Goal: Transaction & Acquisition: Purchase product/service

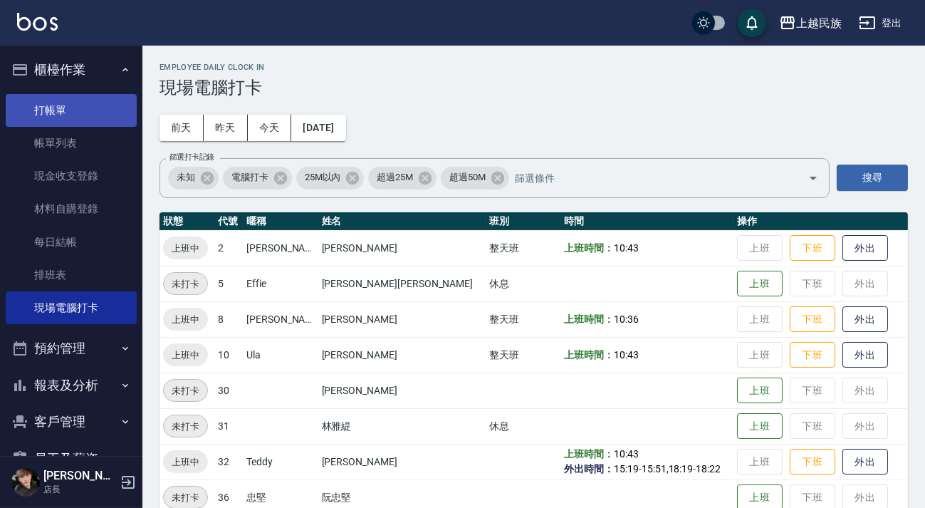
click at [82, 112] on link "打帳單" at bounding box center [71, 110] width 131 height 33
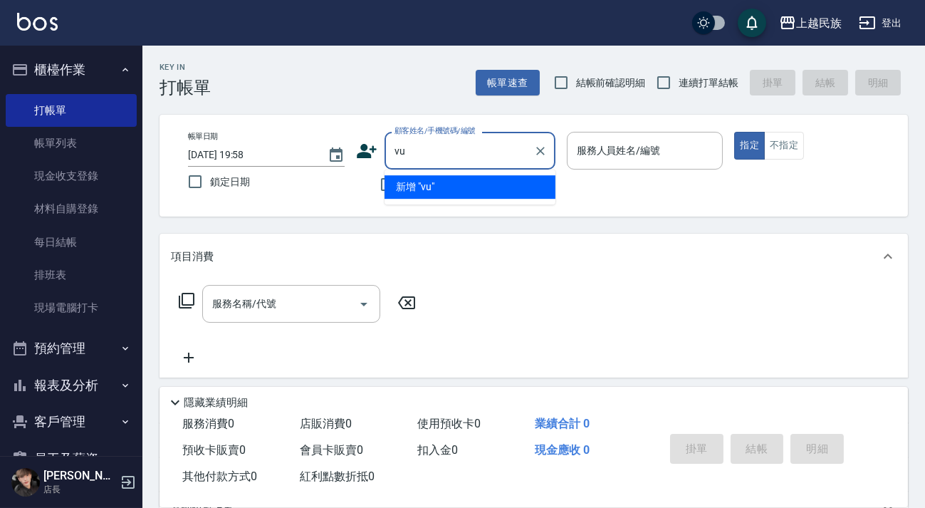
type input "v"
click at [448, 186] on li "[PERSON_NAME]/0902484857/" at bounding box center [470, 187] width 171 height 24
type input "[PERSON_NAME]/0902484857/"
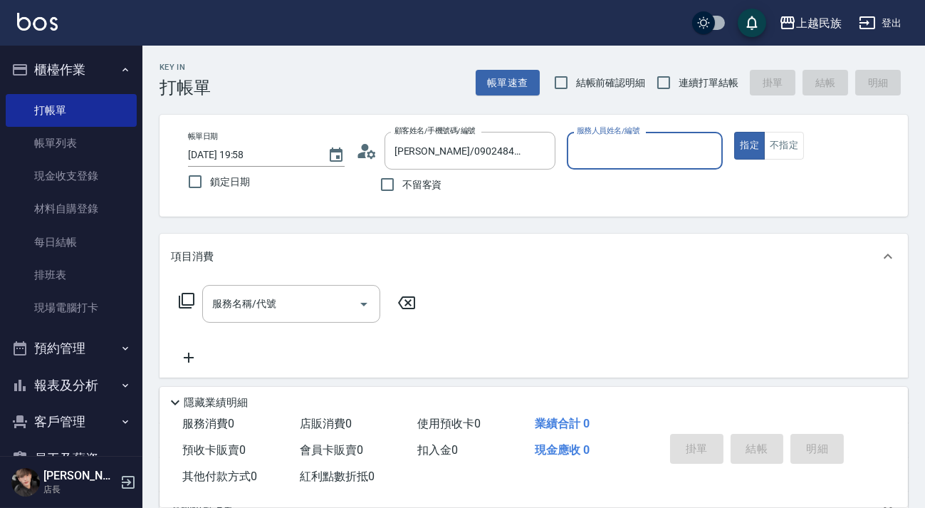
type input "Ula-10"
click at [735, 132] on button "指定" at bounding box center [750, 146] width 31 height 28
type button "true"
drag, startPoint x: 676, startPoint y: 76, endPoint x: 628, endPoint y: 117, distance: 63.1
click at [676, 75] on input "連續打單結帳" at bounding box center [664, 83] width 30 height 30
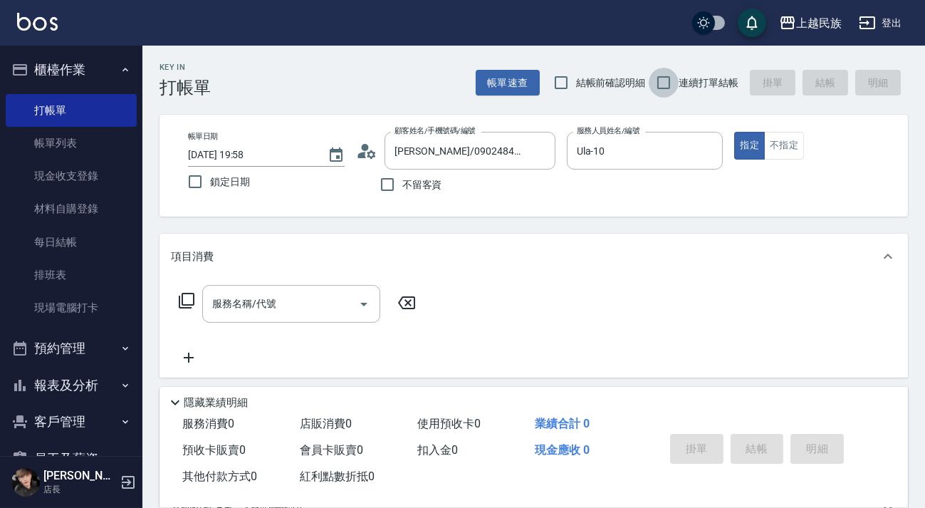
checkbox input "true"
click at [322, 289] on div "服務名稱/代號" at bounding box center [291, 304] width 178 height 38
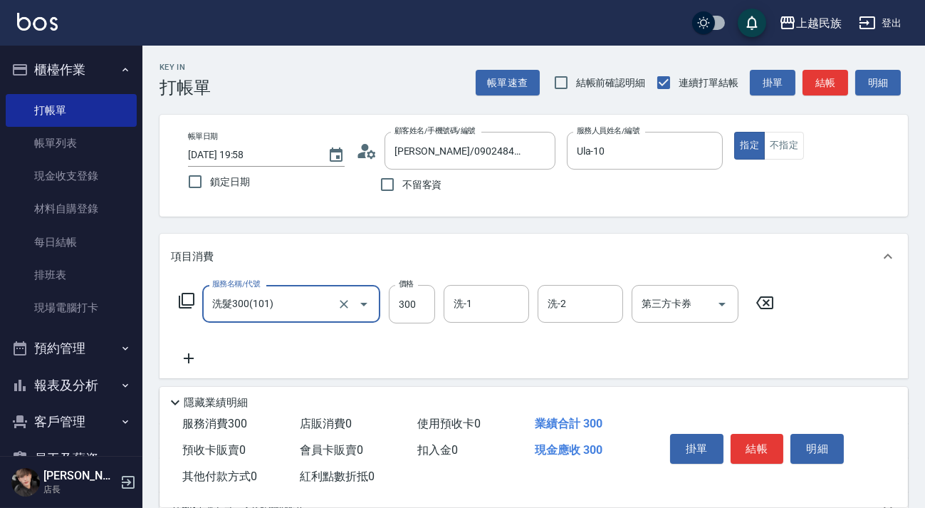
type input "洗髮300(101)"
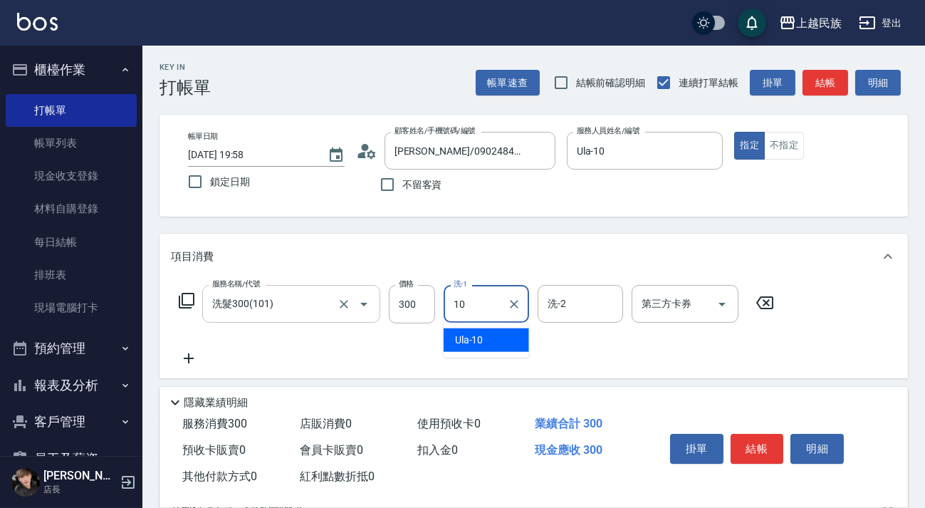
type input "Ula-10"
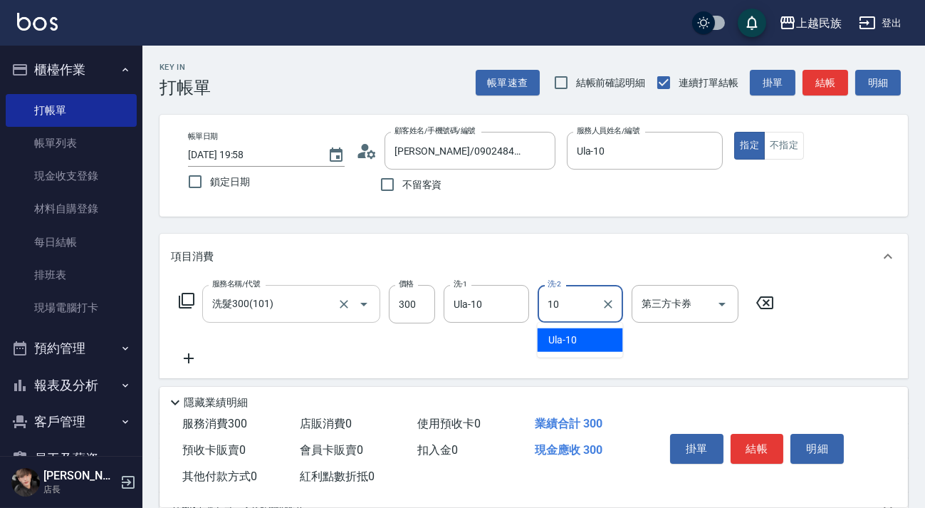
type input "Ula-10"
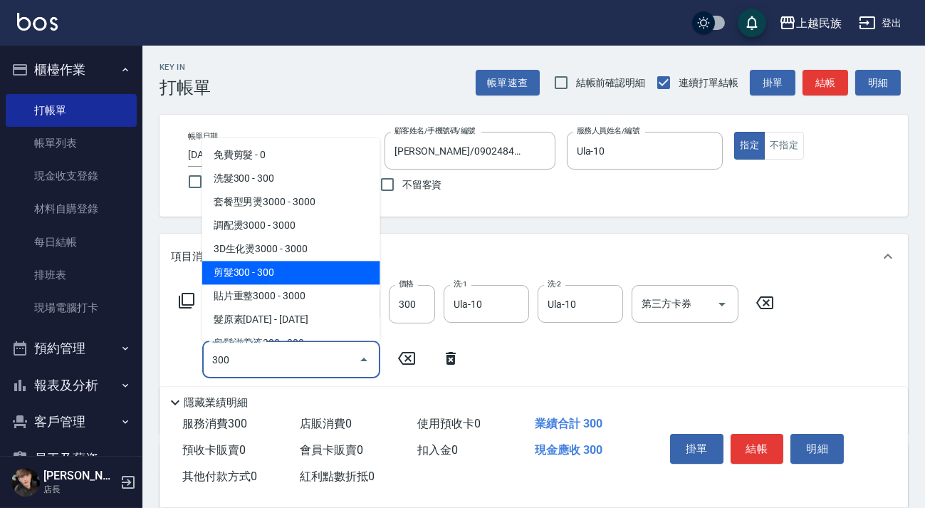
click at [232, 271] on span "剪髮300 - 300" at bounding box center [291, 273] width 178 height 24
type input "剪髮300(305)"
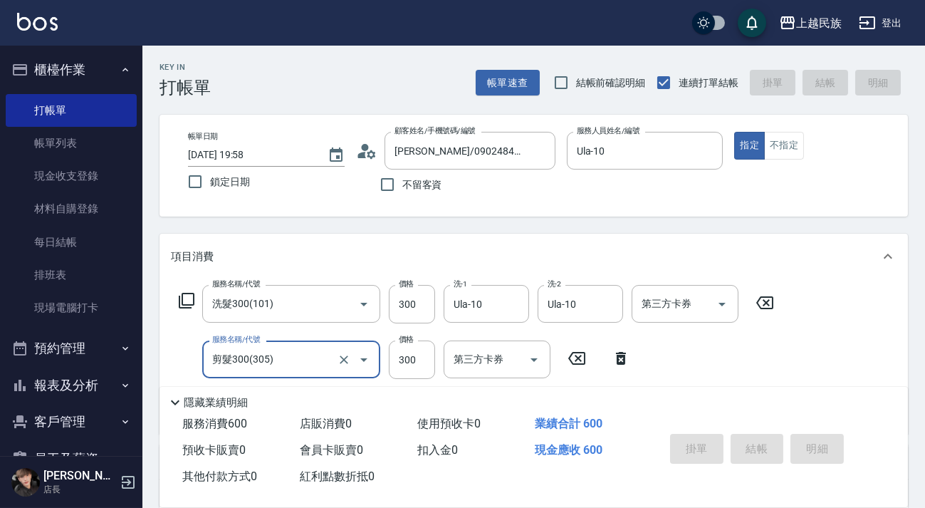
type input "[DATE] 20:01"
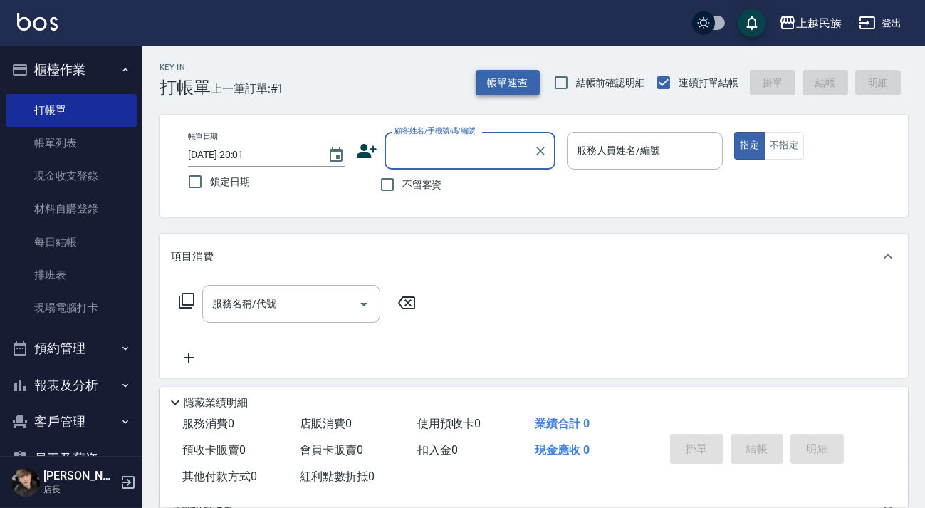
click at [495, 82] on button "帳單速查" at bounding box center [508, 83] width 64 height 26
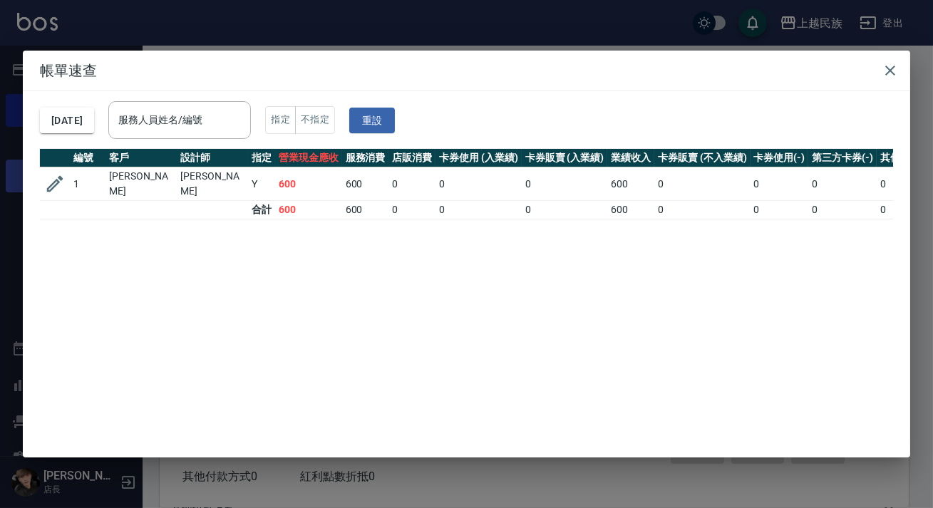
click at [61, 180] on icon "button" at bounding box center [54, 183] width 21 height 21
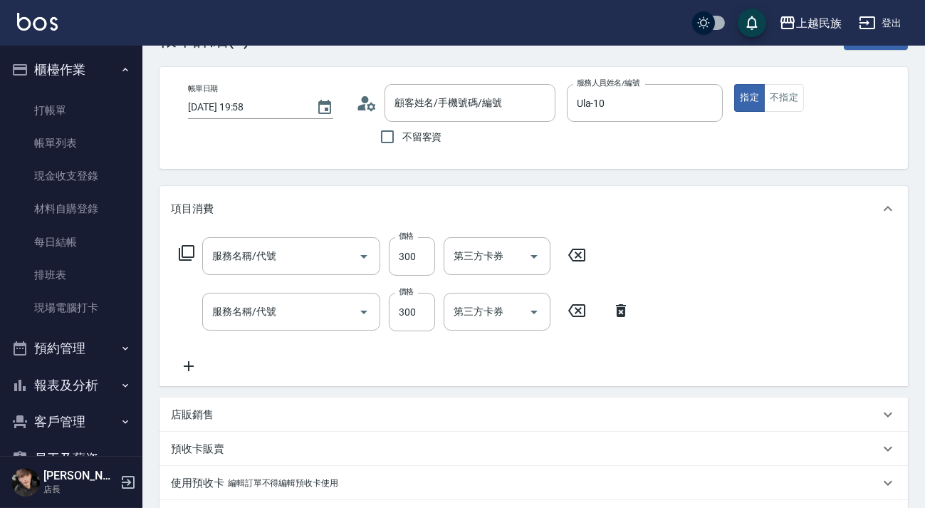
type input "[DATE] 19:58"
type input "Ula-10"
type input "剪髮300(305)"
type input "洗髮300(101)"
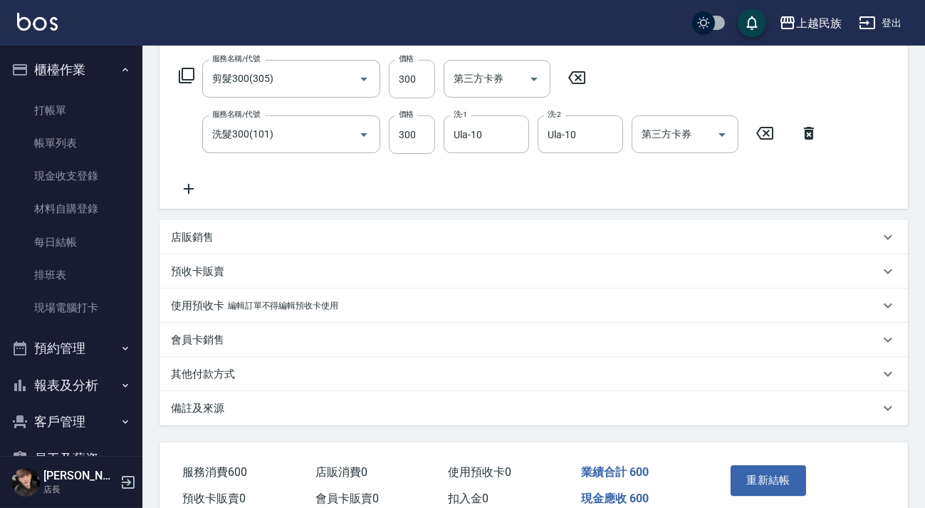
type input "[PERSON_NAME]/0902484857/"
click at [695, 418] on div "備註及來源" at bounding box center [534, 408] width 749 height 34
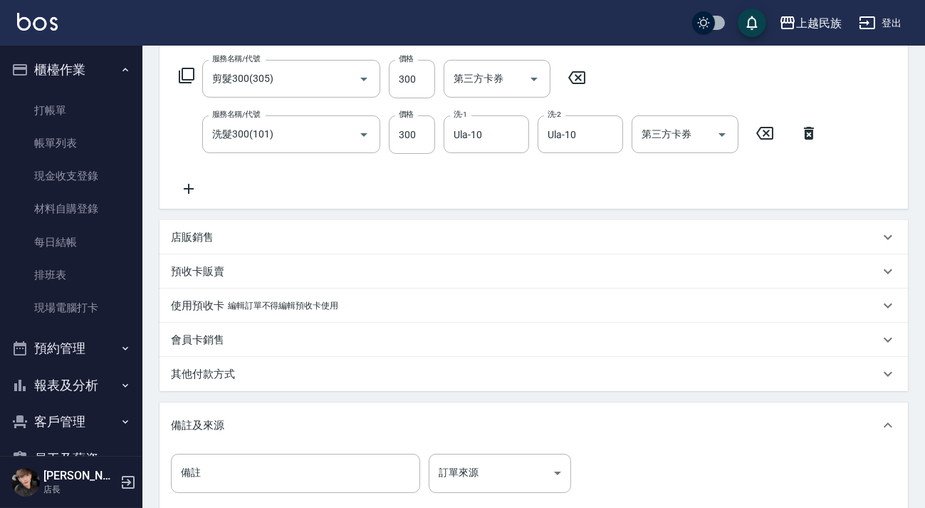
scroll to position [389, 0]
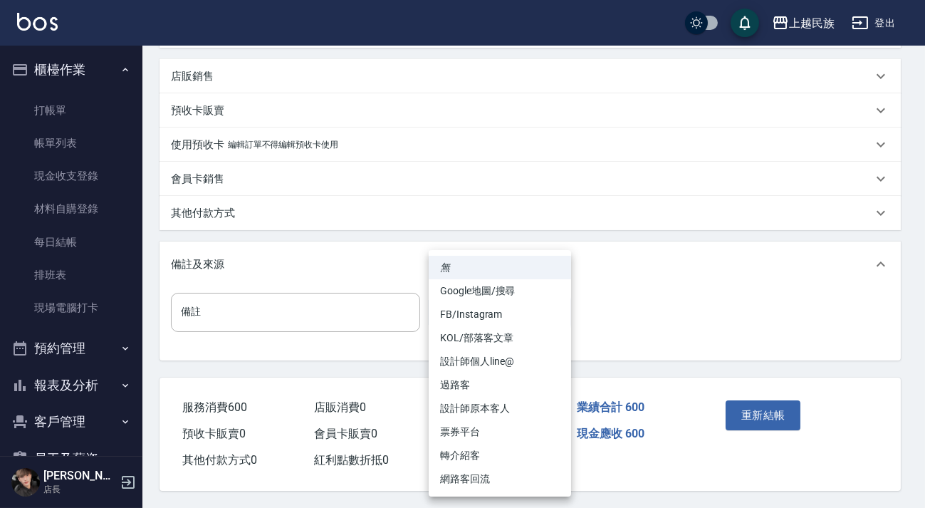
click at [487, 310] on body "上越民族 登出 櫃檯作業 打帳單 帳單列表 現金收支登錄 材料自購登錄 每日結帳 排班表 現場電腦打卡 預約管理 預約管理 單日預約紀錄 單週預約紀錄 報表及…" at bounding box center [462, 61] width 925 height 894
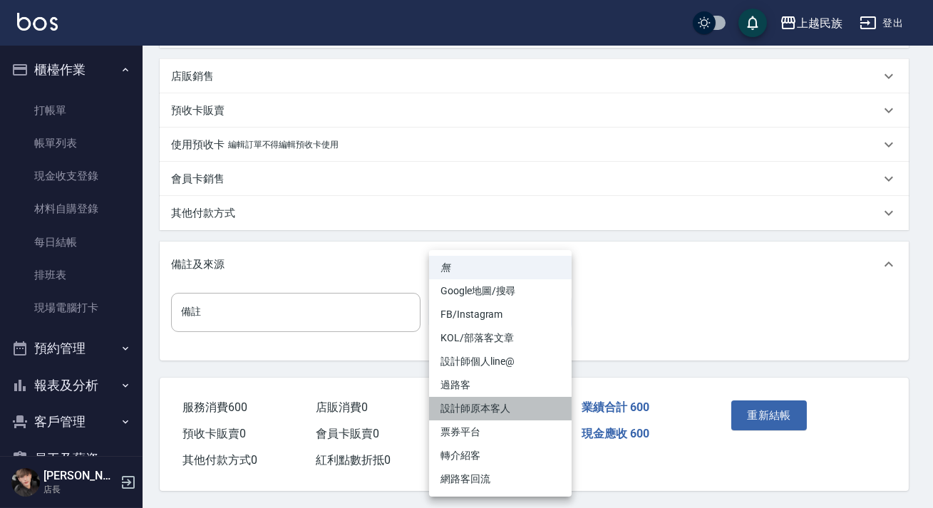
click at [512, 402] on li "設計師原本客人" at bounding box center [500, 409] width 142 height 24
type input "設計師原本客人"
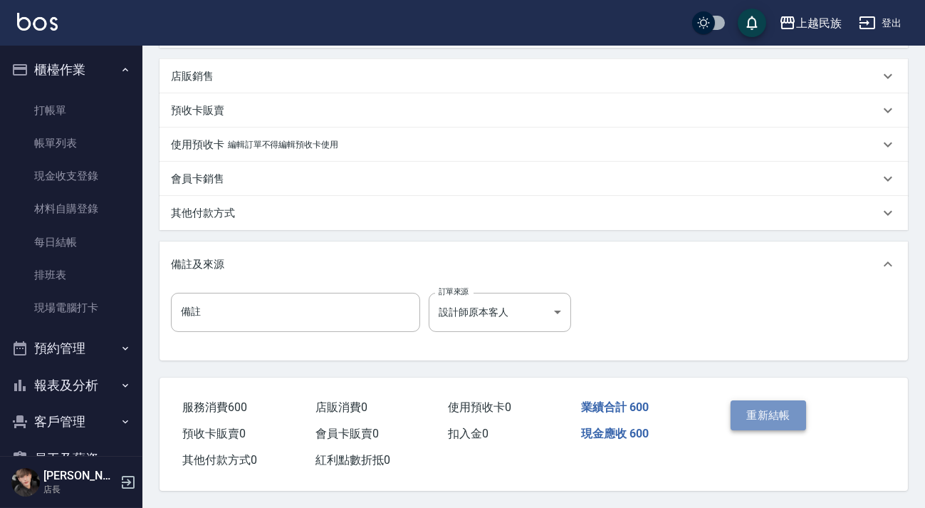
click at [741, 406] on button "重新結帳" at bounding box center [769, 415] width 76 height 30
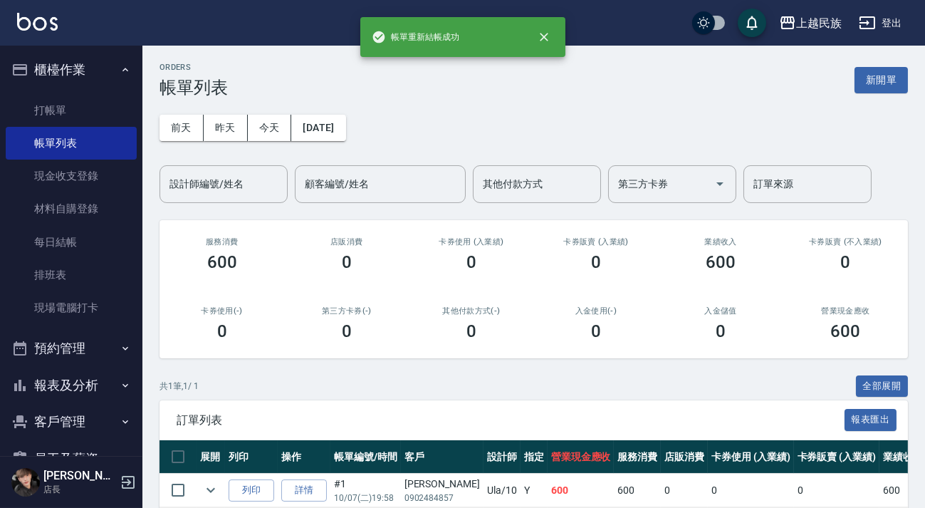
click at [886, 98] on div "[DATE] [DATE] [DATE] [DATE] 設計師編號/姓名 設計師編號/姓名 顧客編號/姓名 顧客編號/姓名 其他付款方式 其他付款方式 第三方…" at bounding box center [534, 150] width 749 height 105
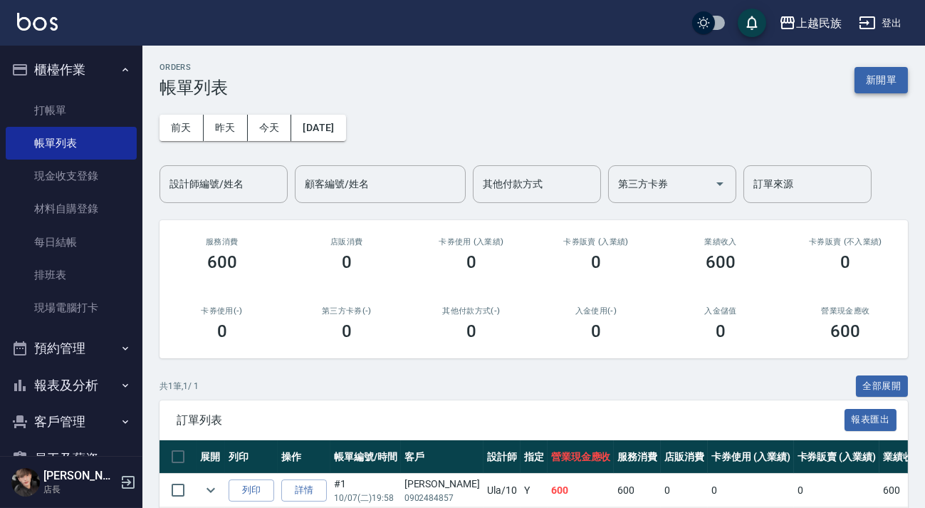
click at [886, 90] on button "新開單" at bounding box center [881, 80] width 53 height 26
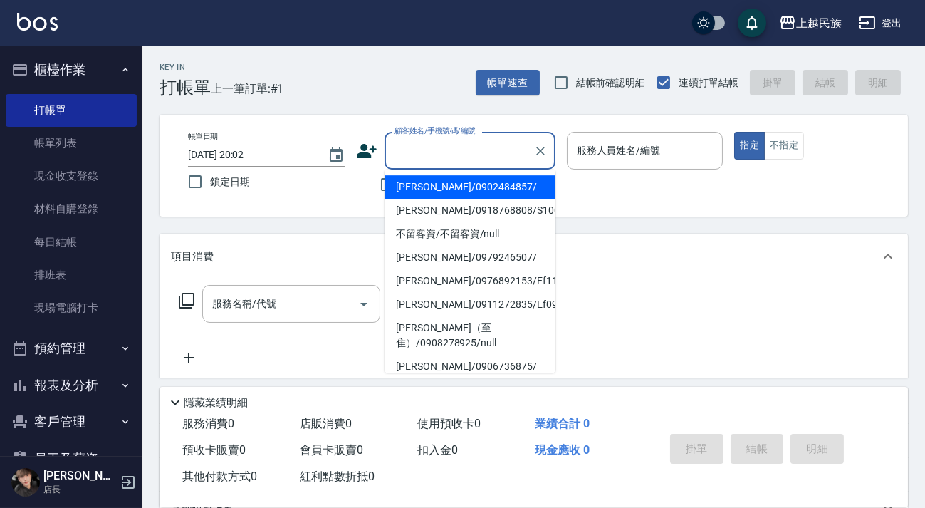
click at [484, 158] on input "顧客姓名/手機號碼/編號" at bounding box center [459, 150] width 137 height 25
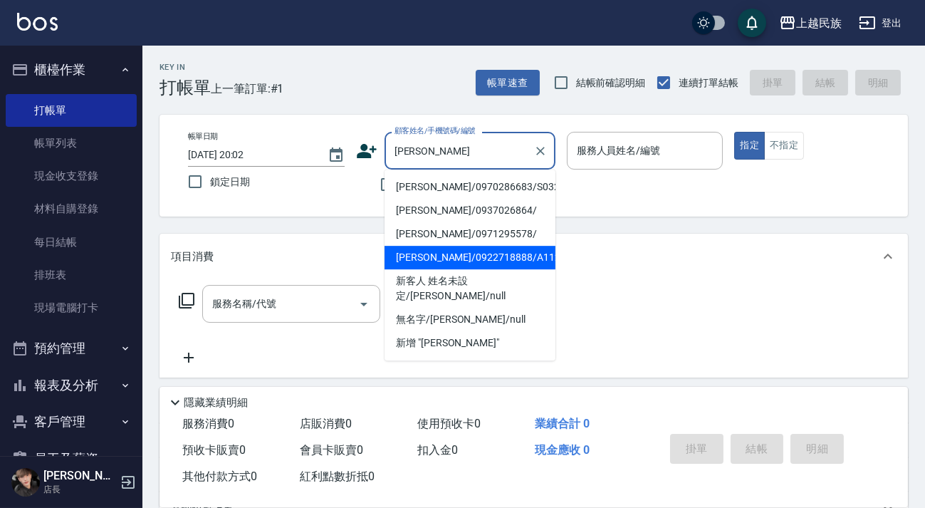
click at [495, 252] on li "[PERSON_NAME]/0922718888/A112811" at bounding box center [470, 258] width 171 height 24
type input "[PERSON_NAME]/0922718888/A112811"
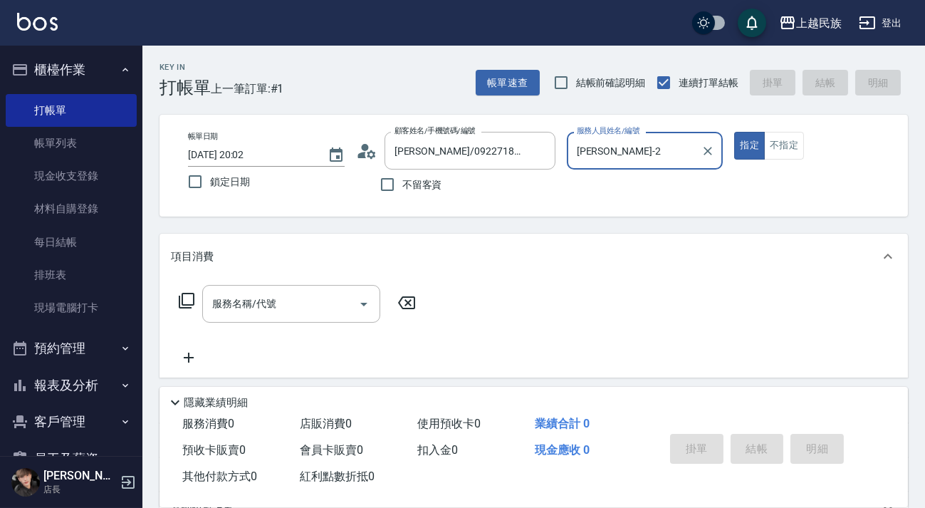
type input "[PERSON_NAME]-2"
click at [735, 132] on button "指定" at bounding box center [750, 146] width 31 height 28
type button "true"
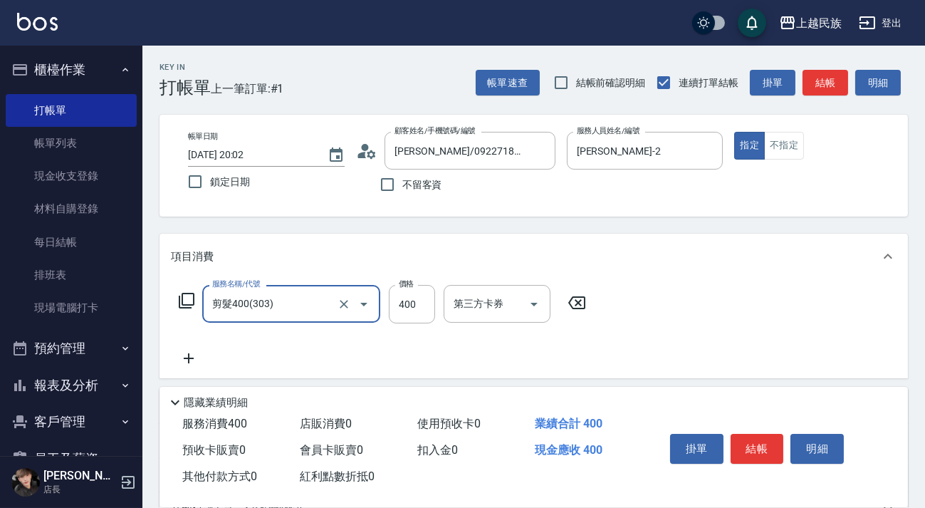
type input "剪髮400(303)"
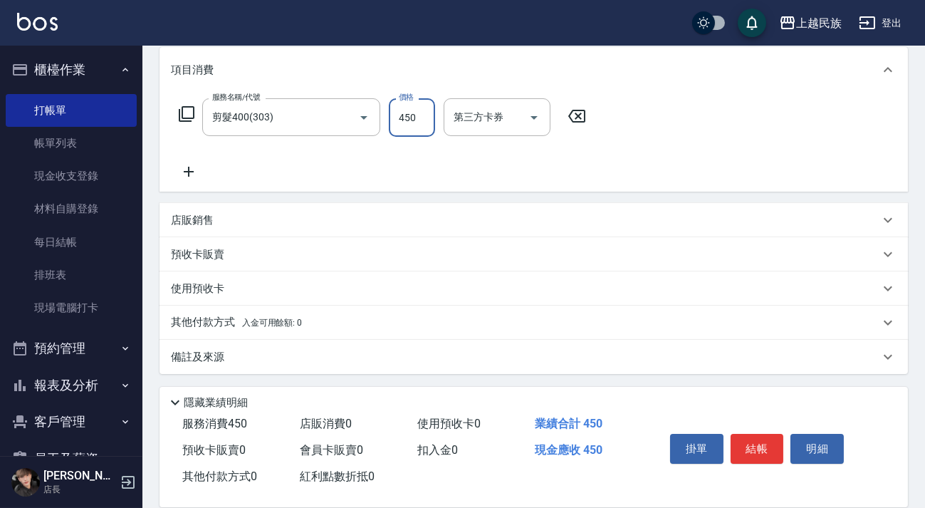
type input "450"
click at [552, 341] on div "備註及來源" at bounding box center [534, 357] width 749 height 34
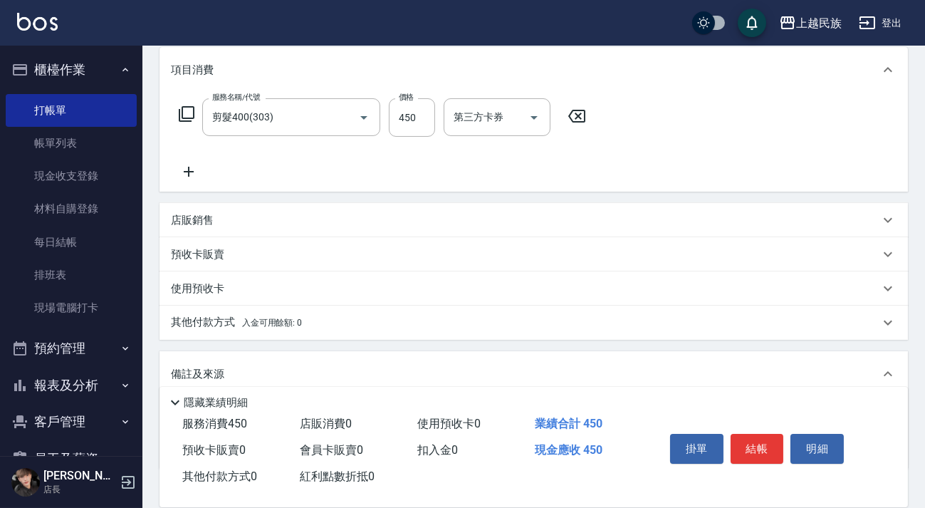
scroll to position [282, 0]
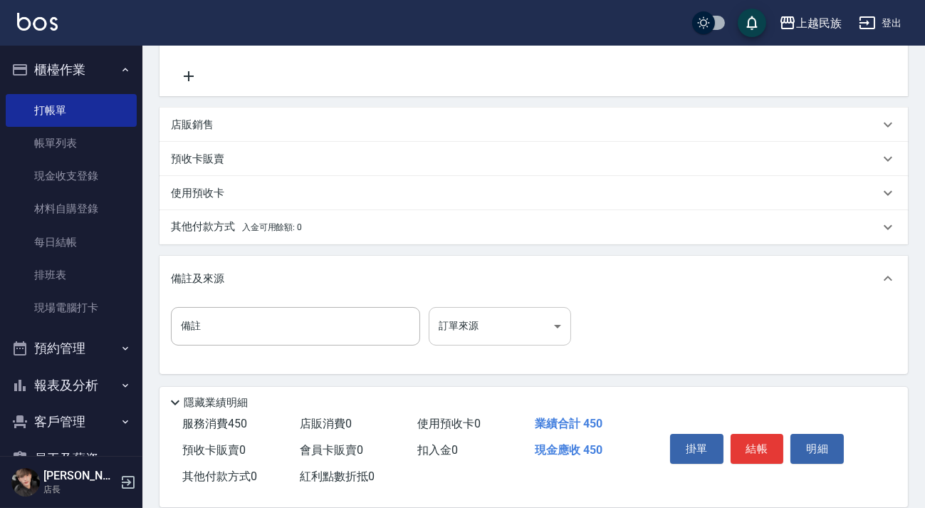
click at [552, 332] on body "上越民族 登出 櫃檯作業 打帳單 帳單列表 現金收支登錄 材料自購登錄 每日結帳 排班表 現場電腦打卡 預約管理 預約管理 單日預約紀錄 單週預約紀錄 報表及…" at bounding box center [462, 113] width 925 height 790
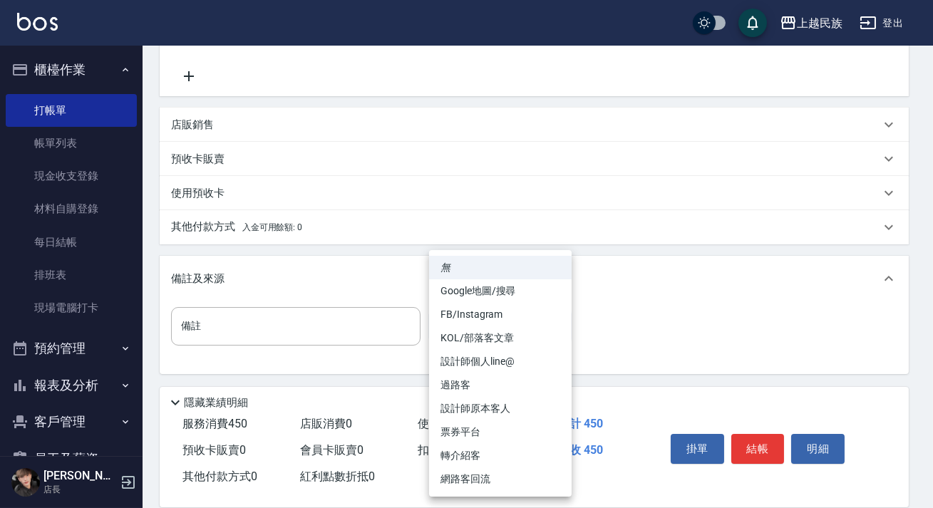
click at [532, 413] on li "設計師原本客人" at bounding box center [500, 409] width 142 height 24
type input "設計師原本客人"
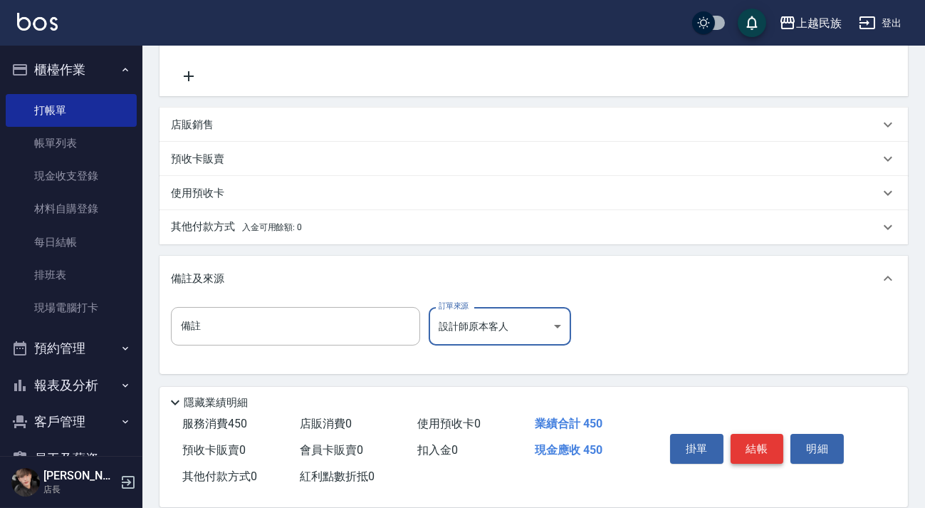
click at [750, 439] on button "結帳" at bounding box center [757, 449] width 53 height 30
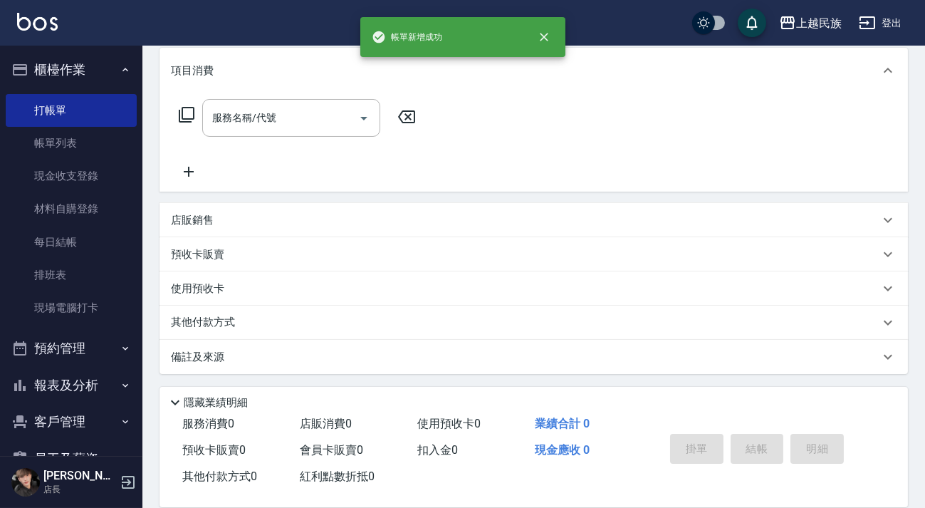
scroll to position [0, 0]
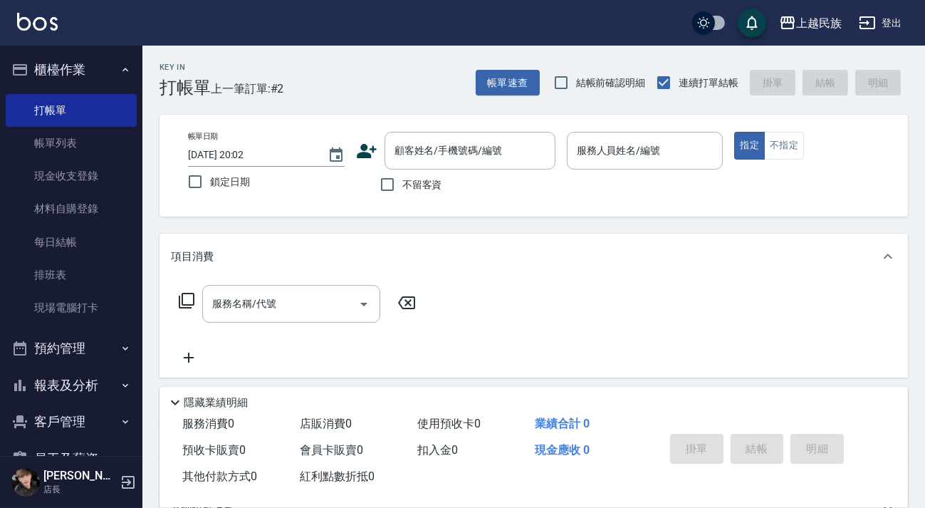
click at [442, 181] on div "不留客資" at bounding box center [455, 185] width 199 height 30
click at [425, 184] on span "不留客資" at bounding box center [423, 184] width 40 height 15
click at [403, 184] on input "不留客資" at bounding box center [388, 185] width 30 height 30
checkbox input "true"
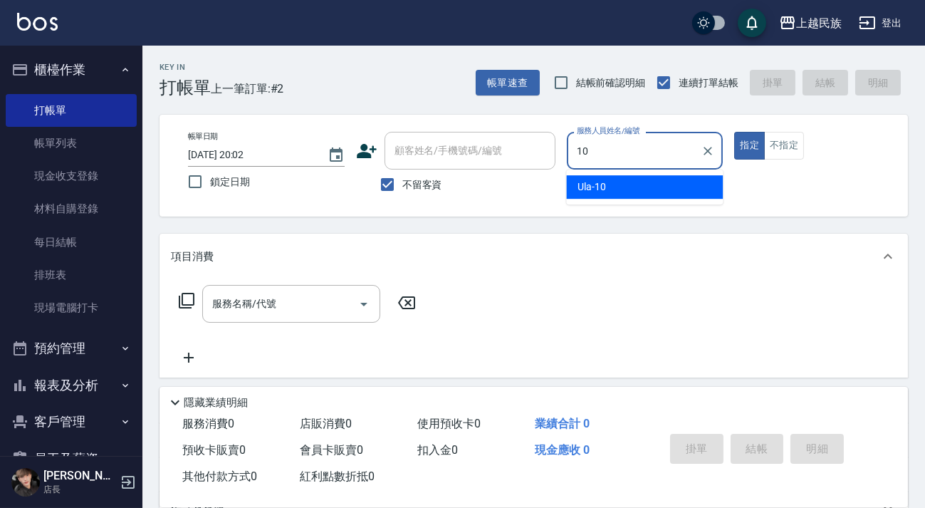
type input "Ula-10"
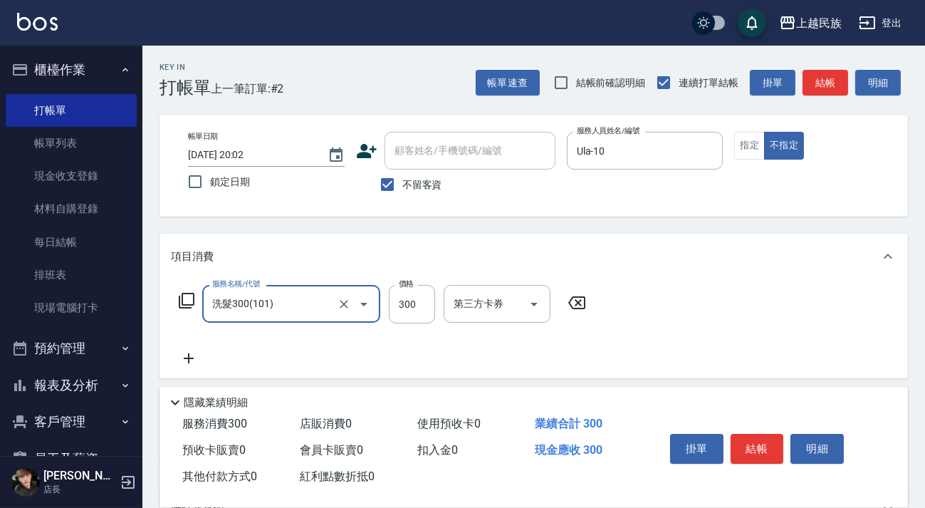
type input "洗髮300(101)"
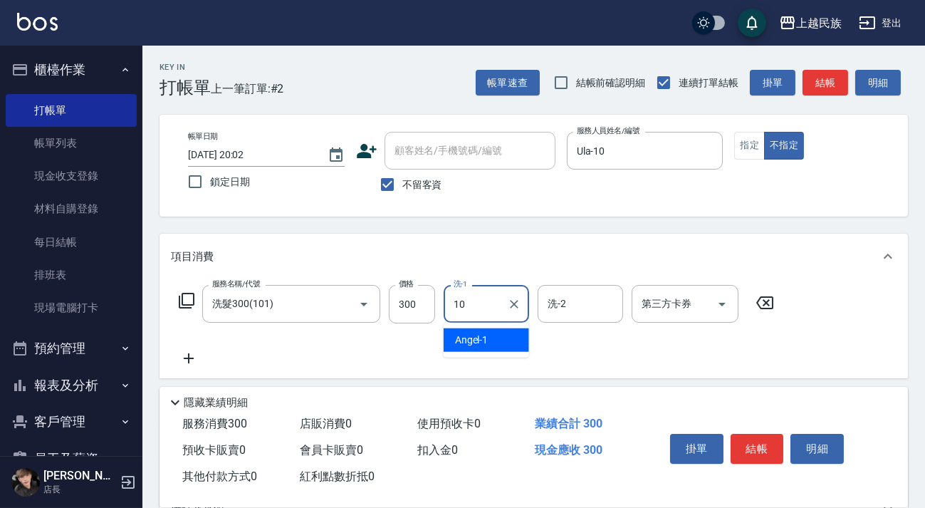
type input "Ula-10"
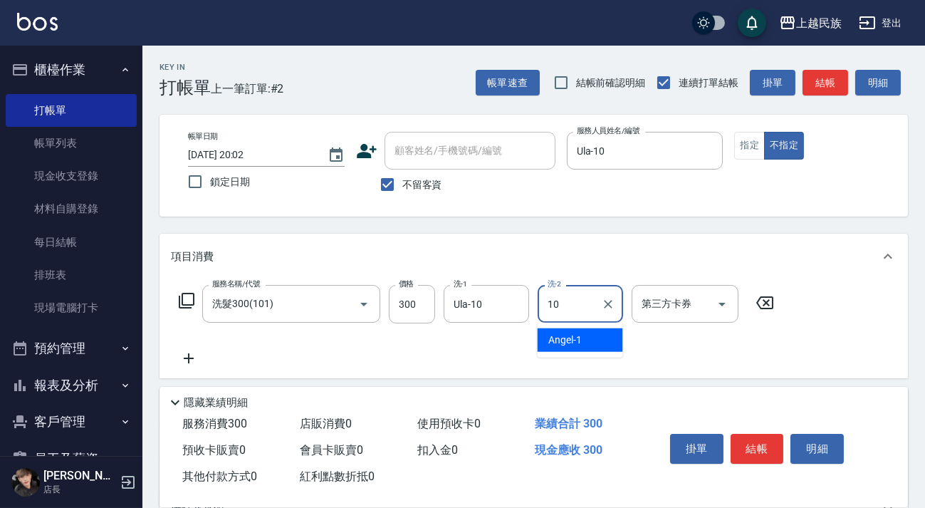
type input "Ula-10"
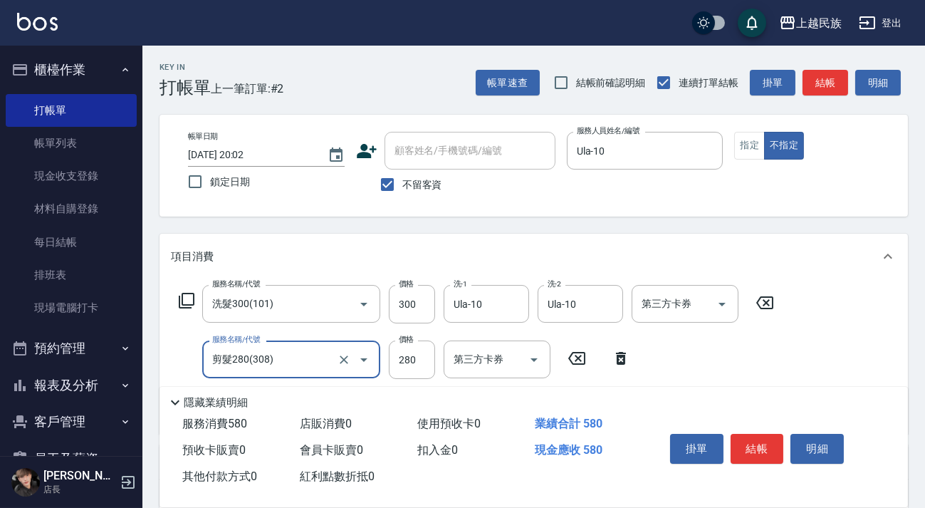
type input "剪髮280(308)"
type input "250"
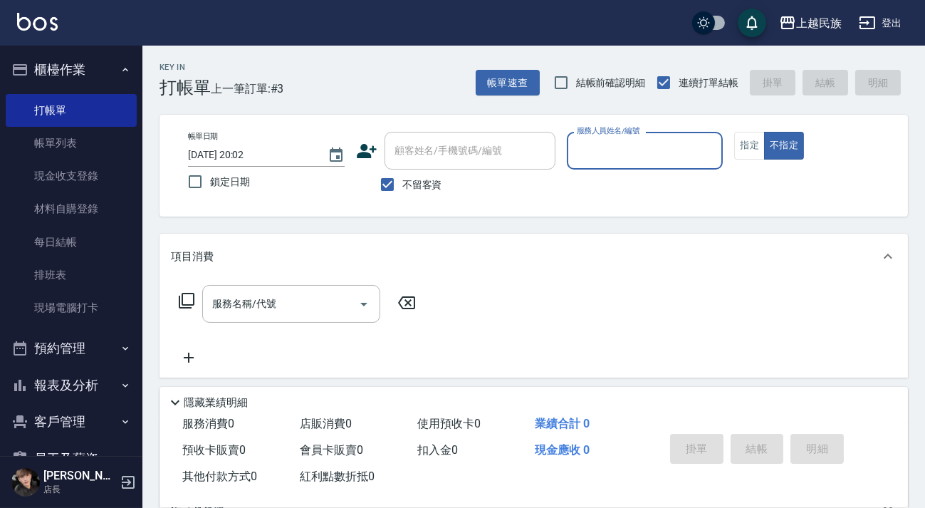
click at [420, 177] on span "不留客資" at bounding box center [423, 184] width 40 height 15
click at [403, 177] on input "不留客資" at bounding box center [388, 185] width 30 height 30
checkbox input "false"
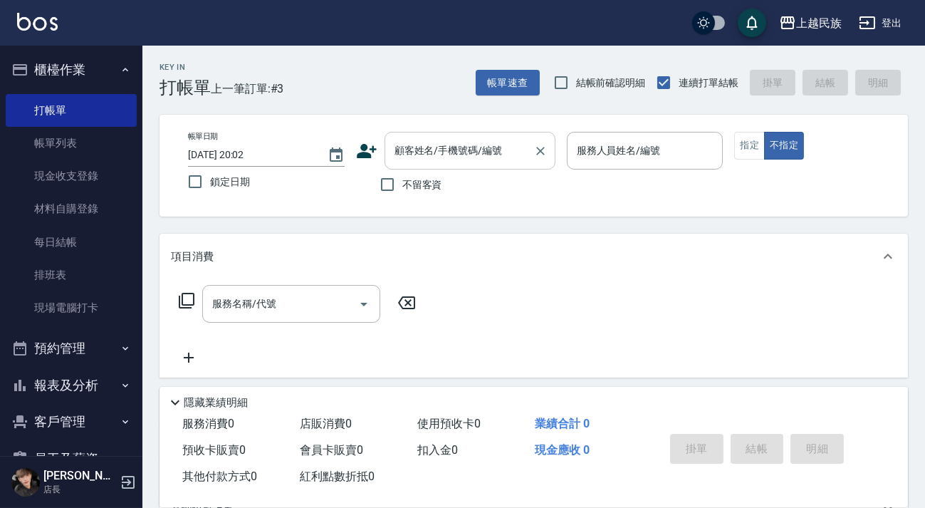
click at [428, 163] on div "顧客姓名/手機號碼/編號" at bounding box center [470, 151] width 171 height 38
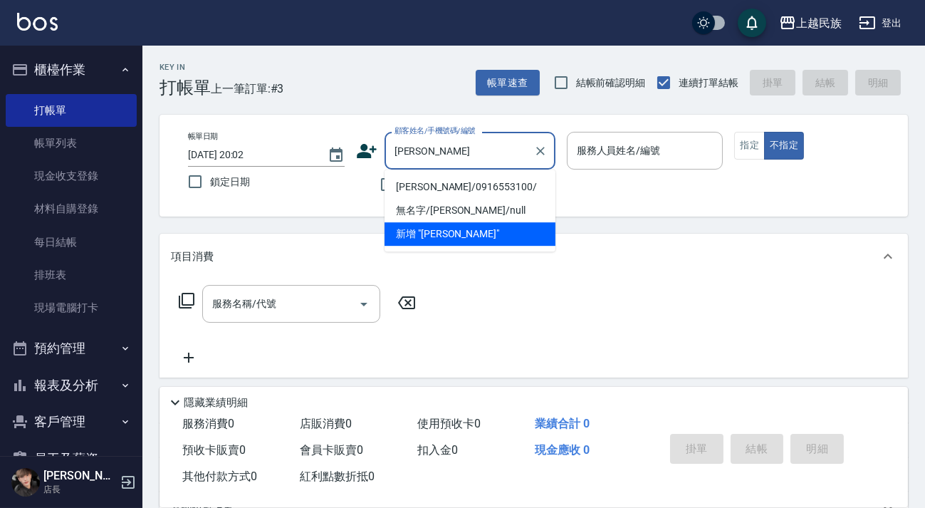
click at [435, 180] on li "[PERSON_NAME]/0916553100/" at bounding box center [470, 187] width 171 height 24
type input "[PERSON_NAME]/0916553100/"
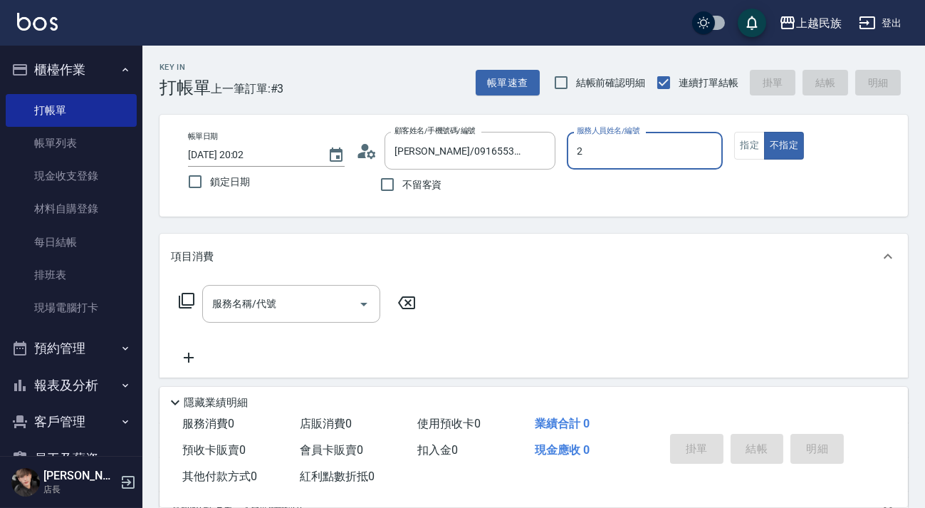
type input "[PERSON_NAME]-2"
type button "false"
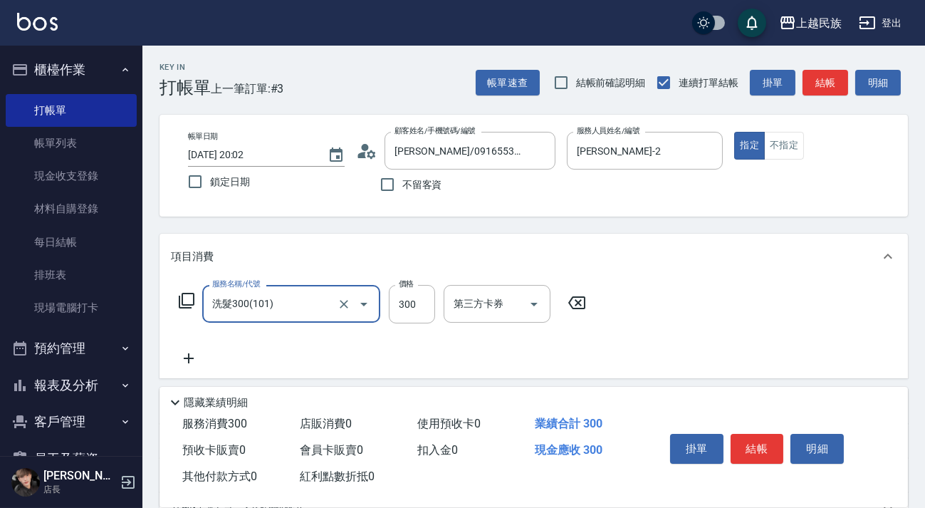
type input "洗髮300(101)"
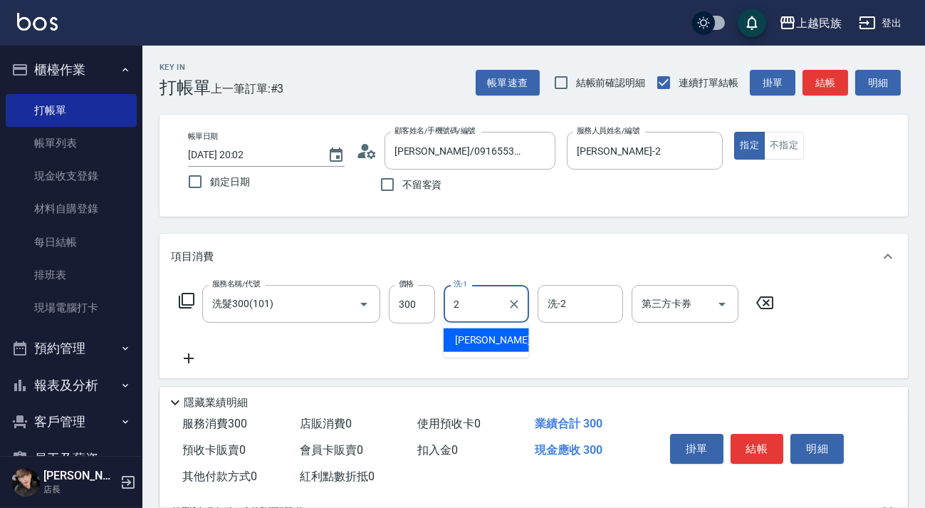
type input "[PERSON_NAME]-2"
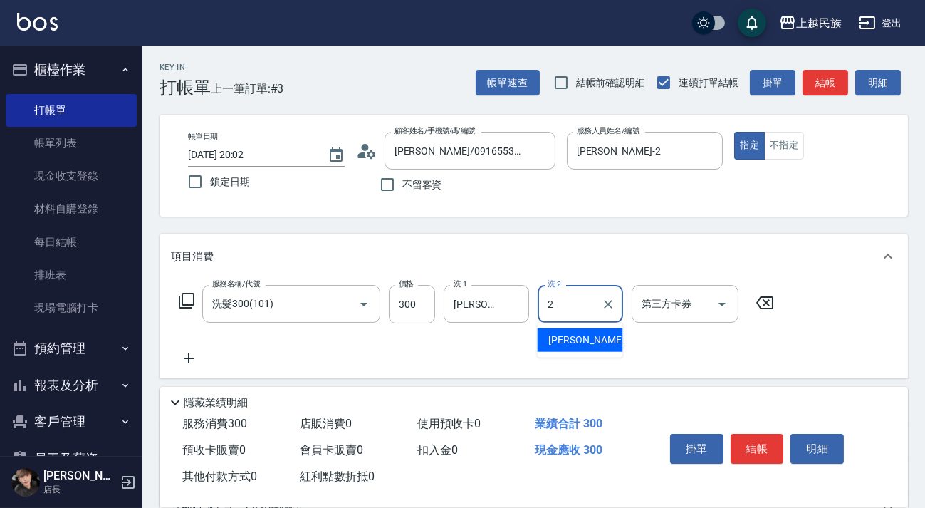
type input "[PERSON_NAME]-2"
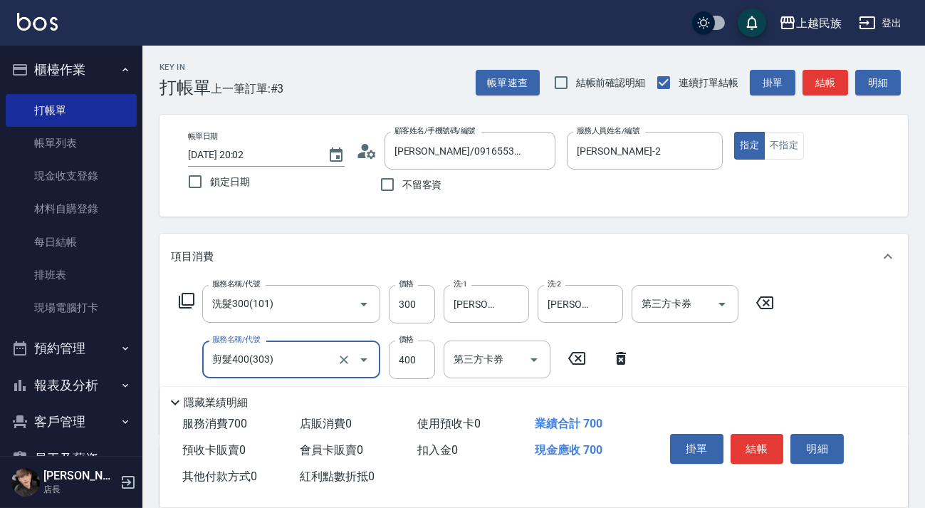
scroll to position [242, 0]
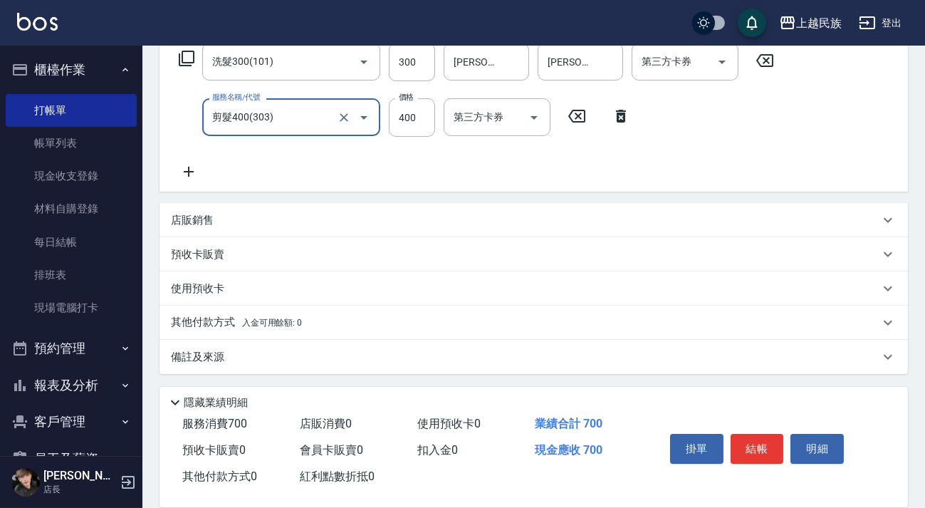
type input "剪髮400(303)"
drag, startPoint x: 484, startPoint y: 348, endPoint x: 490, endPoint y: 314, distance: 34.7
click at [485, 350] on div "備註及來源" at bounding box center [525, 357] width 709 height 15
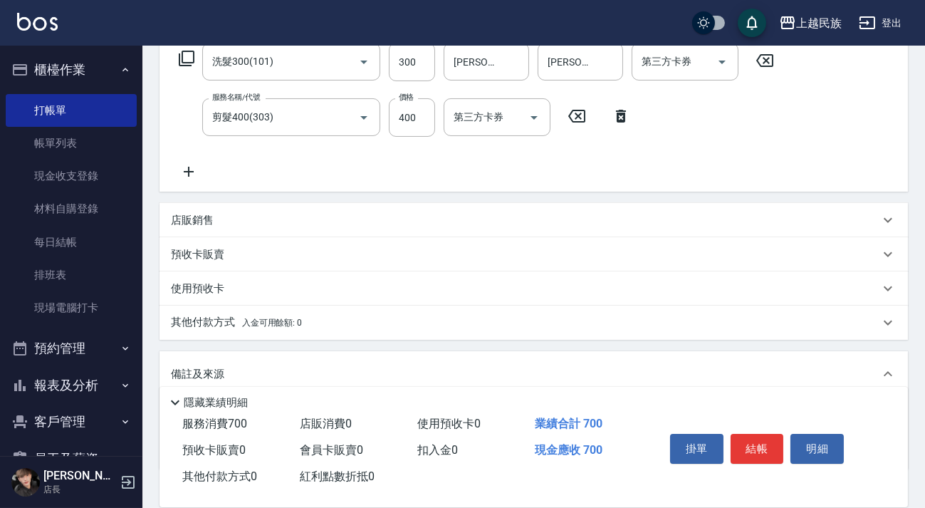
scroll to position [338, 0]
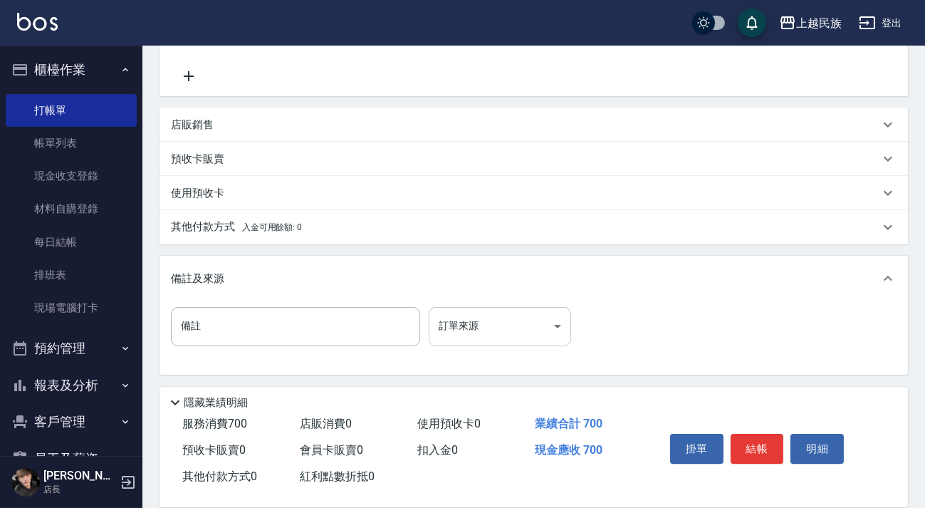
click at [522, 312] on body "上越民族 登出 櫃檯作業 打帳單 帳單列表 現金收支登錄 材料自購登錄 每日結帳 排班表 現場電腦打卡 預約管理 預約管理 單日預約紀錄 單週預約紀錄 報表及…" at bounding box center [462, 85] width 925 height 846
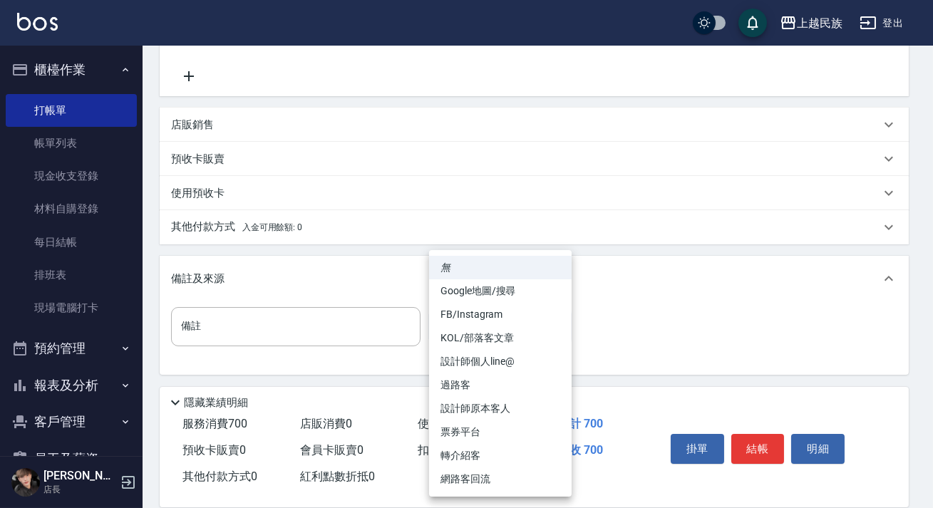
click at [533, 355] on li "設計師個人line@" at bounding box center [500, 362] width 142 height 24
type input "設計師個人line@"
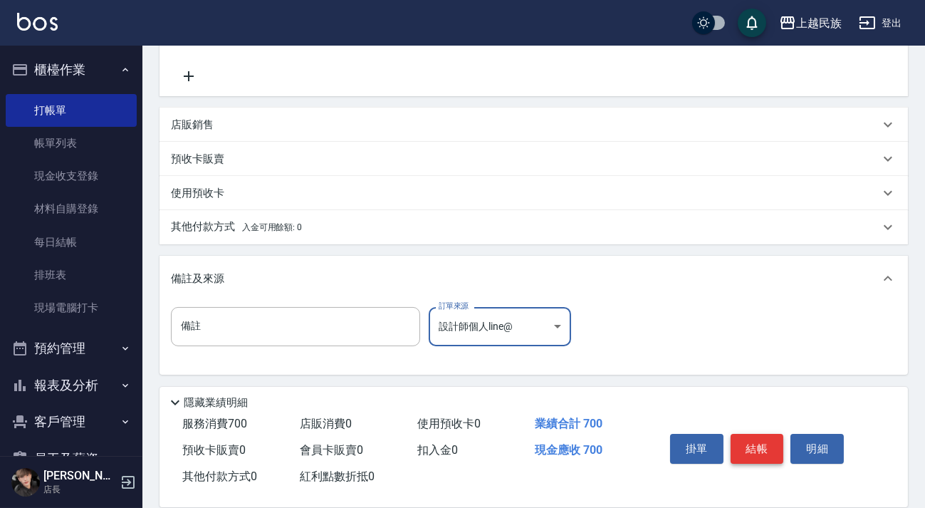
click at [749, 438] on button "結帳" at bounding box center [757, 449] width 53 height 30
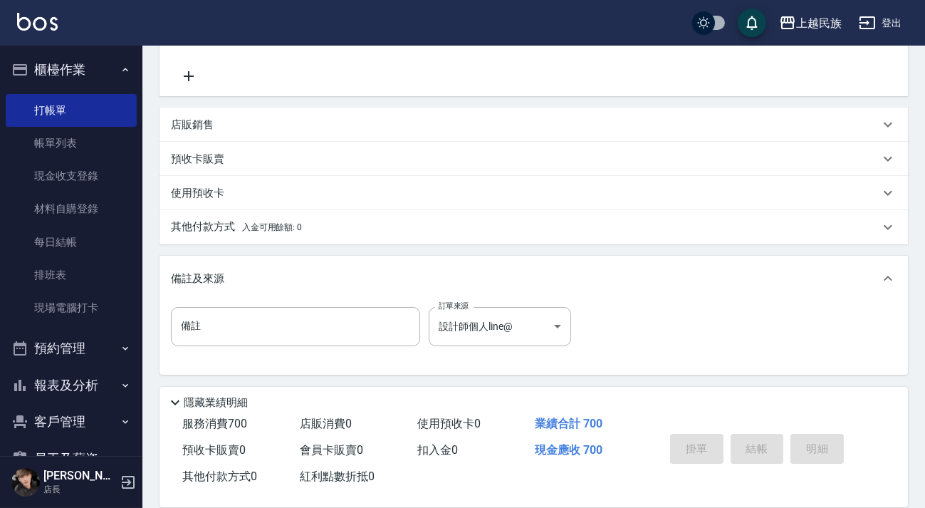
type input "[DATE] 20:03"
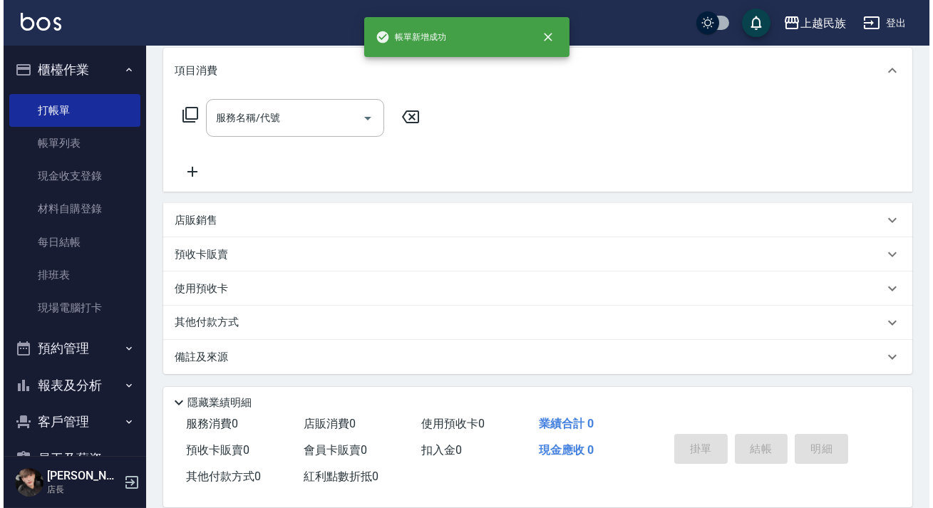
scroll to position [0, 0]
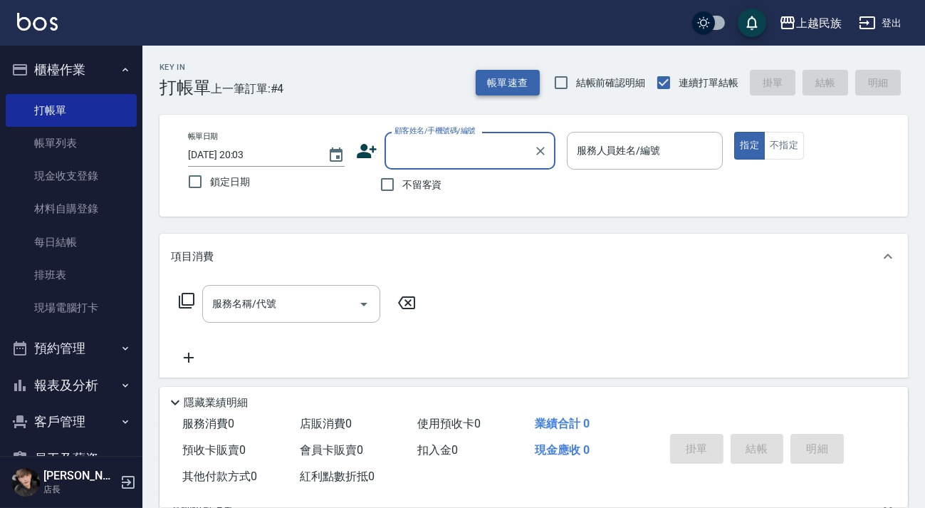
click at [529, 86] on button "帳單速查" at bounding box center [508, 83] width 64 height 26
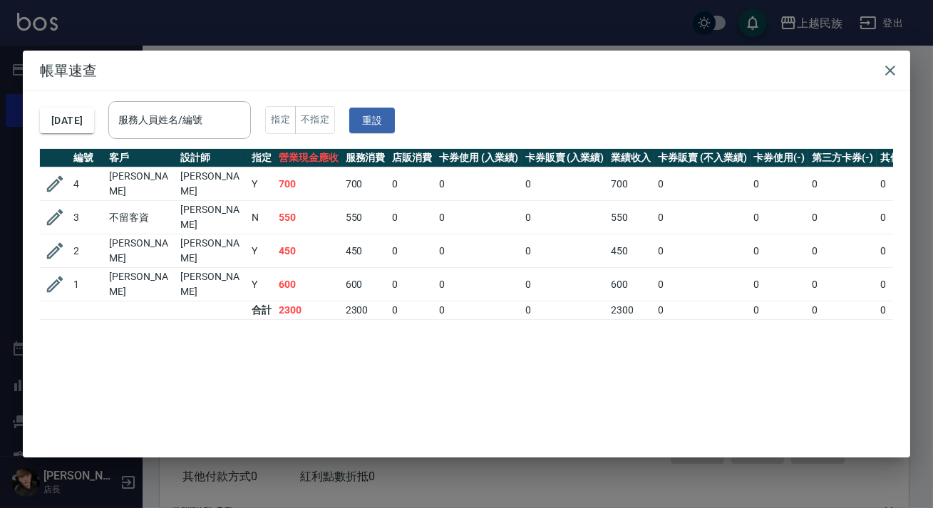
scroll to position [0, 204]
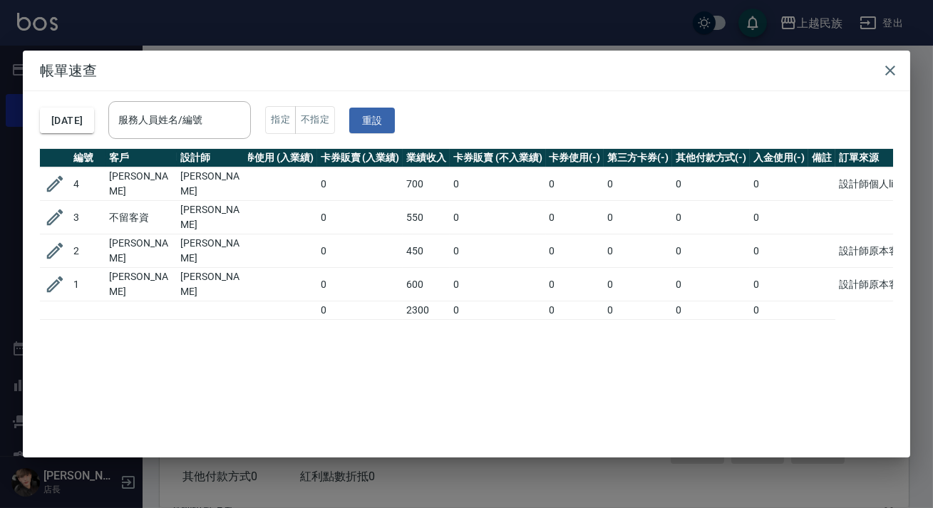
click at [394, 415] on div "編號 客戶 設計師 指定 營業現金應收 服務消費 店販消費 卡券使用 (入業績) 卡券販賣 (入業績) 業績收入 卡券販賣 (不入業績) 卡券使用(-) 第三…" at bounding box center [466, 287] width 853 height 277
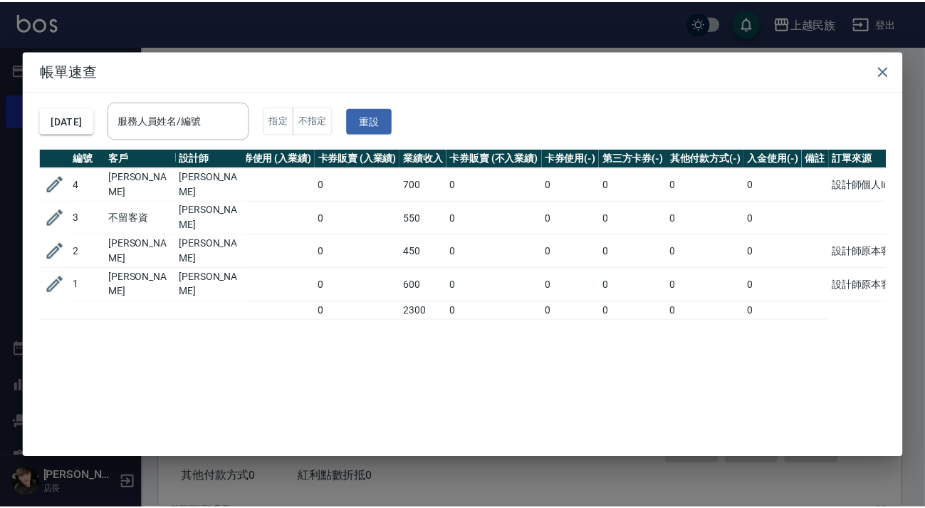
scroll to position [0, 0]
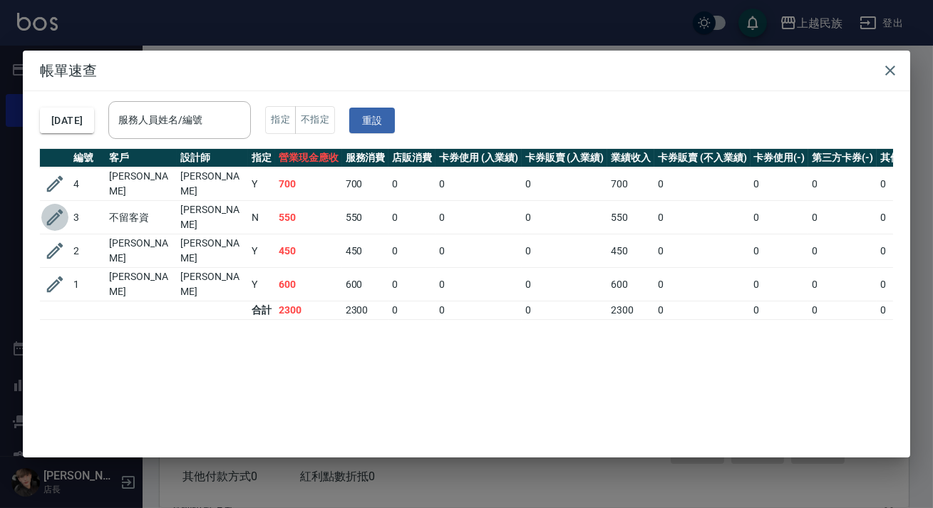
click at [61, 209] on icon "button" at bounding box center [55, 217] width 16 height 16
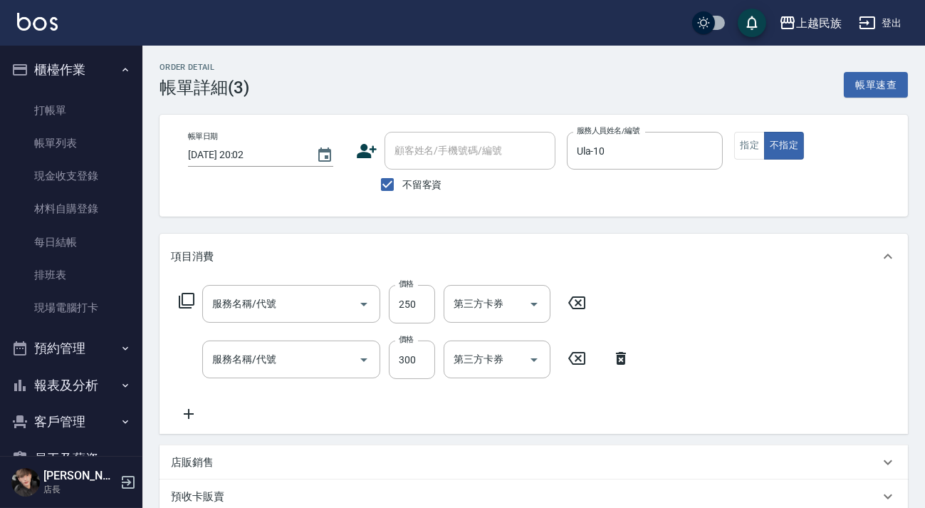
type input "[DATE] 20:02"
checkbox input "true"
type input "Ula-10"
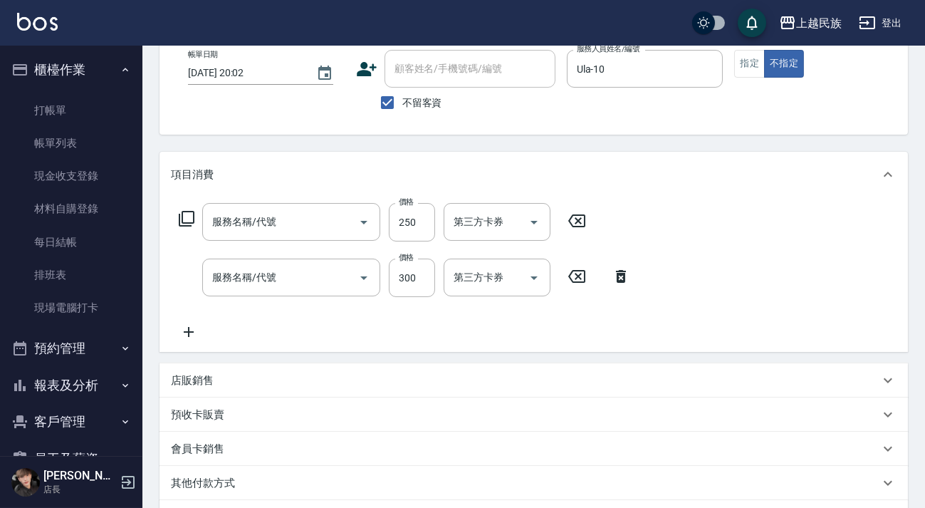
type input "剪髮280(308)"
type input "洗髮300(101)"
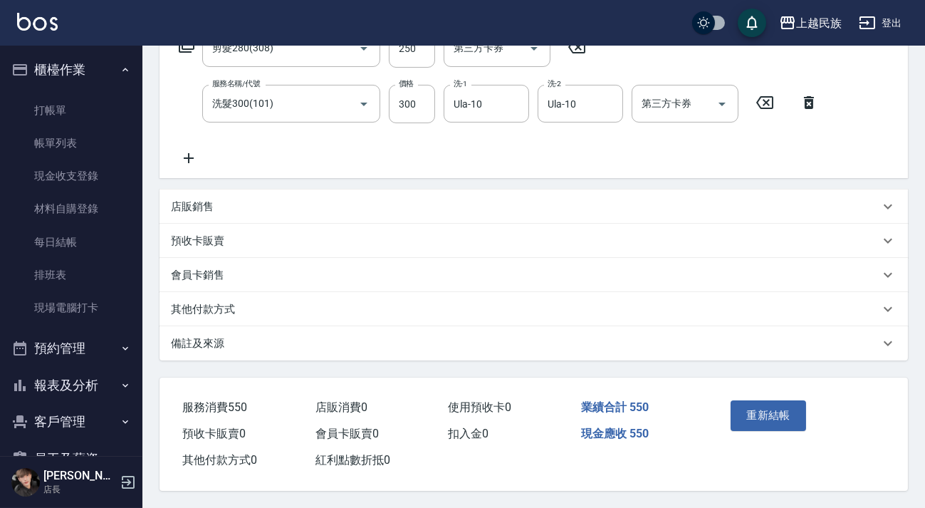
drag, startPoint x: 606, startPoint y: 355, endPoint x: 614, endPoint y: 347, distance: 11.6
click at [606, 354] on div "備註及來源" at bounding box center [534, 343] width 749 height 34
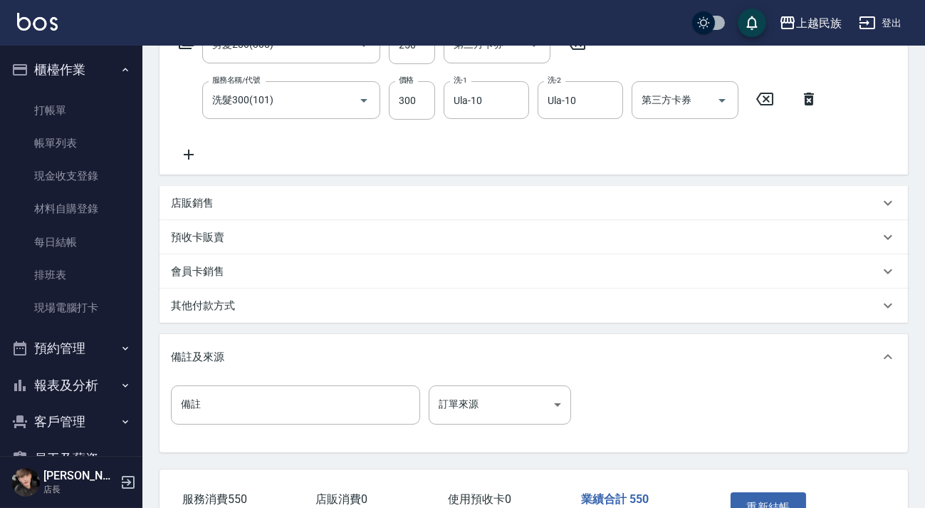
scroll to position [355, 0]
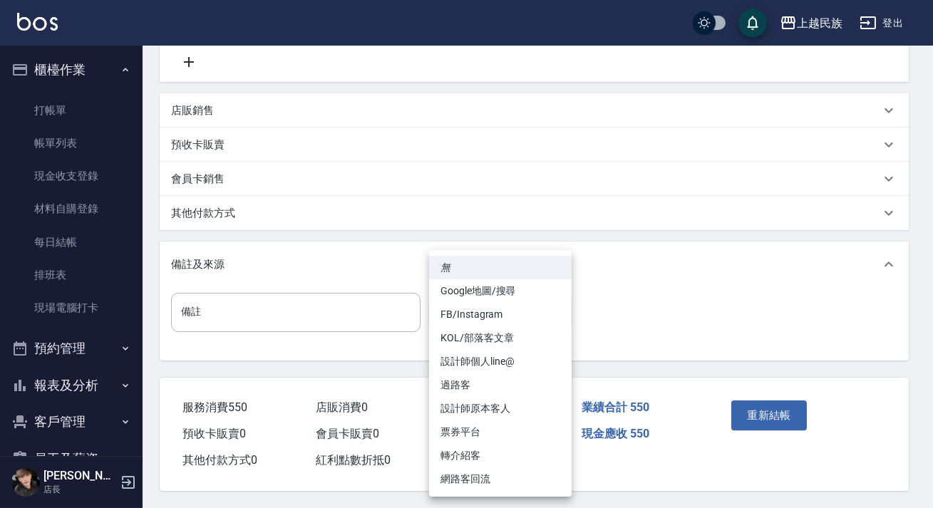
click at [552, 315] on body "上越民族 登出 櫃檯作業 打帳單 帳單列表 現金收支登錄 材料自購登錄 每日結帳 排班表 現場電腦打卡 預約管理 預約管理 單日預約紀錄 單週預約紀錄 報表及…" at bounding box center [466, 78] width 933 height 860
click at [512, 385] on li "過路客" at bounding box center [500, 385] width 142 height 24
type input "過路客"
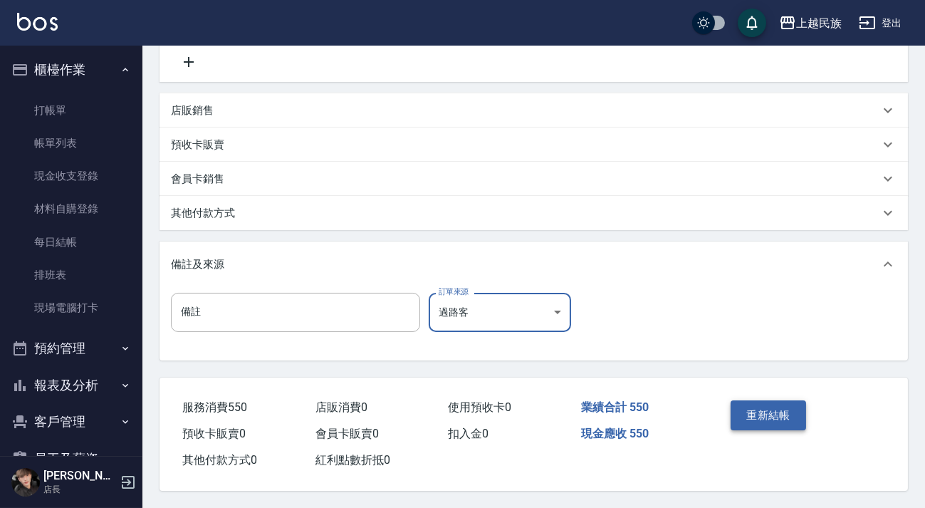
click at [767, 409] on button "重新結帳" at bounding box center [769, 415] width 76 height 30
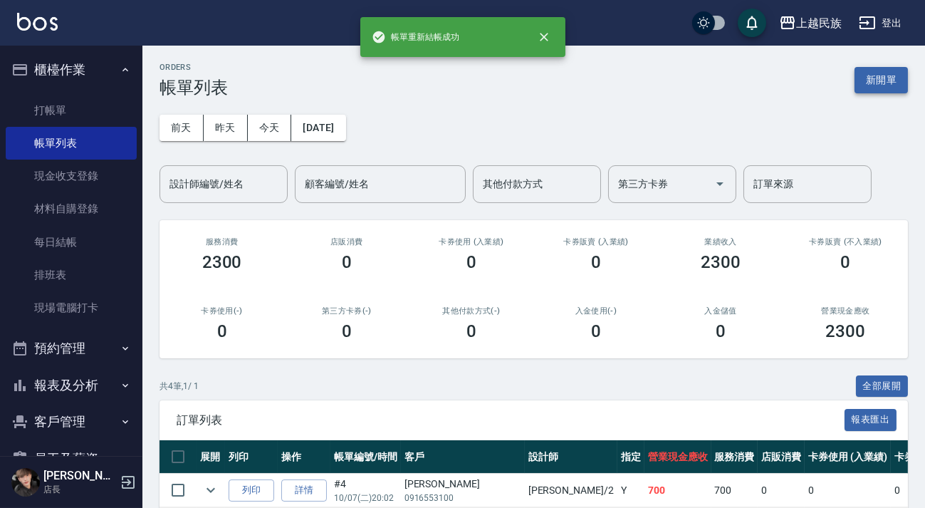
click at [878, 86] on button "新開單" at bounding box center [881, 80] width 53 height 26
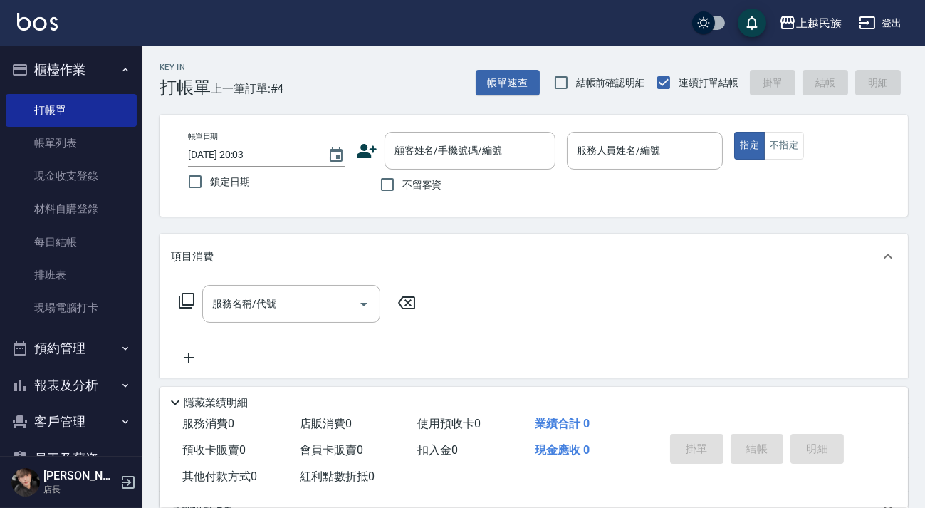
click at [408, 182] on span "不留客資" at bounding box center [423, 184] width 40 height 15
click at [403, 182] on input "不留客資" at bounding box center [388, 185] width 30 height 30
checkbox input "true"
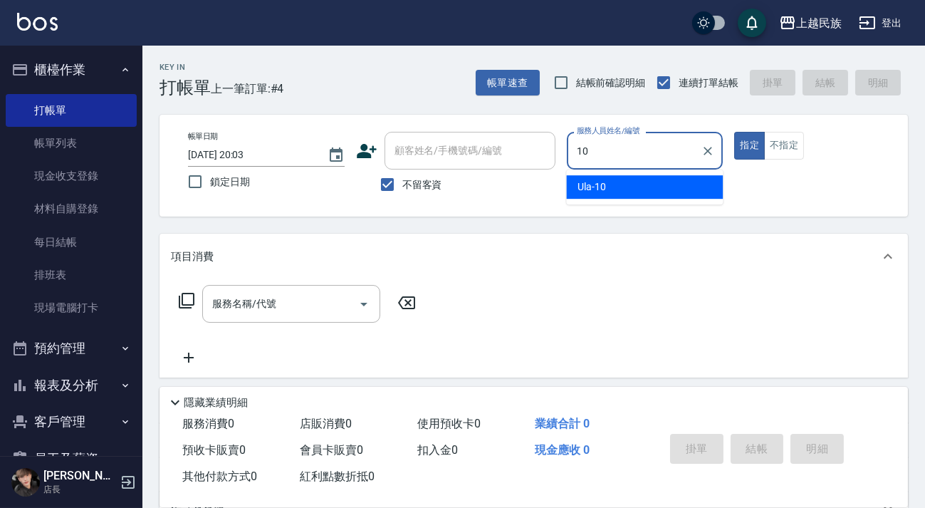
type input "10"
type button "true"
type input "Ula-10"
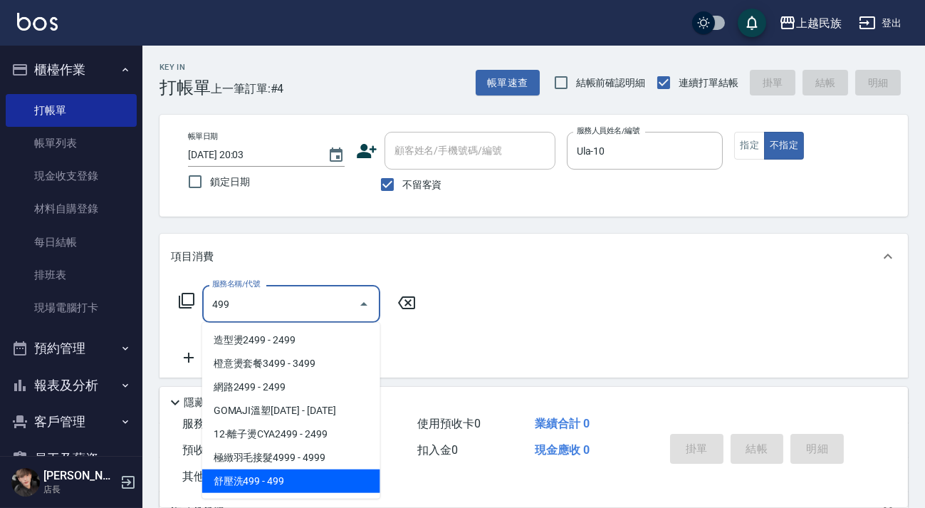
click at [306, 485] on span "舒壓洗499 - 499" at bounding box center [291, 481] width 178 height 24
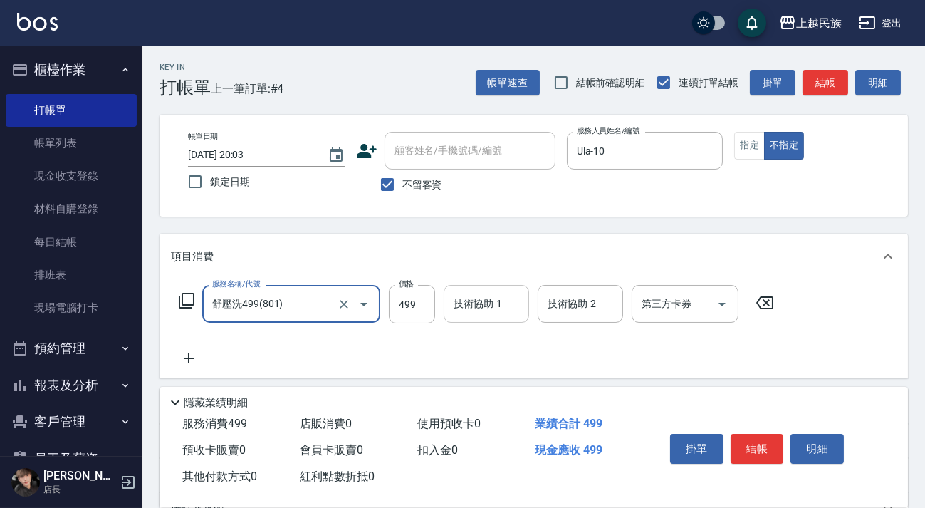
type input "舒壓洗499(801)"
click at [499, 292] on input "技術協助-1" at bounding box center [486, 303] width 73 height 25
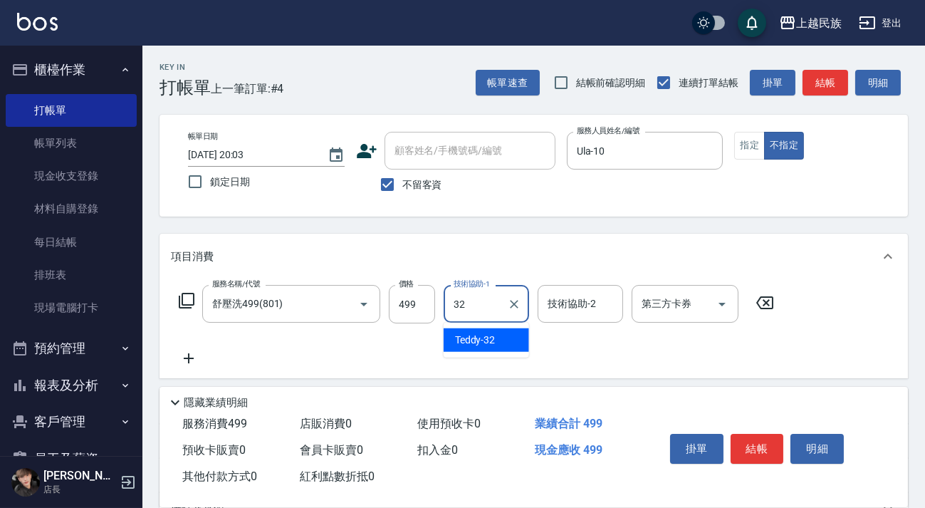
type input "Teddy-32"
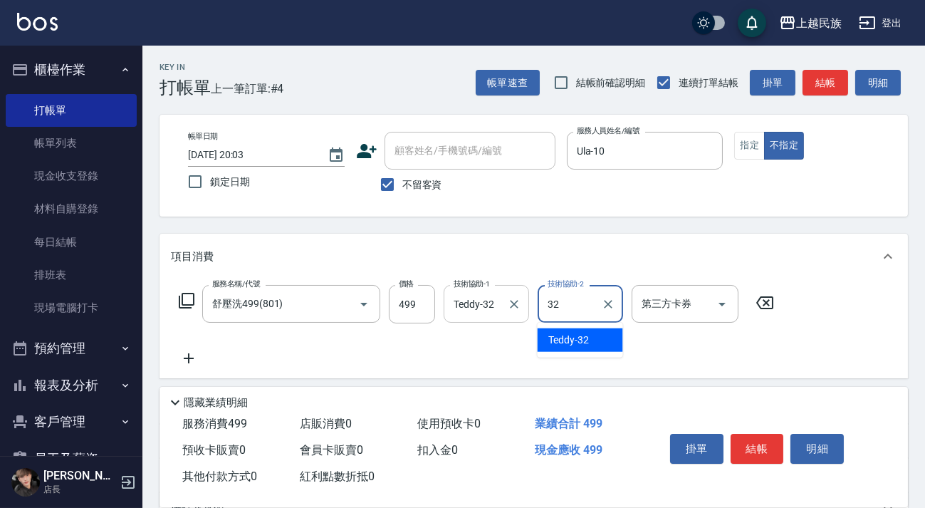
type input "Teddy-32"
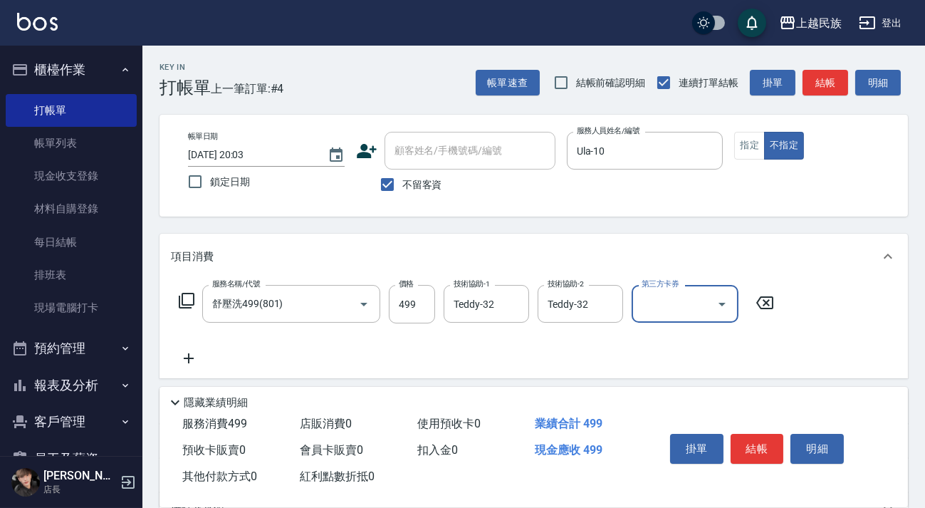
scroll to position [152, 0]
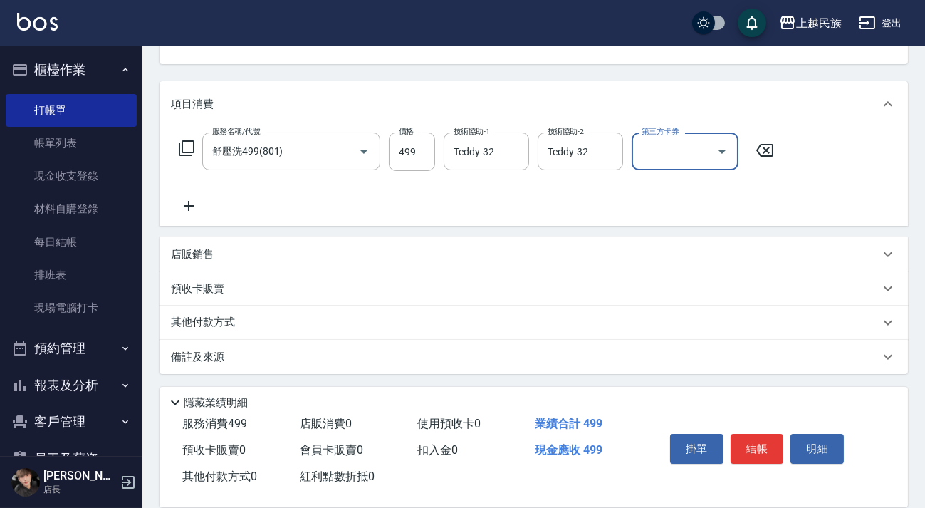
click at [578, 361] on div "備註及來源" at bounding box center [525, 357] width 709 height 15
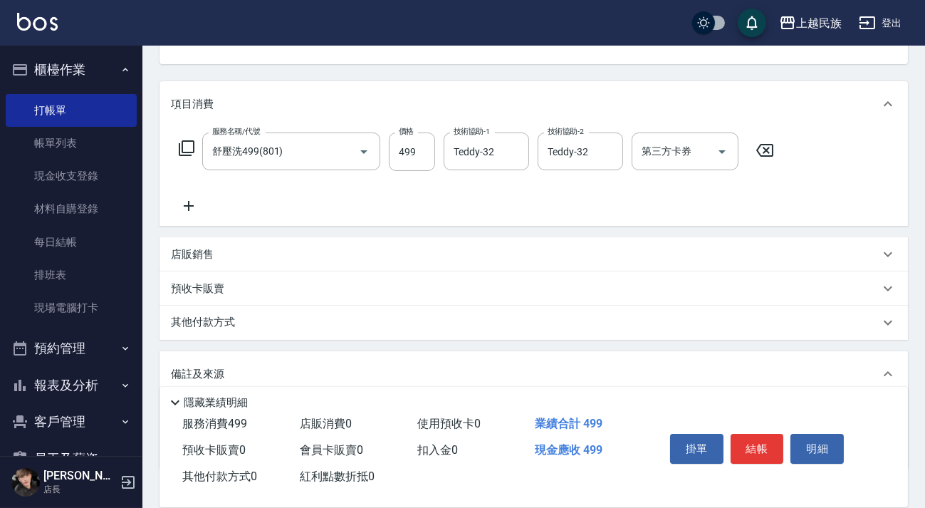
scroll to position [248, 0]
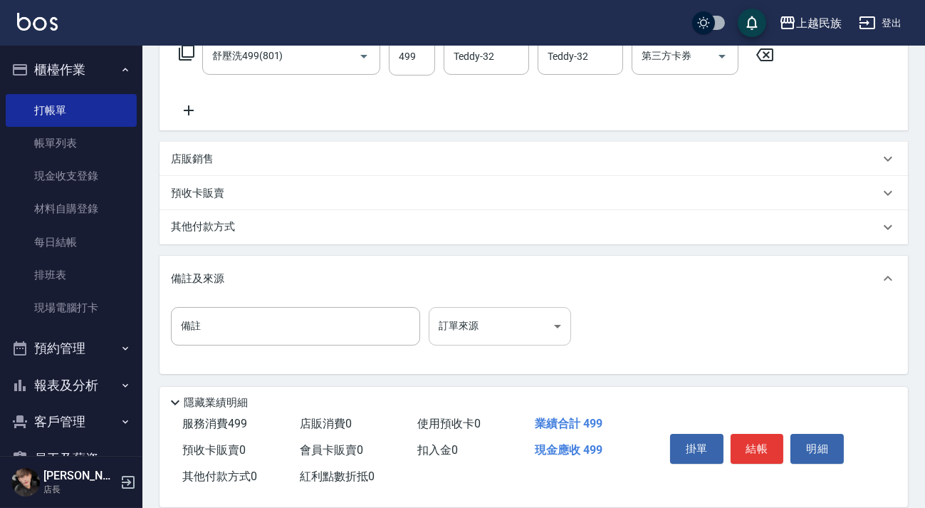
click at [516, 313] on body "上越民族 登出 櫃檯作業 打帳單 帳單列表 現金收支登錄 材料自購登錄 每日結帳 排班表 現場電腦打卡 預約管理 預約管理 單日預約紀錄 單週預約紀錄 報表及…" at bounding box center [462, 130] width 925 height 756
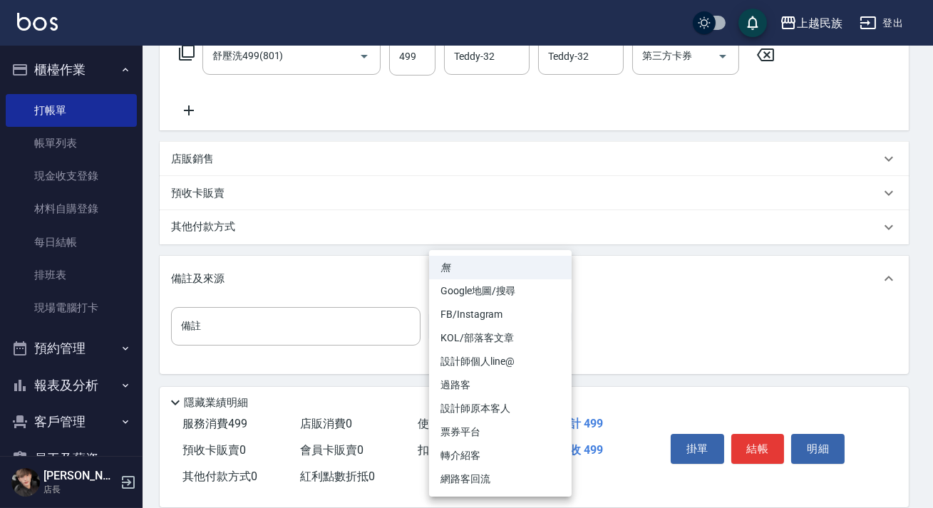
click at [542, 380] on li "過路客" at bounding box center [500, 385] width 142 height 24
type input "過路客"
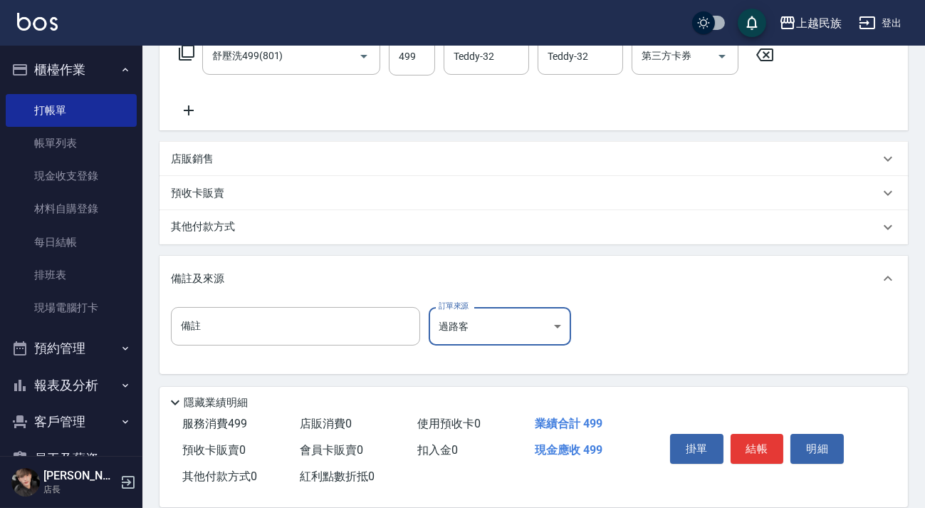
click at [751, 434] on button "結帳" at bounding box center [757, 449] width 53 height 30
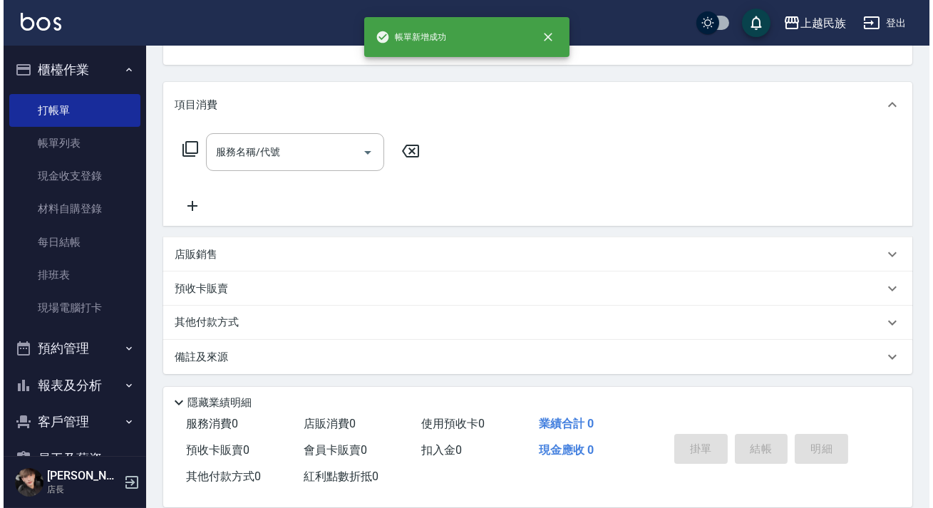
scroll to position [0, 0]
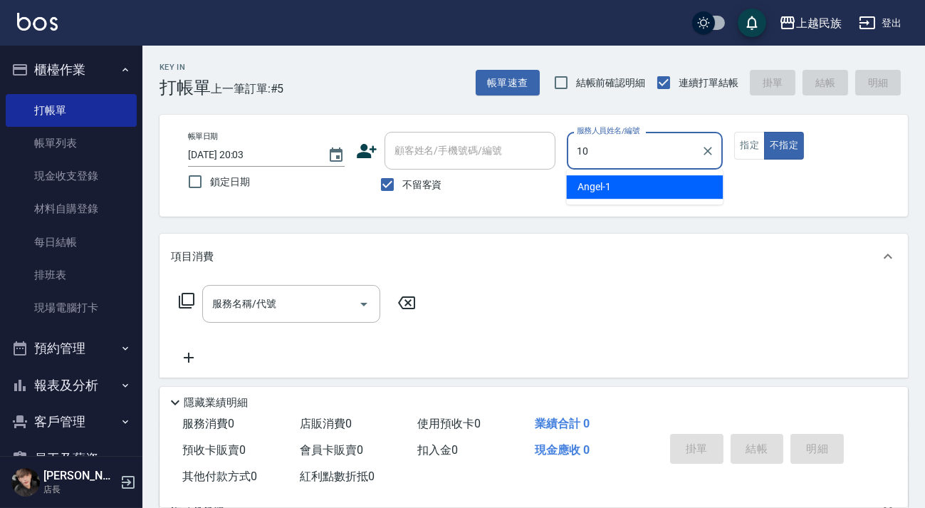
type input "10"
type button "false"
type input "Ula-10"
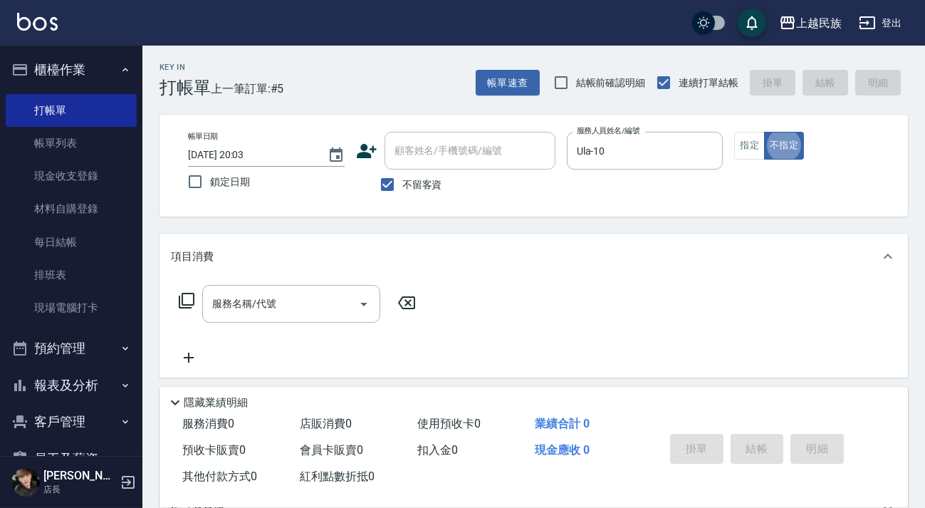
click at [257, 323] on div "服務名稱/代號 服務名稱/代號" at bounding box center [298, 325] width 254 height 81
click at [259, 304] on div "服務名稱/代號 服務名稱/代號" at bounding box center [291, 304] width 178 height 38
click at [187, 300] on icon at bounding box center [186, 300] width 17 height 17
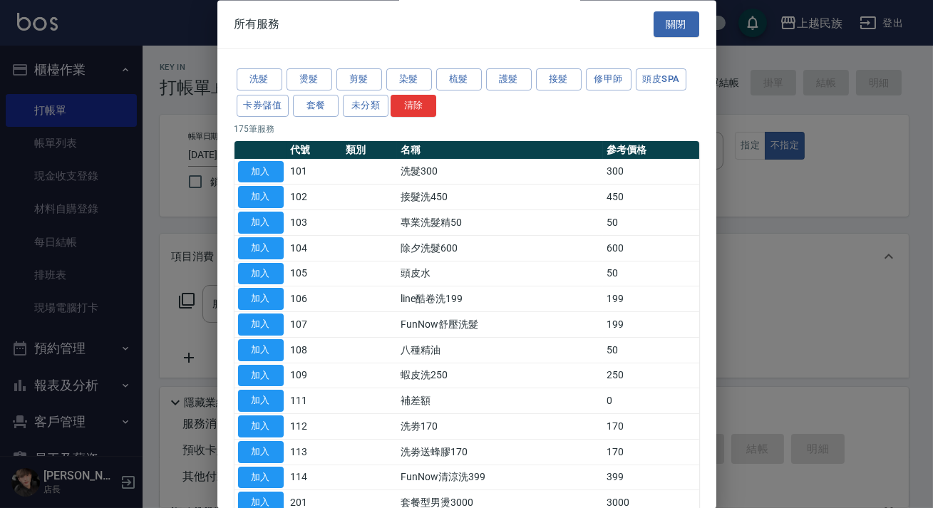
click at [351, 67] on div "洗髮 燙髮 剪髮 染髮 梳髮 護髮 接髮 修甲師 頭皮SPA 卡券儲值 套餐 未分類 清除" at bounding box center [466, 93] width 464 height 53
click at [358, 77] on button "剪髮" at bounding box center [359, 80] width 46 height 22
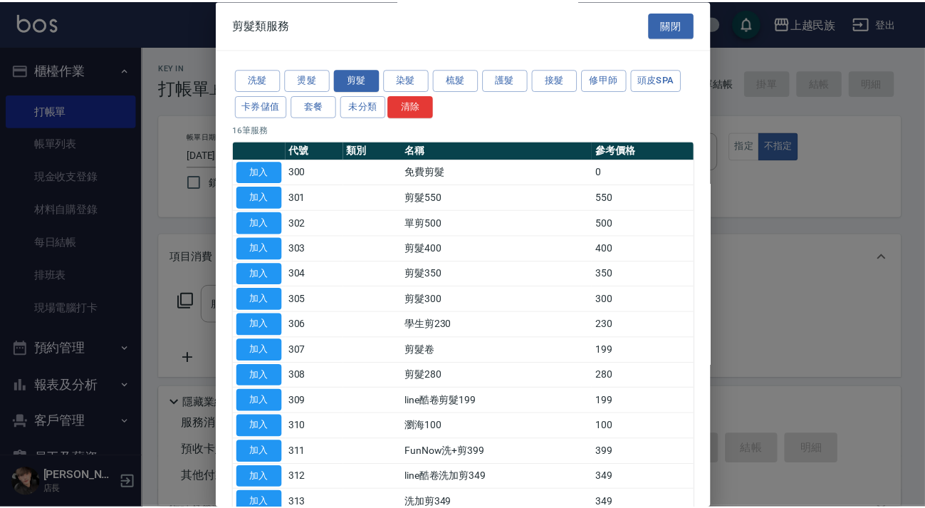
scroll to position [135, 0]
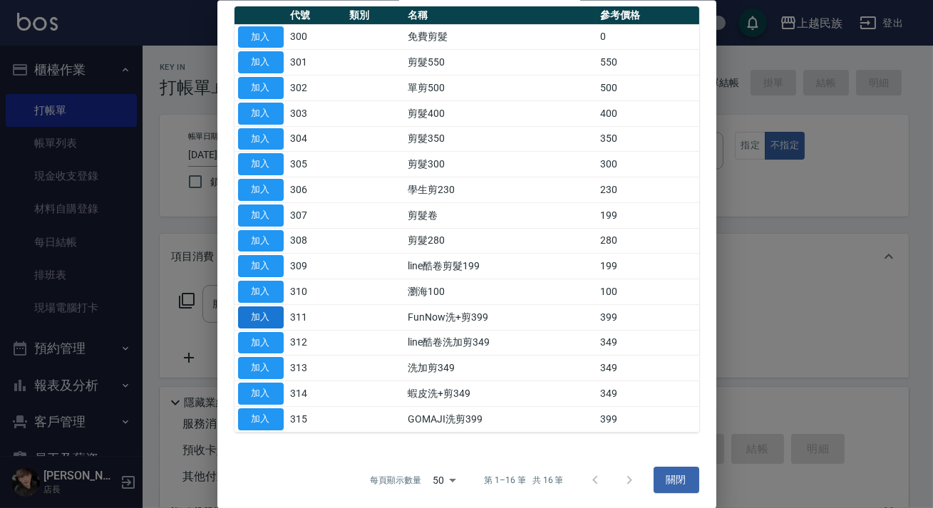
click at [275, 306] on button "加入" at bounding box center [261, 317] width 46 height 22
type input "FunNow洗+剪399(311)"
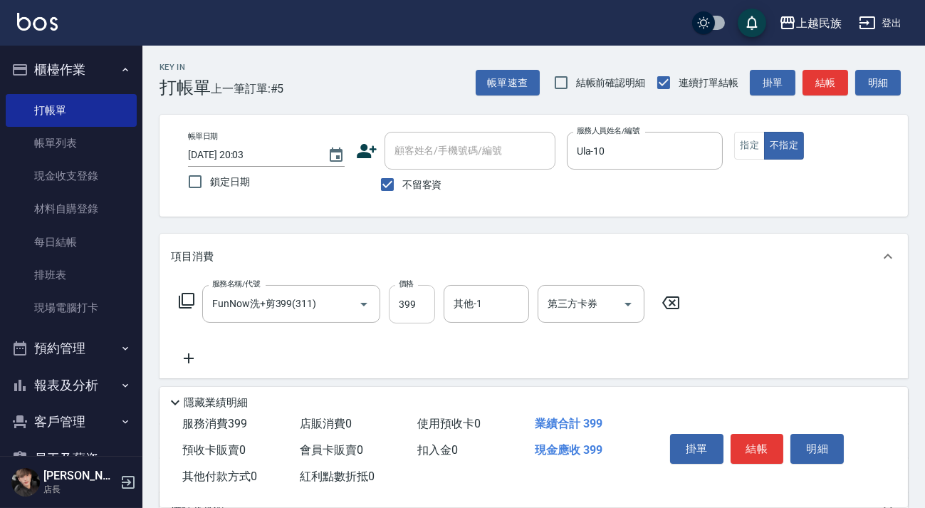
click at [427, 303] on input "399" at bounding box center [412, 304] width 46 height 38
click at [487, 309] on input "其他-1" at bounding box center [486, 303] width 73 height 25
type input "Ula-10"
click at [627, 310] on icon "Open" at bounding box center [628, 304] width 17 height 17
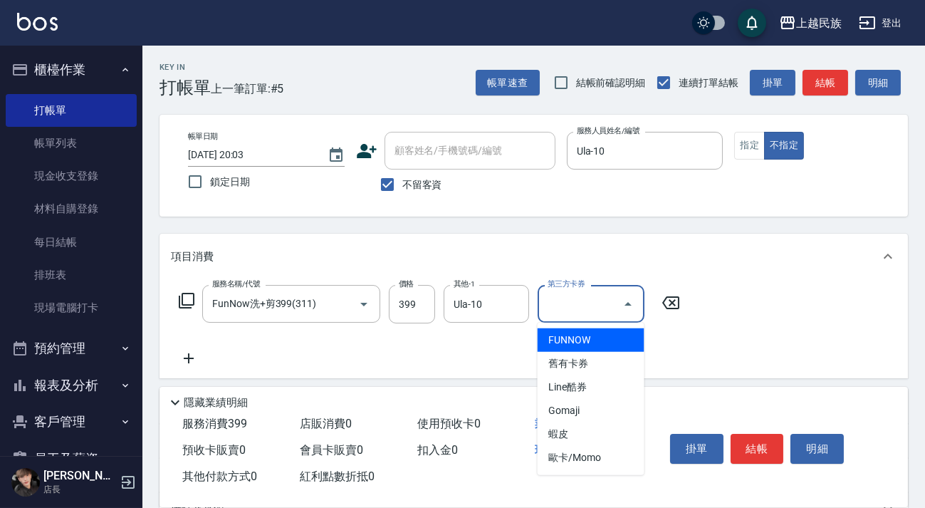
click at [608, 347] on span "FUNNOW" at bounding box center [591, 340] width 107 height 24
type input "FUNNOW"
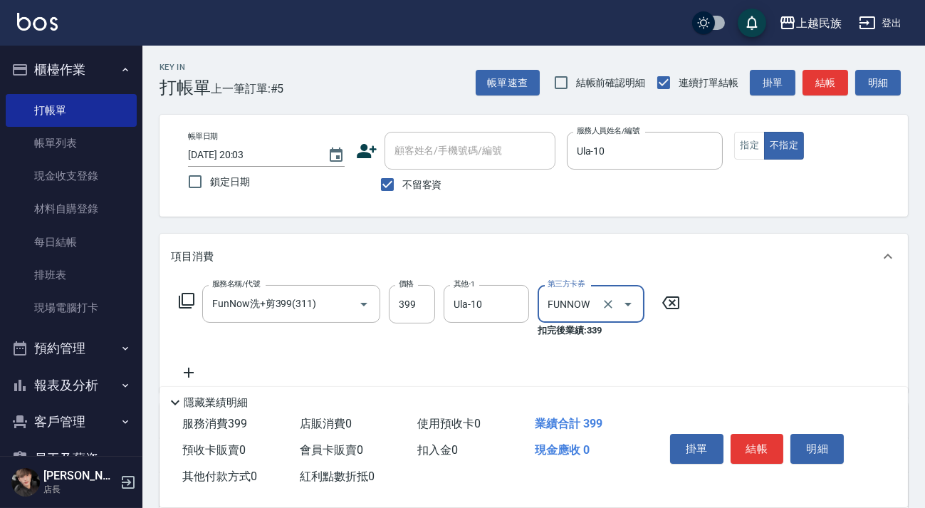
scroll to position [167, 0]
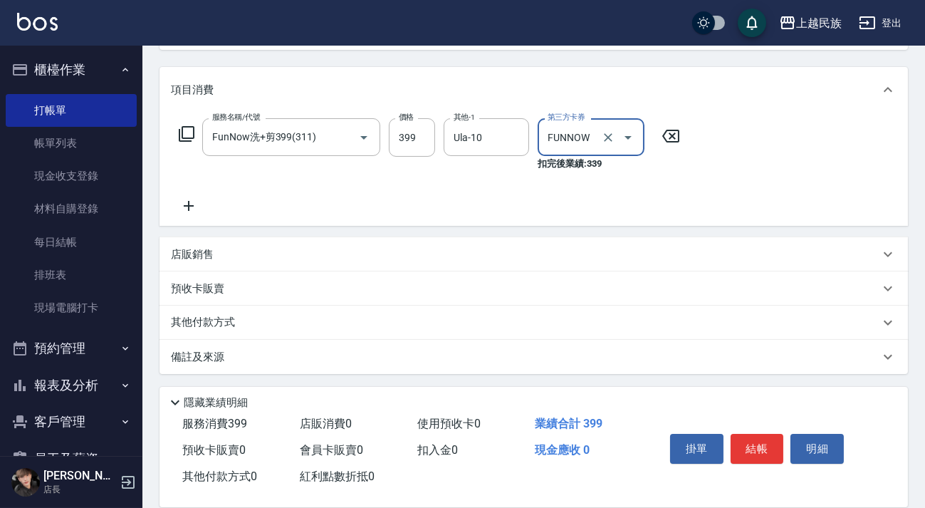
click at [581, 370] on div "備註及來源" at bounding box center [534, 357] width 749 height 34
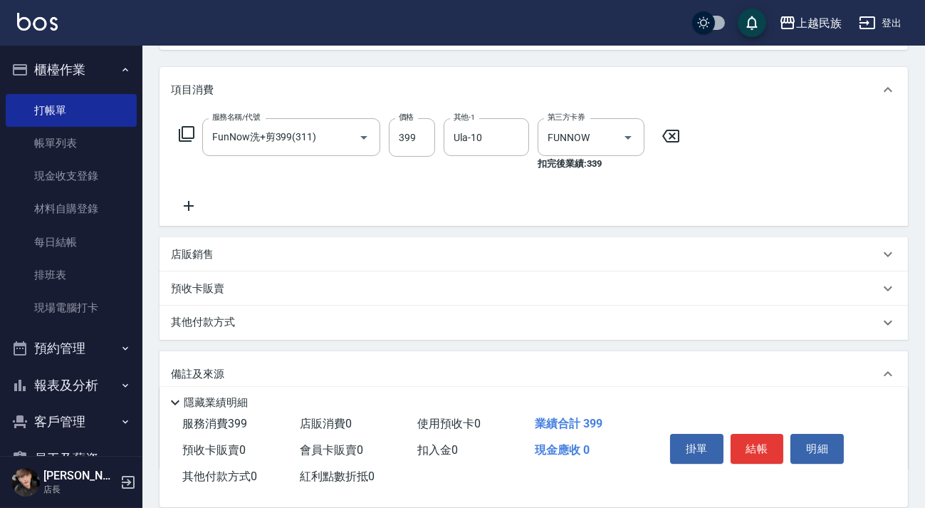
scroll to position [262, 0]
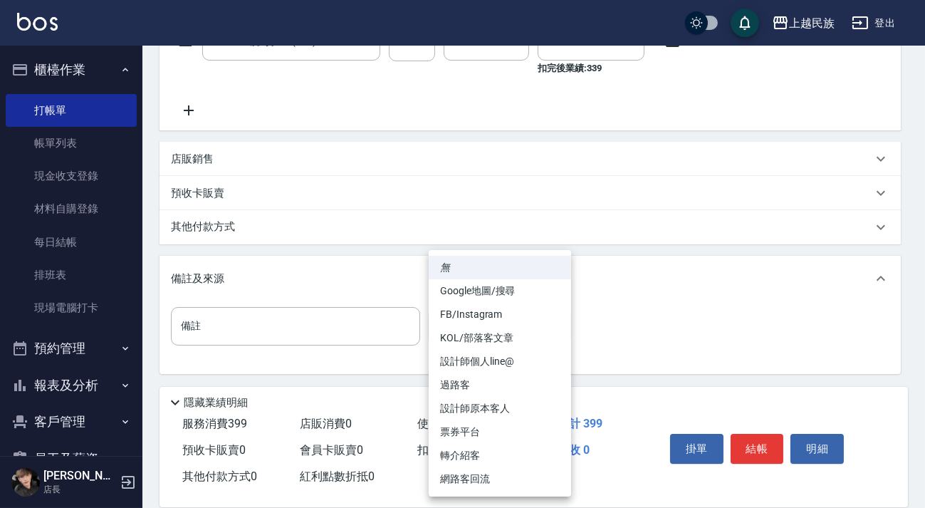
click at [549, 328] on body "上越民族 登出 櫃檯作業 打帳單 帳單列表 現金收支登錄 材料自購登錄 每日結帳 排班表 現場電腦打卡 預約管理 預約管理 單日預約紀錄 單週預約紀錄 報表及…" at bounding box center [462, 123] width 925 height 770
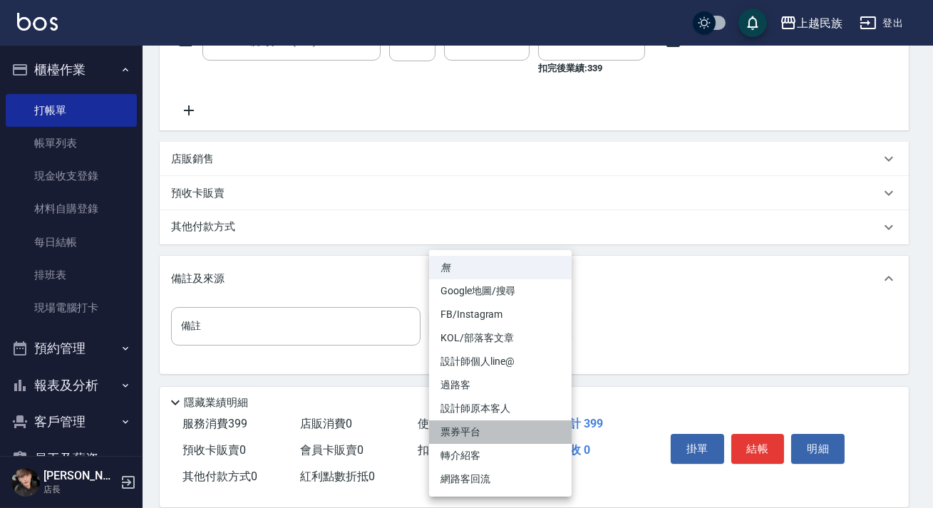
click at [512, 432] on li "票券平台" at bounding box center [500, 432] width 142 height 24
type input "票券平台"
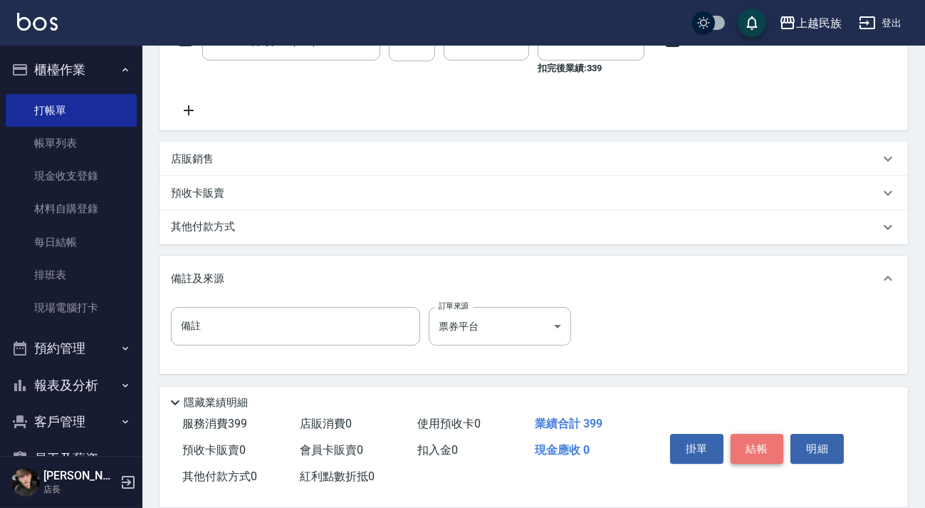
click at [752, 450] on button "結帳" at bounding box center [757, 449] width 53 height 30
type input "[DATE] 20:04"
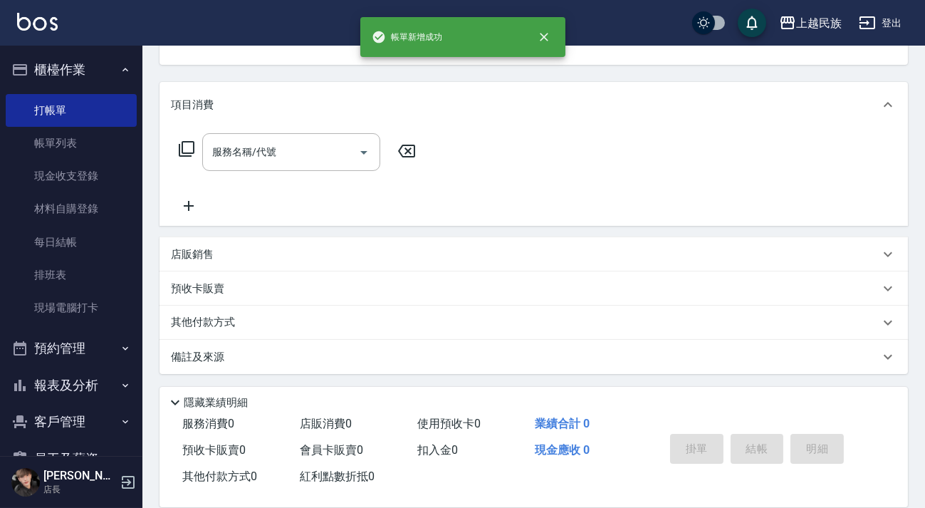
scroll to position [0, 0]
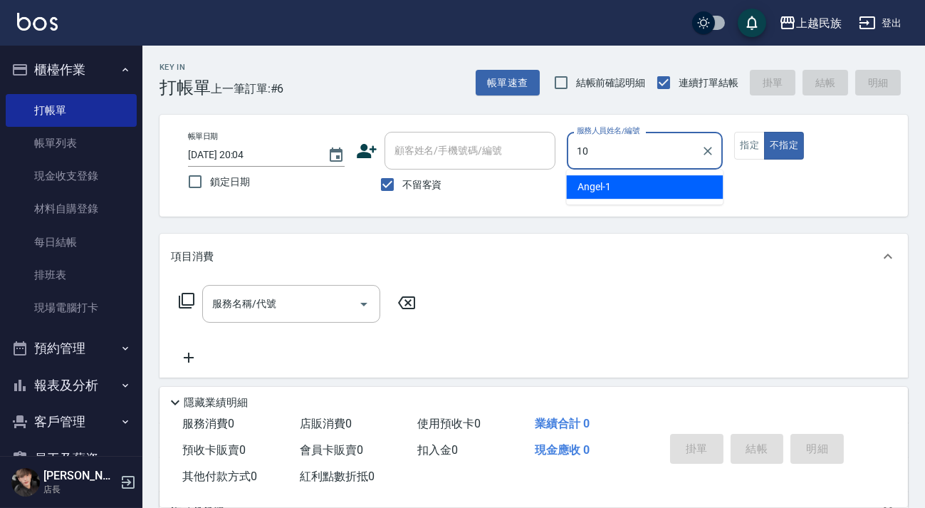
type input "Ula-10"
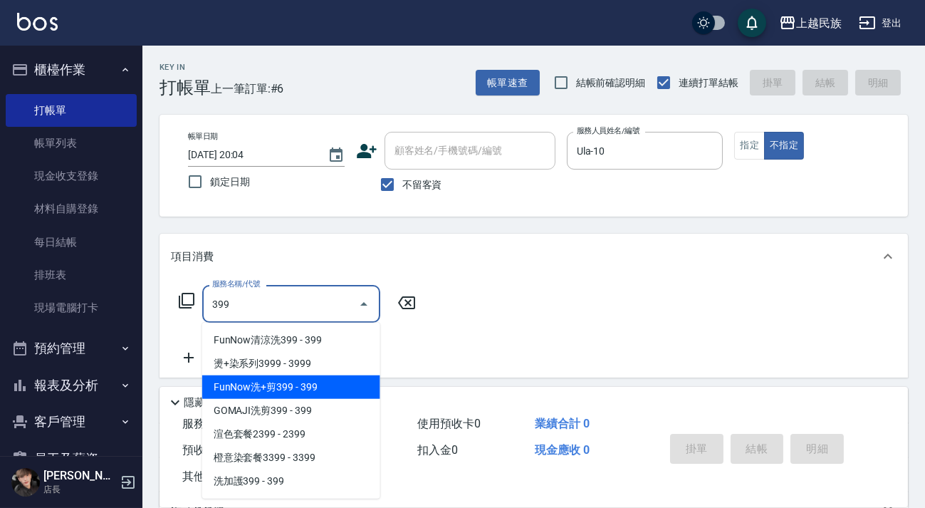
click at [310, 391] on span "FunNow洗+剪399 - 399" at bounding box center [291, 387] width 178 height 24
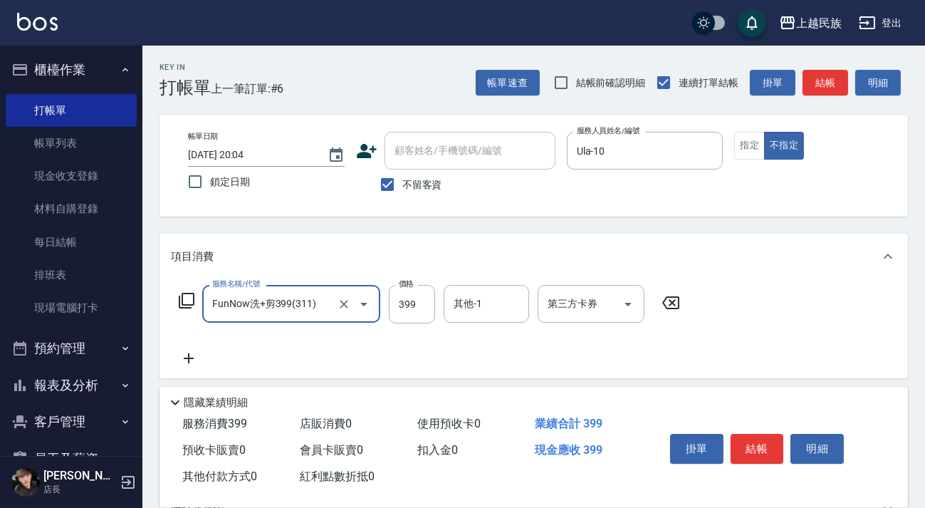
type input "FunNow洗+剪399(311)"
click at [492, 311] on input "其他-1" at bounding box center [486, 303] width 73 height 25
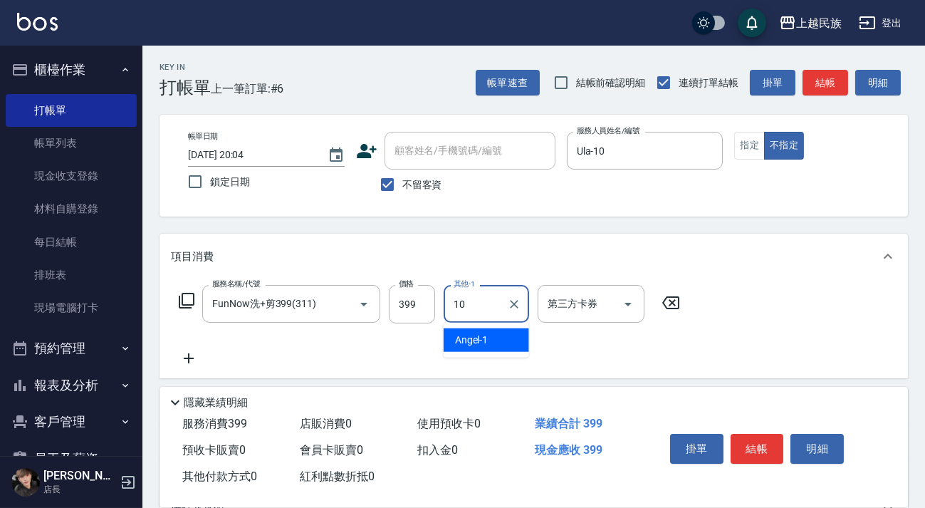
type input "Ula-10"
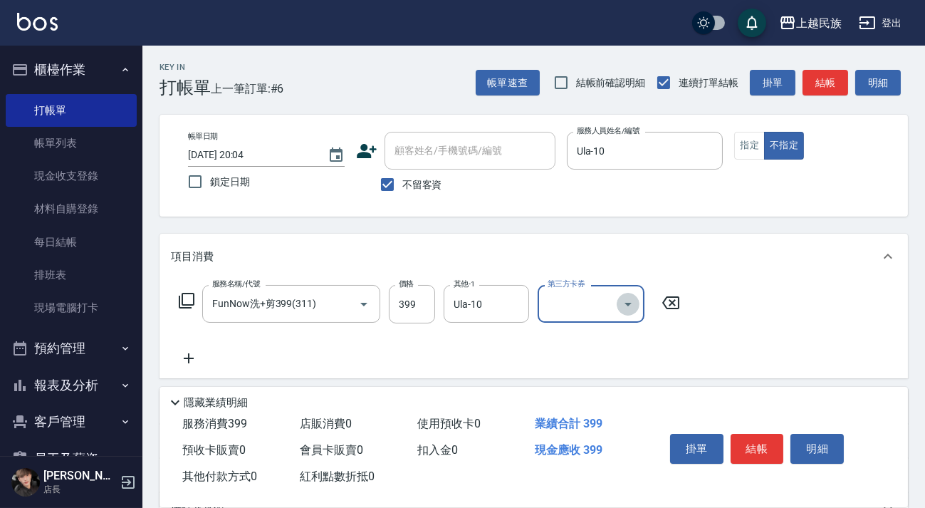
click at [630, 311] on icon "Open" at bounding box center [628, 304] width 17 height 17
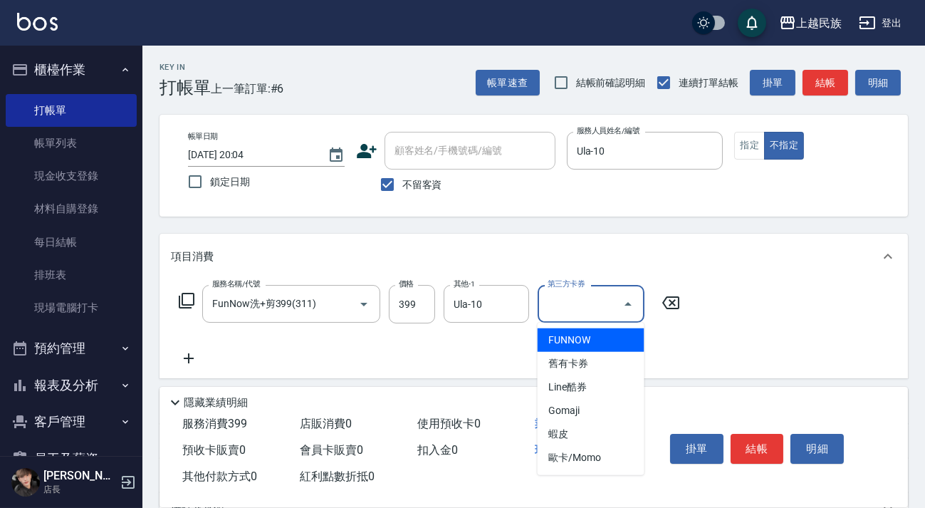
click at [614, 336] on span "FUNNOW" at bounding box center [591, 340] width 107 height 24
type input "FUNNOW"
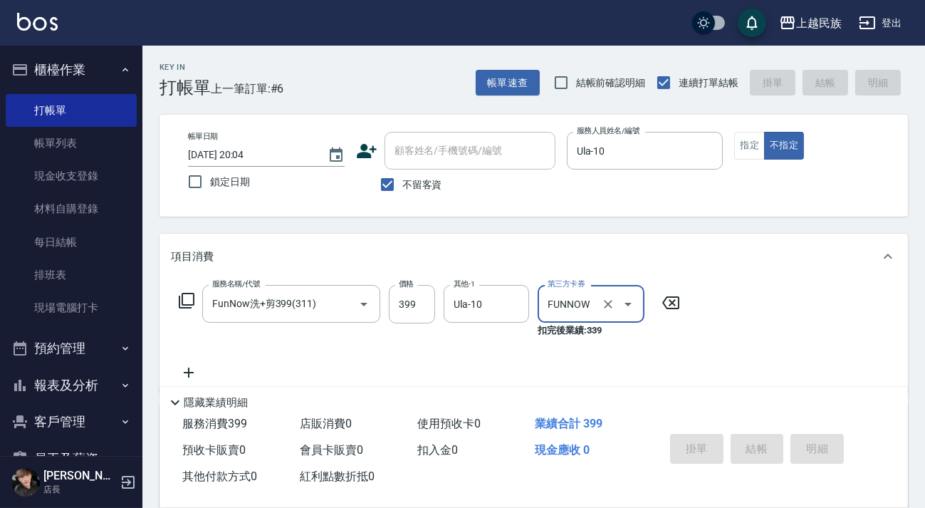
type input "[DATE] 20:06"
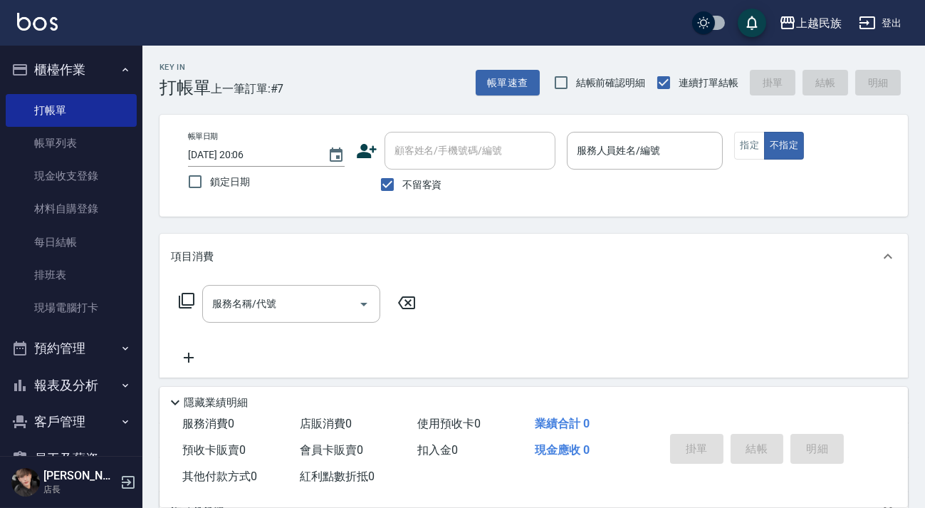
drag, startPoint x: 405, startPoint y: 182, endPoint x: 410, endPoint y: 155, distance: 27.5
click at [405, 183] on span "不留客資" at bounding box center [423, 184] width 40 height 15
click at [403, 183] on input "不留客資" at bounding box center [388, 185] width 30 height 30
checkbox input "false"
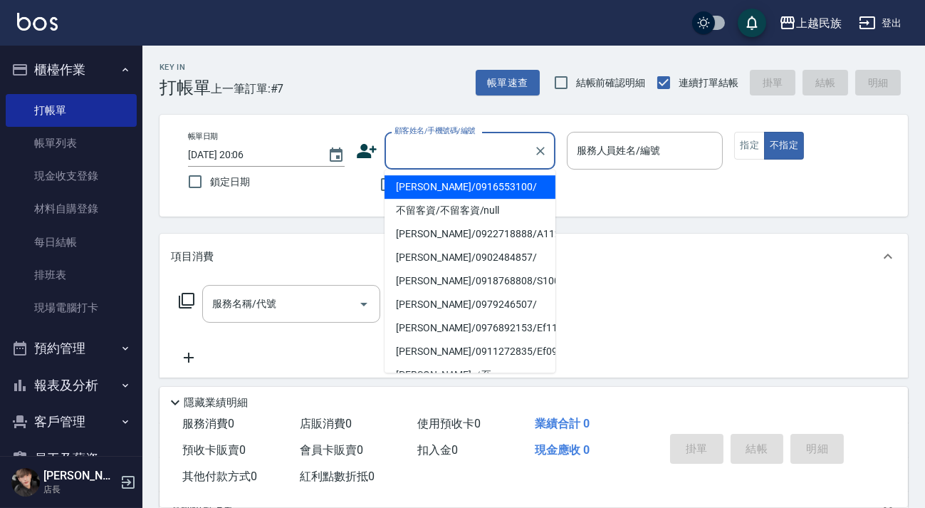
click at [411, 155] on input "顧客姓名/手機號碼/編號" at bounding box center [459, 150] width 137 height 25
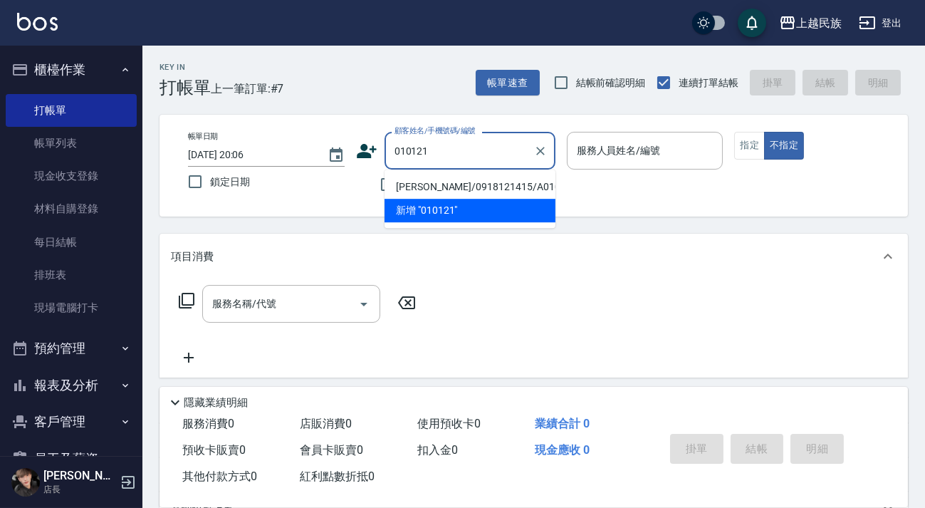
click at [457, 185] on li "[PERSON_NAME]/0918121415/A010121" at bounding box center [470, 187] width 171 height 24
type input "[PERSON_NAME]/0918121415/A010121"
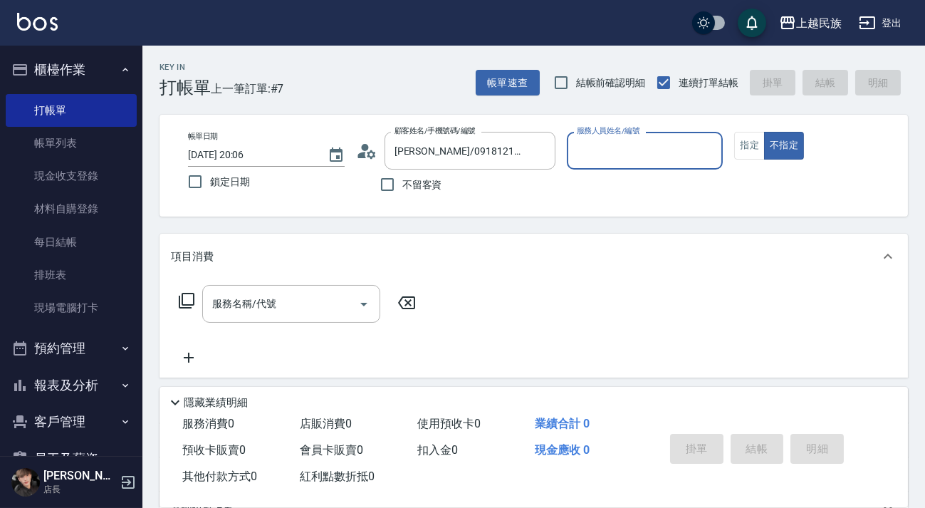
type input "[PERSON_NAME]-2"
click at [764, 132] on button "不指定" at bounding box center [784, 146] width 40 height 28
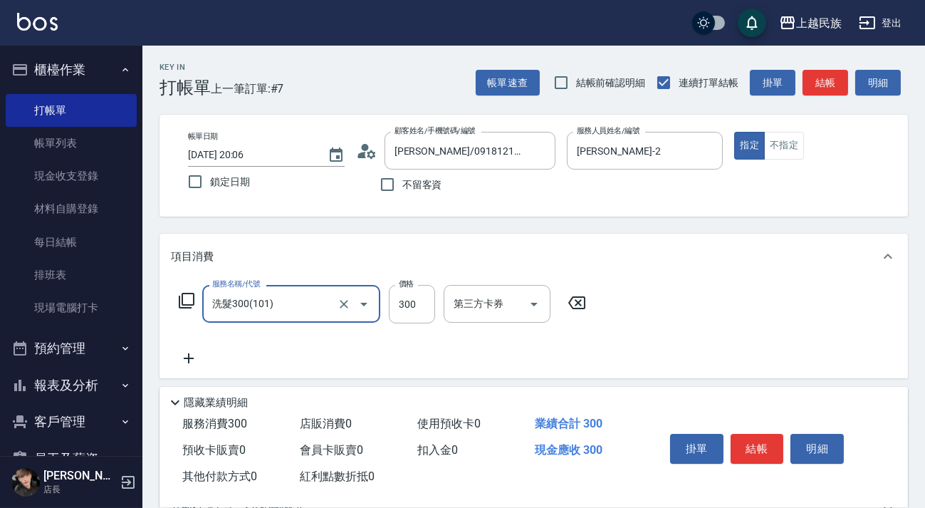
type input "洗髮300(101)"
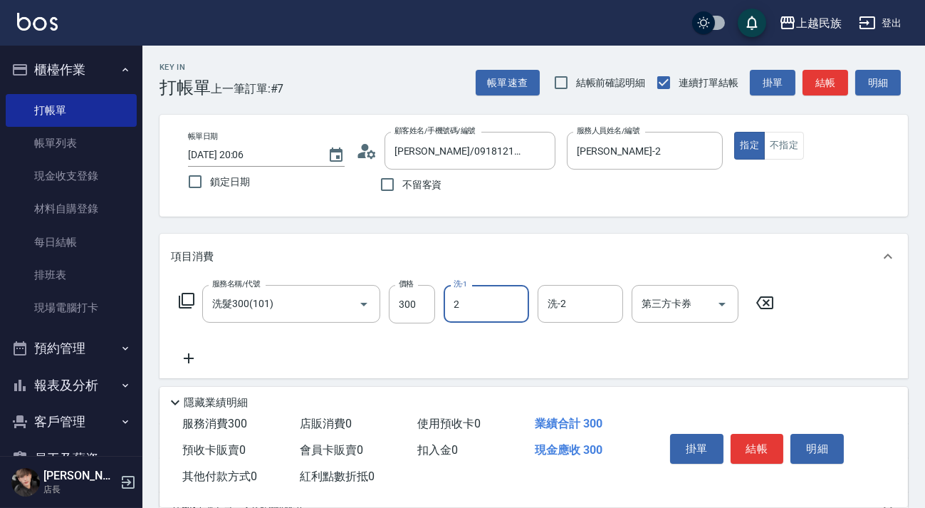
type input "[PERSON_NAME]-2"
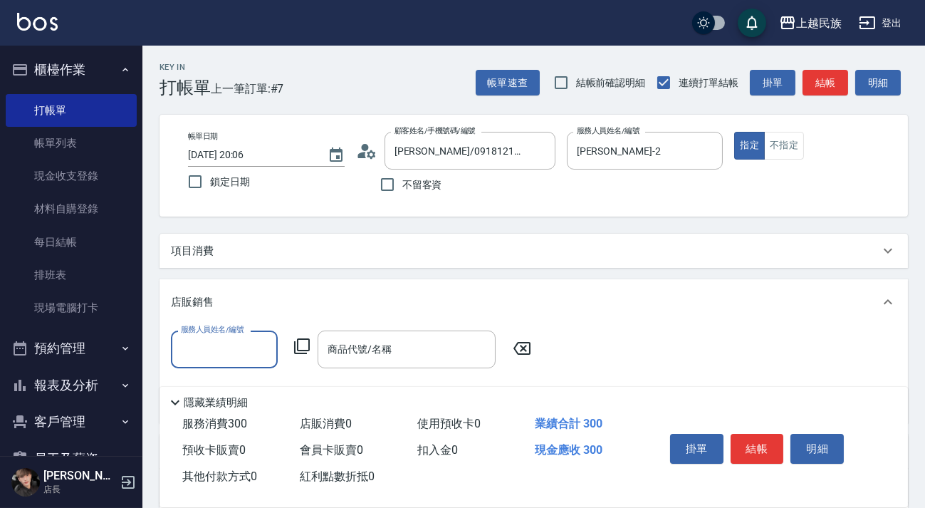
click at [278, 249] on div "項目消費" at bounding box center [525, 251] width 709 height 15
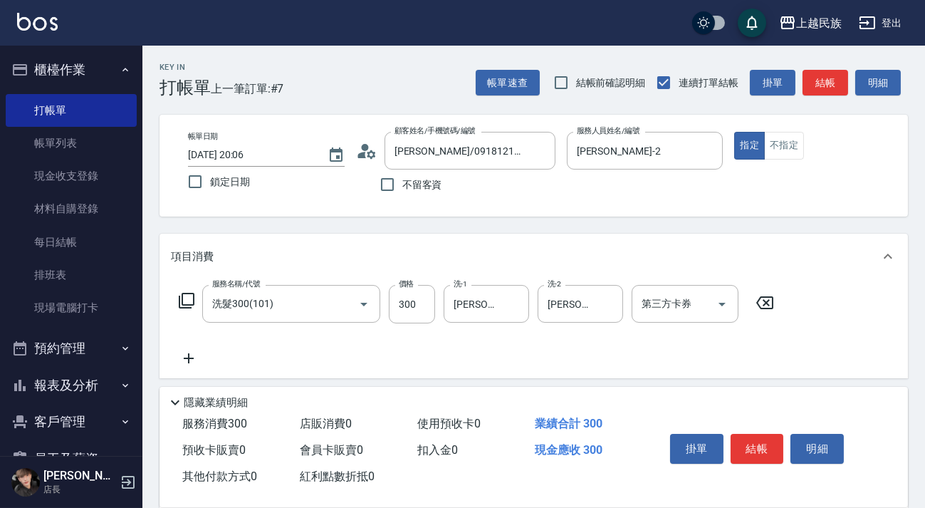
click at [187, 358] on icon at bounding box center [189, 358] width 36 height 17
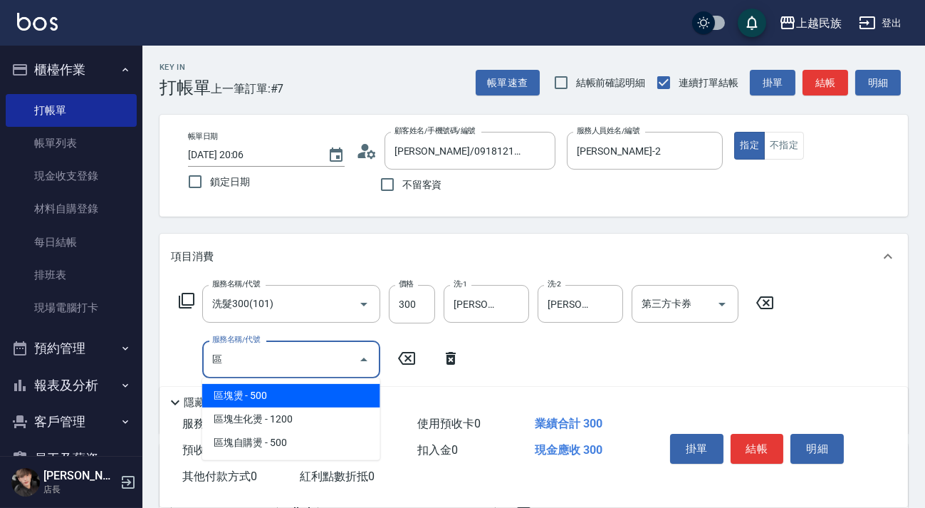
click at [355, 394] on span "區塊燙 - 500" at bounding box center [291, 396] width 178 height 24
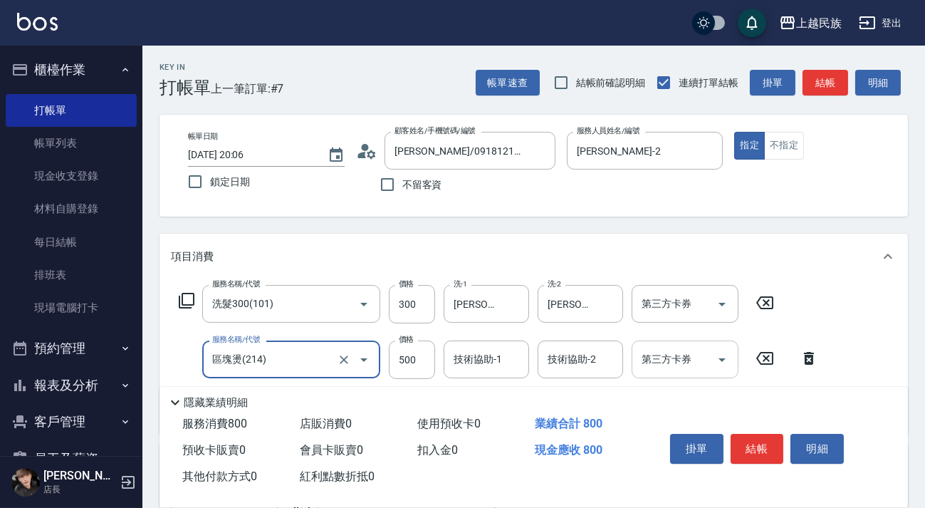
type input "區塊燙(214)"
click at [492, 363] on div "技術協助-1 技術協助-1" at bounding box center [486, 360] width 85 height 38
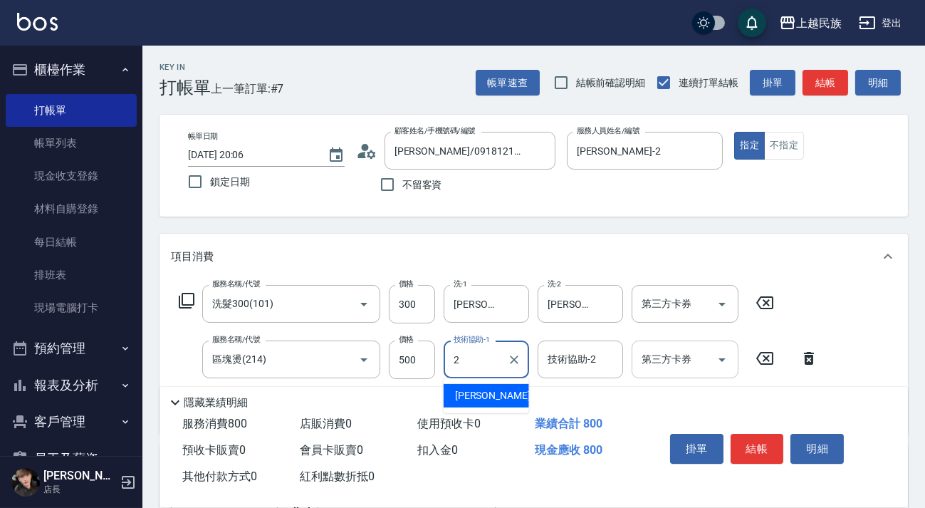
type input "[PERSON_NAME]-2"
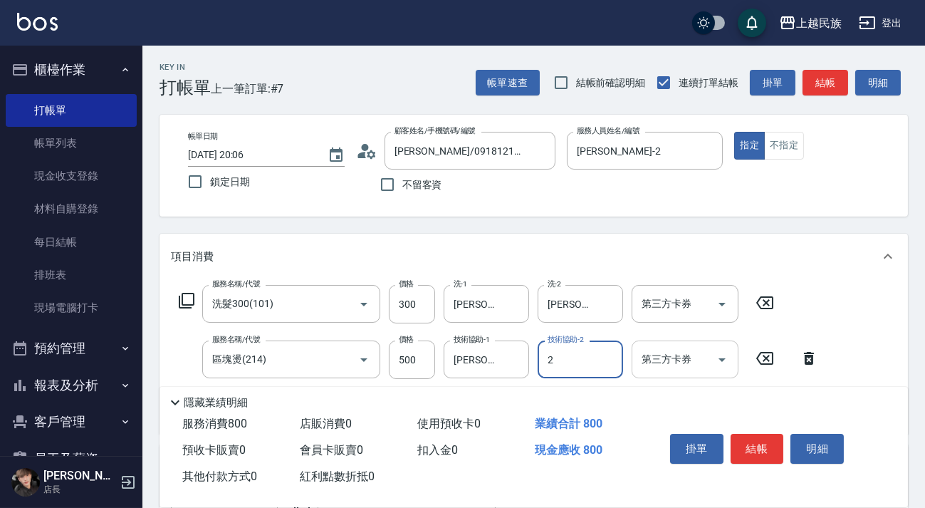
type input "[PERSON_NAME]-2"
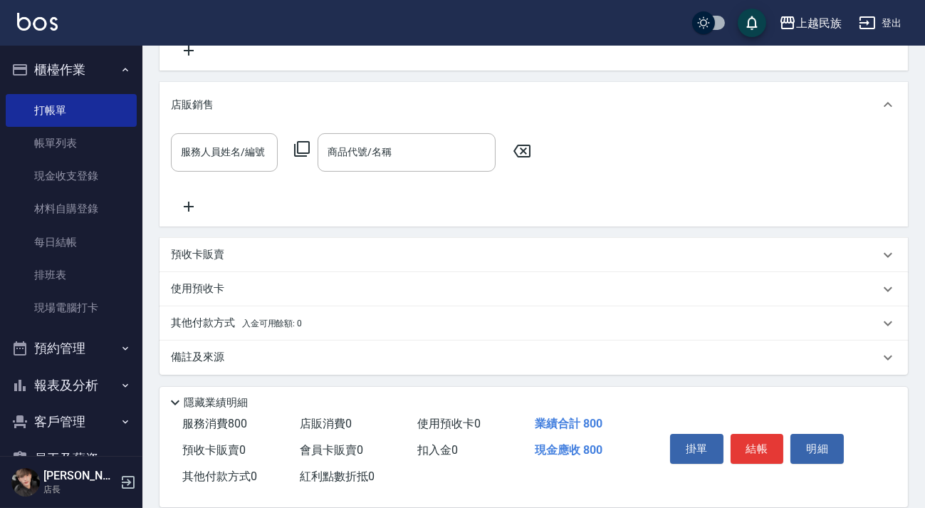
click at [643, 346] on div "備註及來源" at bounding box center [534, 358] width 749 height 34
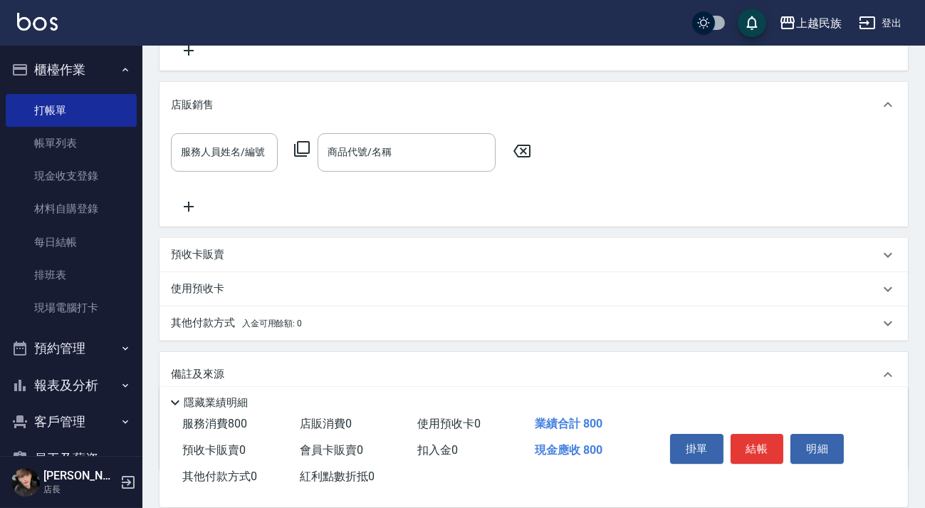
scroll to position [457, 0]
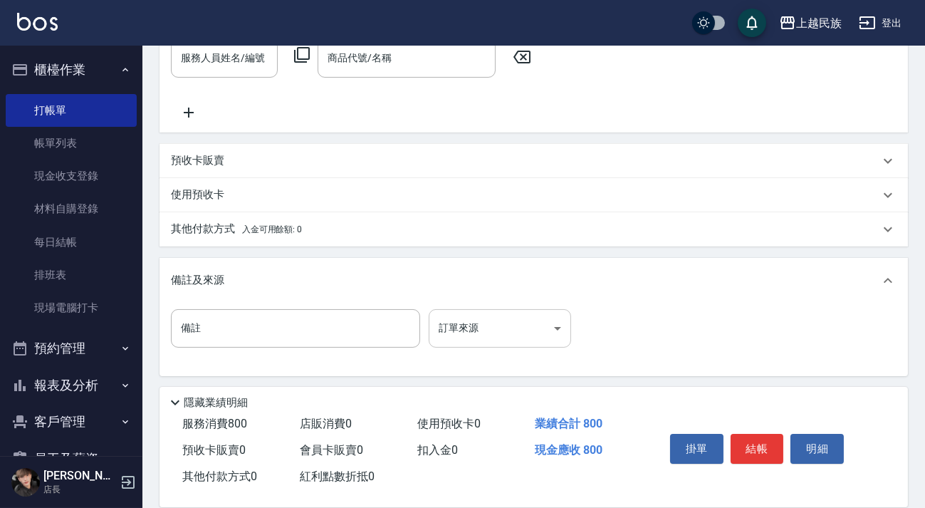
click at [559, 321] on body "上越民族 登出 櫃檯作業 打帳單 帳單列表 現金收支登錄 材料自購登錄 每日結帳 排班表 現場電腦打卡 預約管理 預約管理 單日預約紀錄 單週預約紀錄 報表及…" at bounding box center [462, 26] width 925 height 967
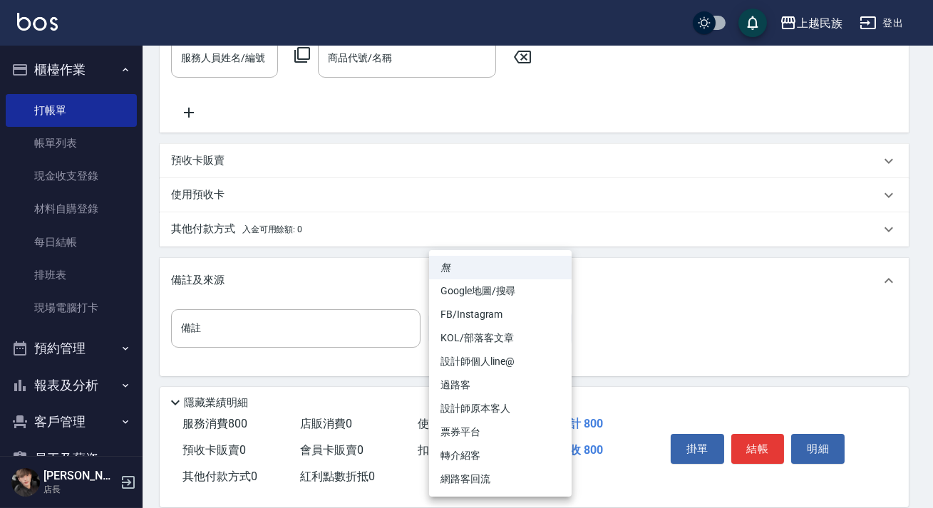
click at [526, 401] on li "設計師原本客人" at bounding box center [500, 409] width 142 height 24
type input "設計師原本客人"
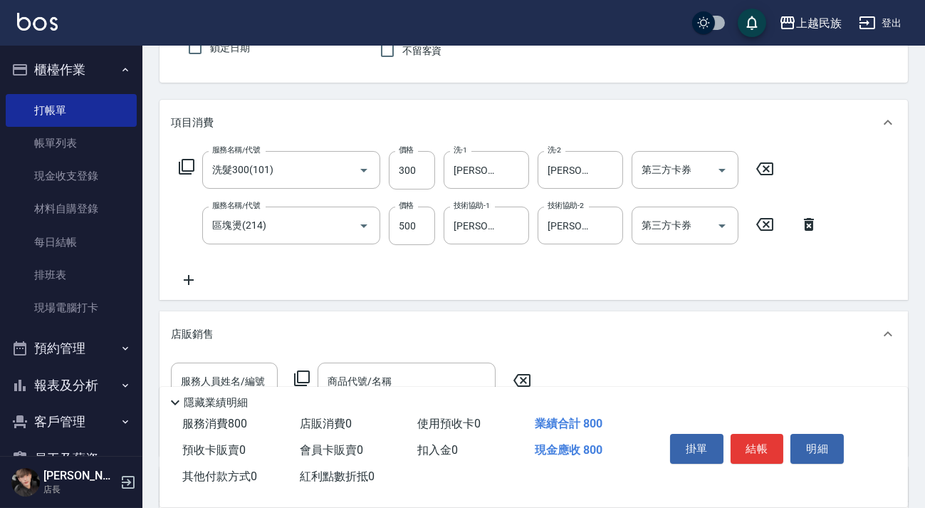
scroll to position [69, 0]
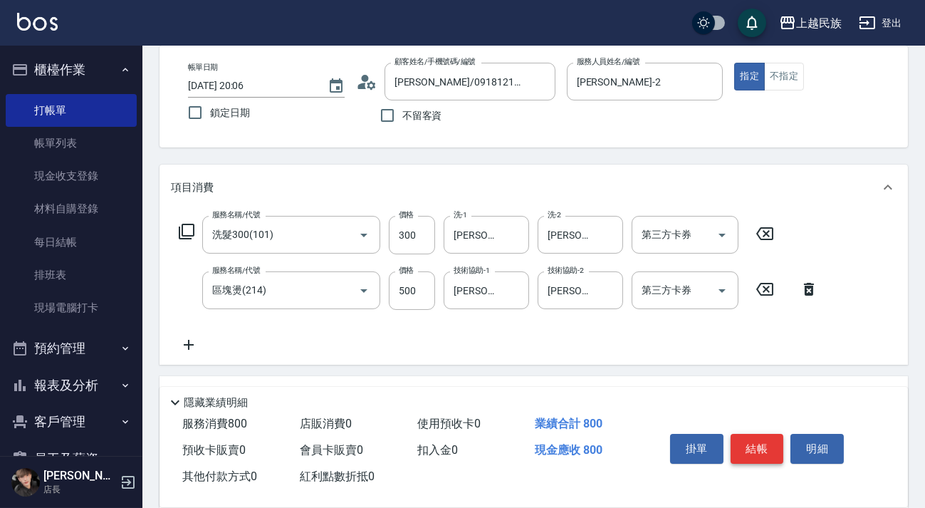
click at [749, 439] on button "結帳" at bounding box center [757, 449] width 53 height 30
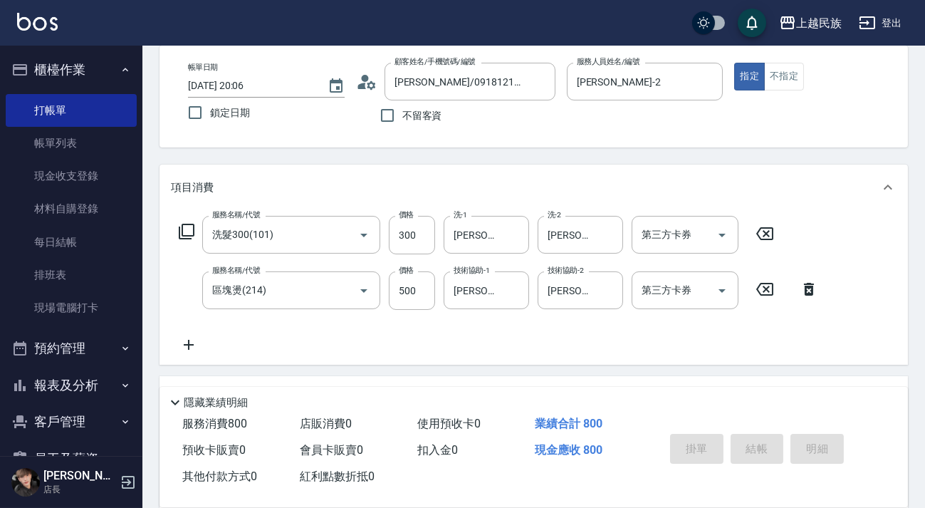
type input "[DATE] 20:11"
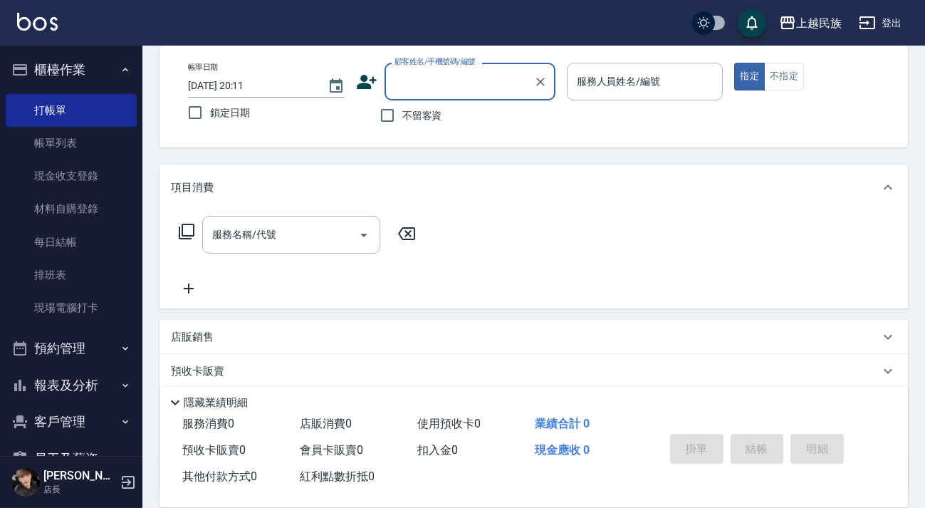
click at [405, 121] on span "不留客資" at bounding box center [423, 115] width 40 height 15
click at [403, 121] on input "不留客資" at bounding box center [388, 115] width 30 height 30
checkbox input "true"
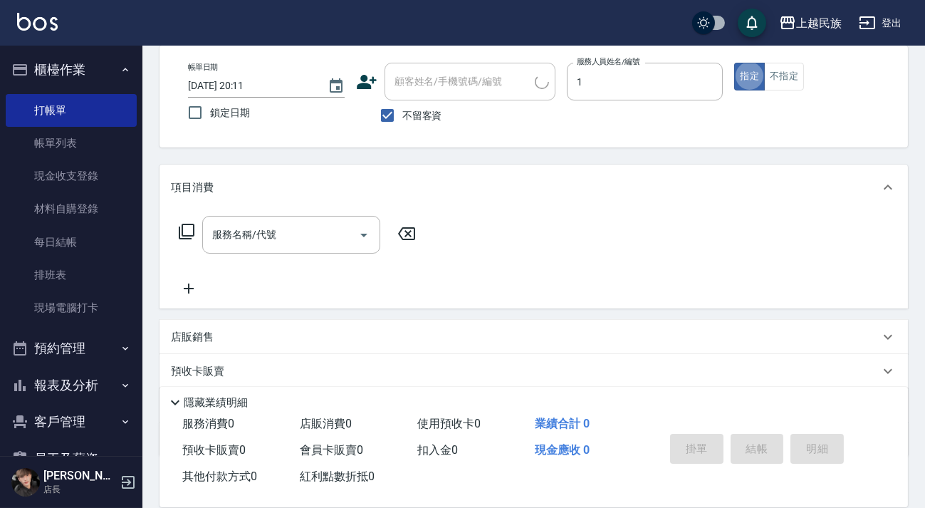
type input "[PERSON_NAME]-1"
click at [701, 80] on icon "Clear" at bounding box center [708, 82] width 14 height 14
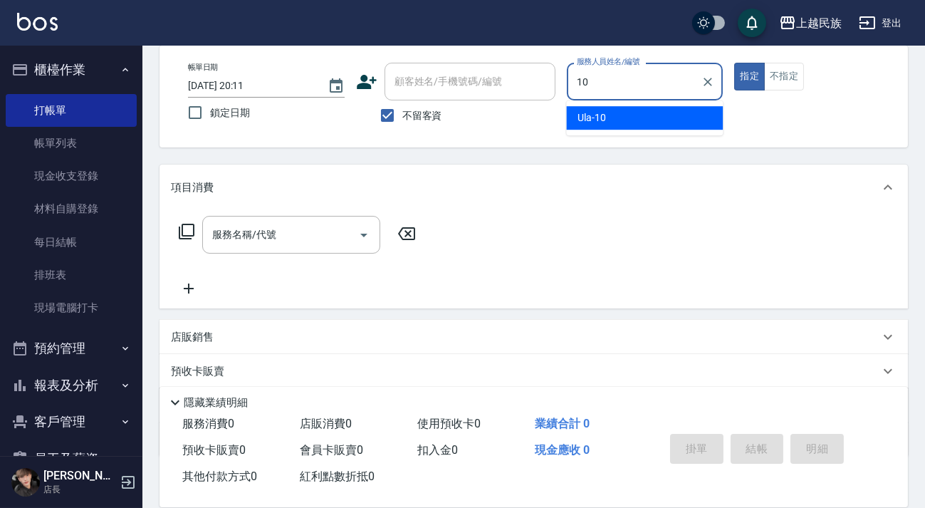
type input "Ula-10"
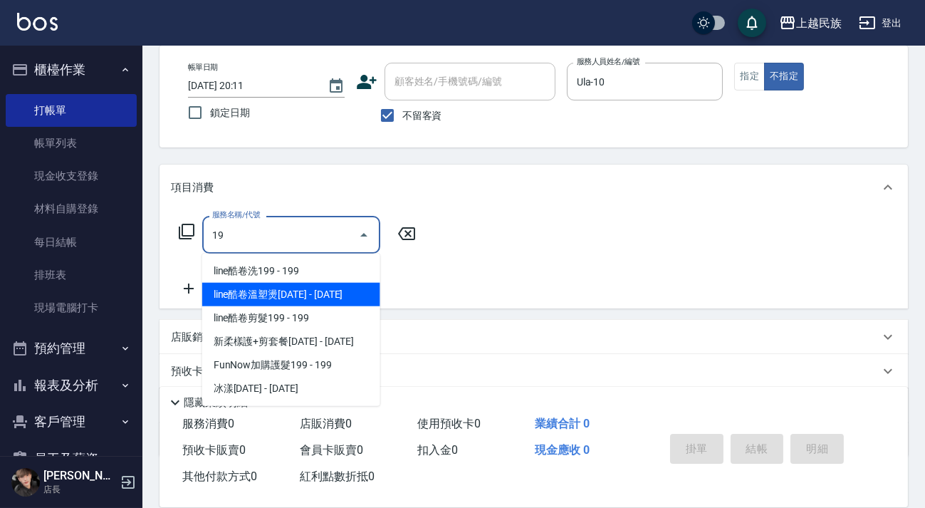
type input "1"
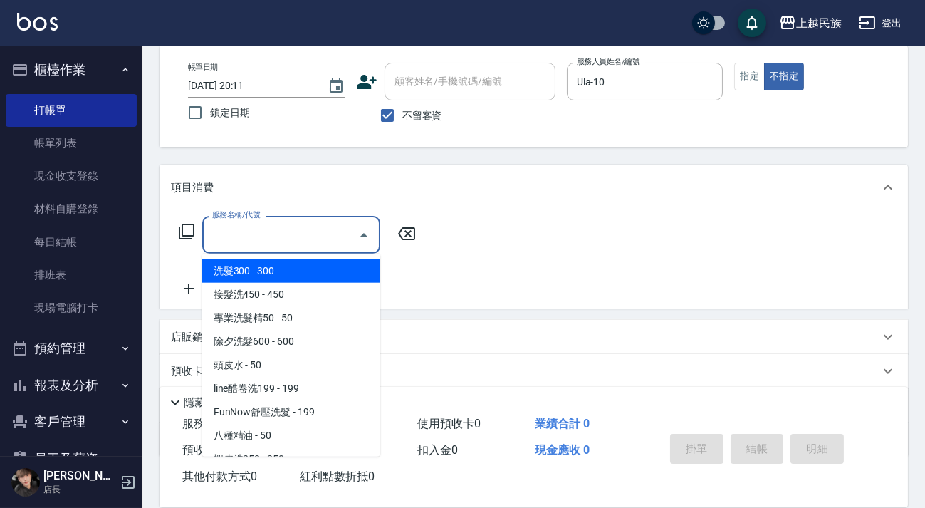
click at [299, 239] on input "服務名稱/代號" at bounding box center [281, 234] width 144 height 25
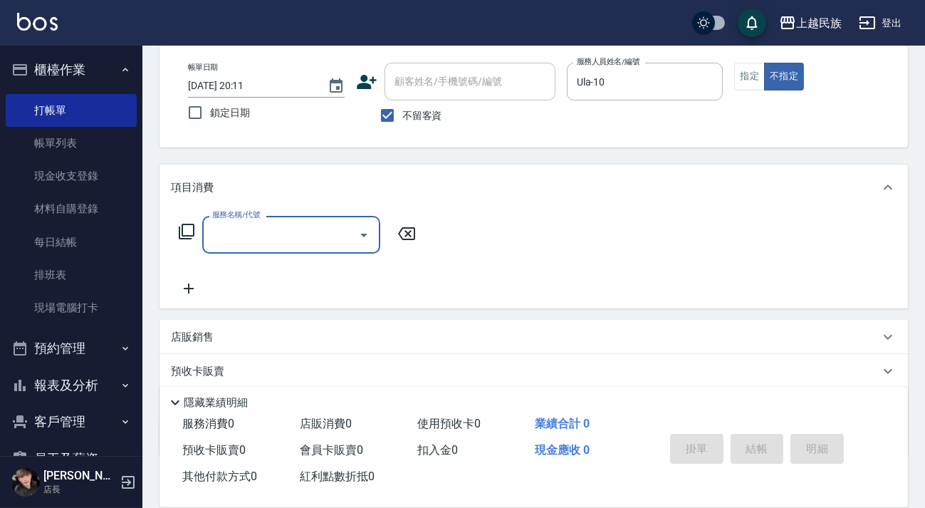
click at [299, 239] on input "服務名稱/代號" at bounding box center [281, 234] width 144 height 25
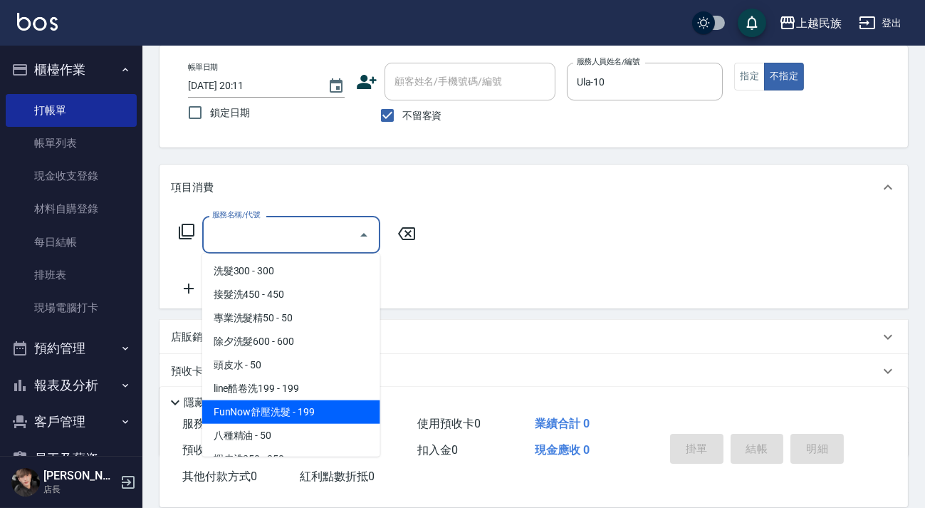
click at [327, 405] on span "FunNow舒壓洗髮 - 199" at bounding box center [291, 412] width 178 height 24
type input "FunNow舒壓洗髮(107)"
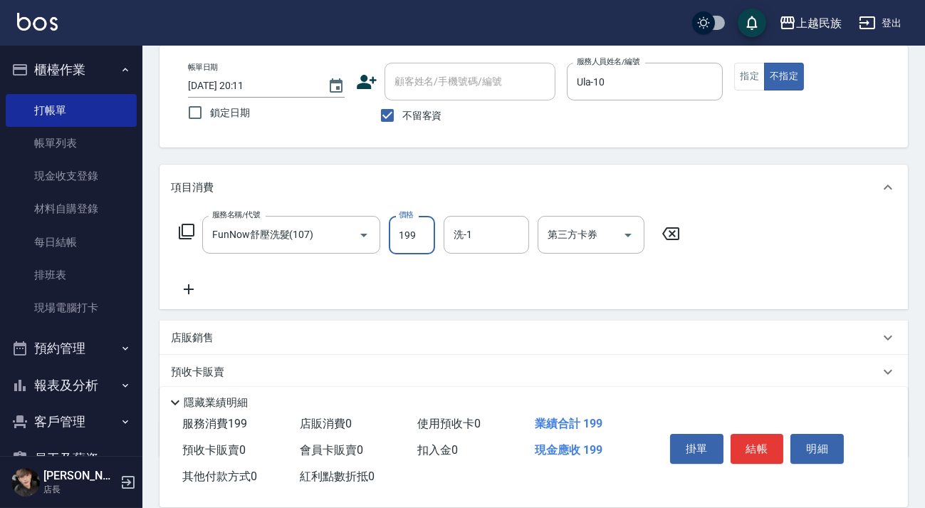
click at [427, 244] on input "199" at bounding box center [412, 235] width 46 height 38
type input "249"
type input "Teddy-32"
click at [637, 246] on div at bounding box center [627, 235] width 21 height 38
click at [637, 238] on button "Open" at bounding box center [628, 235] width 23 height 23
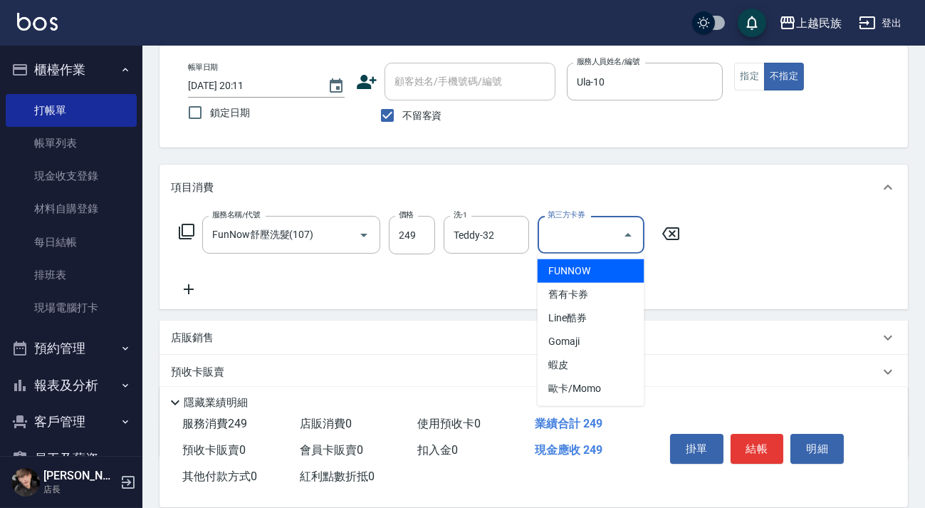
drag, startPoint x: 628, startPoint y: 268, endPoint x: 398, endPoint y: 337, distance: 240.3
click at [627, 268] on span "FUNNOW" at bounding box center [591, 271] width 107 height 24
type input "FUNNOW"
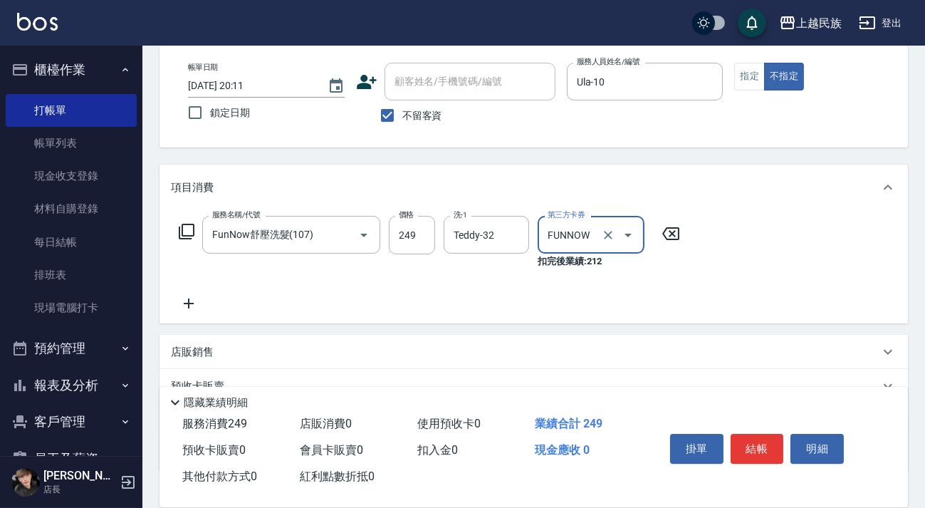
scroll to position [167, 0]
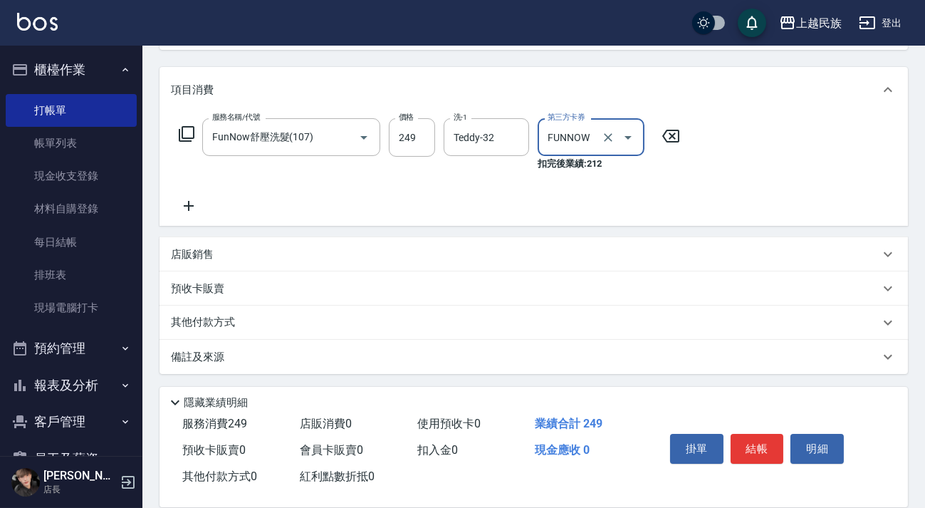
click at [260, 242] on div "店販銷售" at bounding box center [534, 254] width 749 height 34
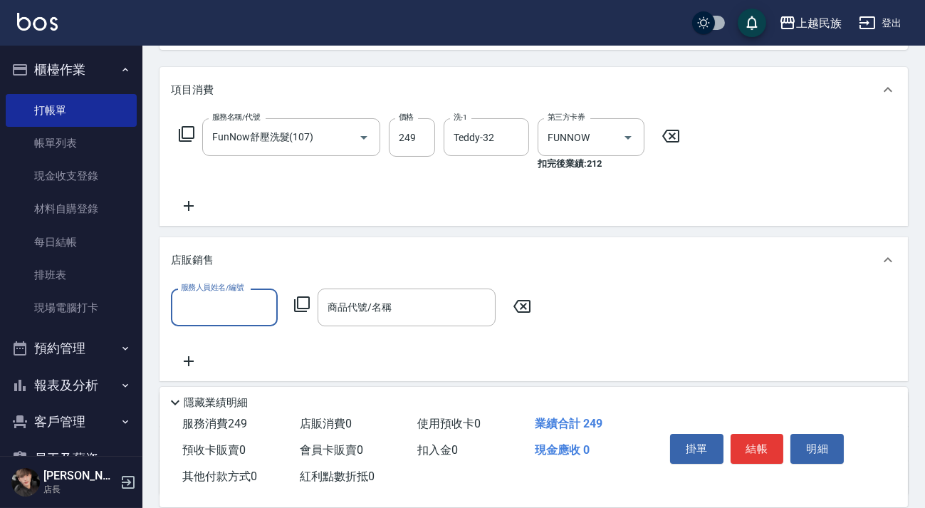
scroll to position [0, 0]
type input "Teddy-32"
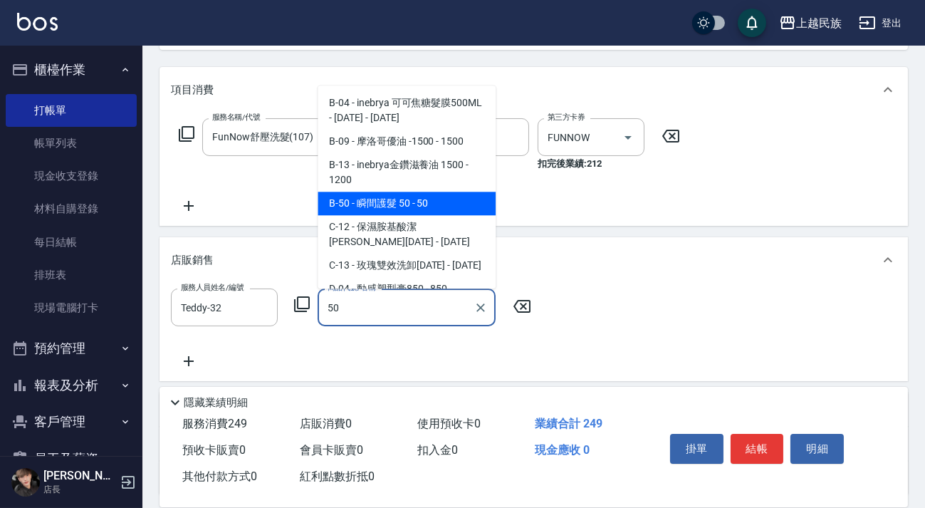
click at [395, 196] on span "B-50 - 瞬間護髮 50 - 50" at bounding box center [407, 204] width 178 height 24
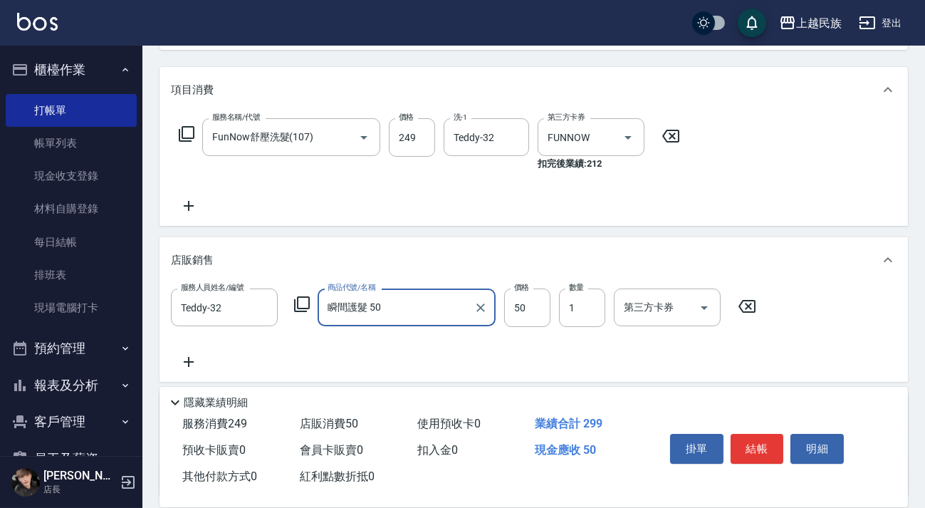
scroll to position [289, 0]
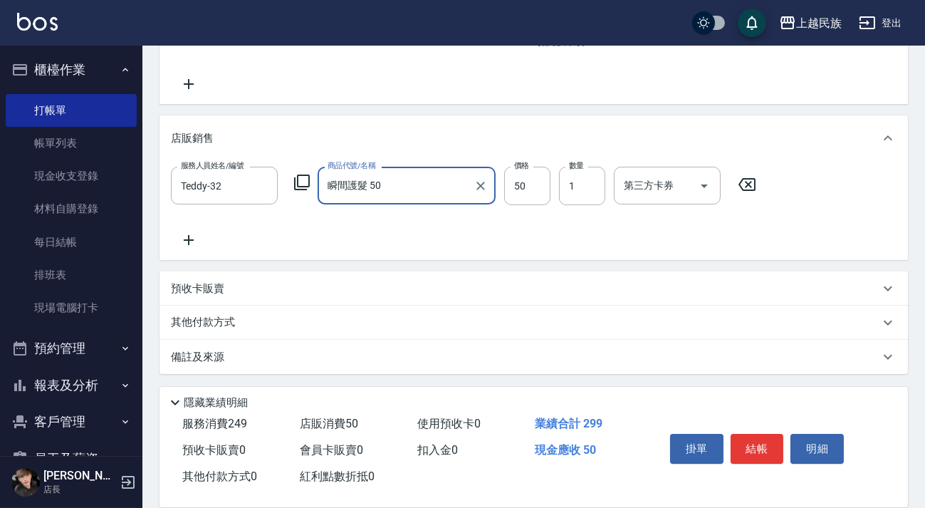
type input "瞬間護髮 50"
click at [646, 358] on div "備註及來源" at bounding box center [525, 357] width 709 height 15
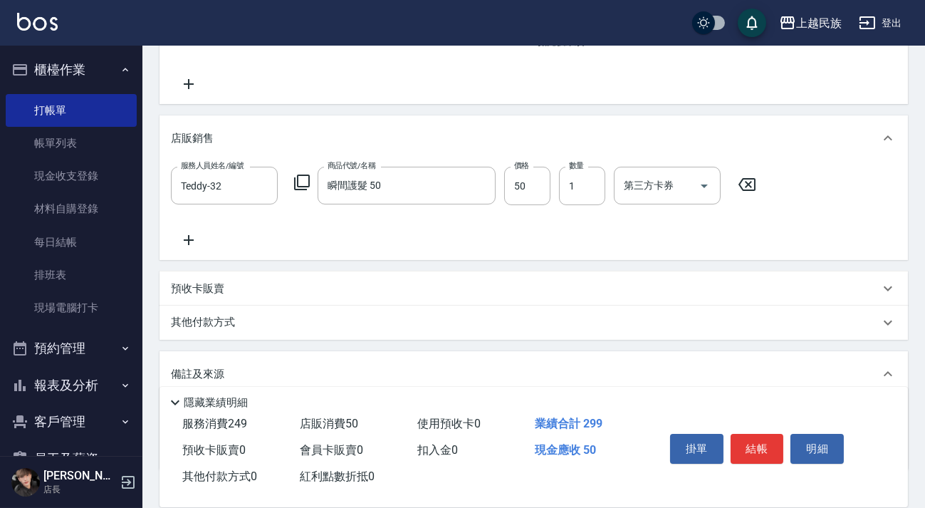
scroll to position [384, 0]
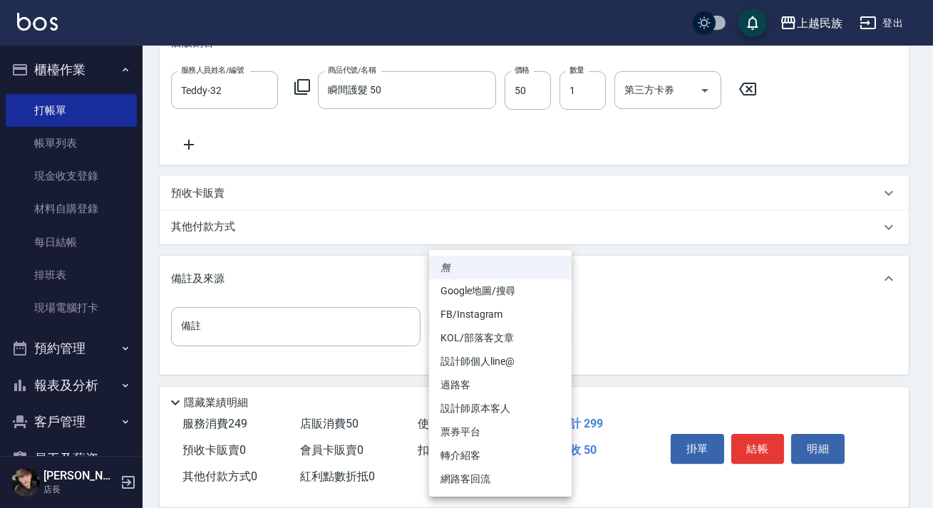
click at [555, 318] on body "上越民族 登出 櫃檯作業 打帳單 帳單列表 現金收支登錄 材料自購登錄 每日結帳 排班表 現場電腦打卡 預約管理 預約管理 單日預約紀錄 單週預約紀錄 報表及…" at bounding box center [466, 62] width 933 height 893
click at [527, 435] on li "票券平台" at bounding box center [500, 432] width 142 height 24
type input "票券平台"
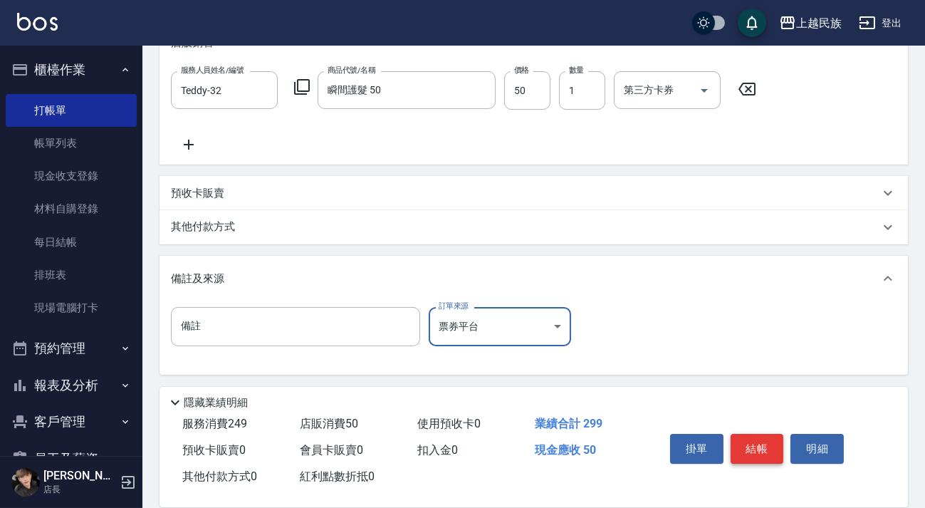
click at [762, 445] on button "結帳" at bounding box center [757, 449] width 53 height 30
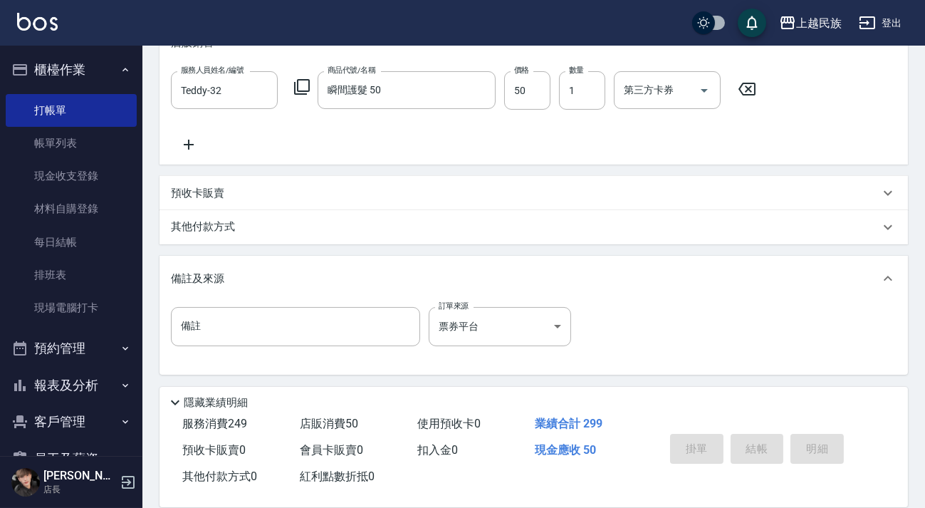
type input "[DATE] 20:12"
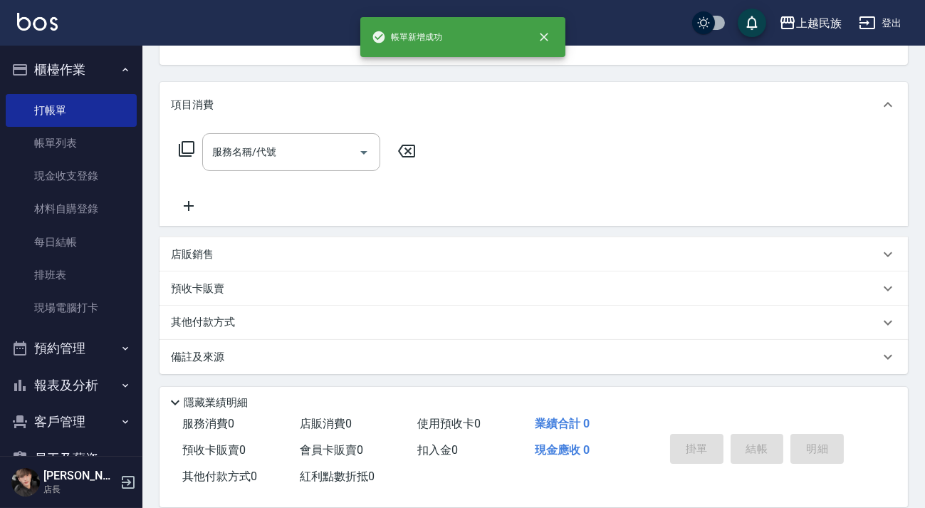
scroll to position [0, 0]
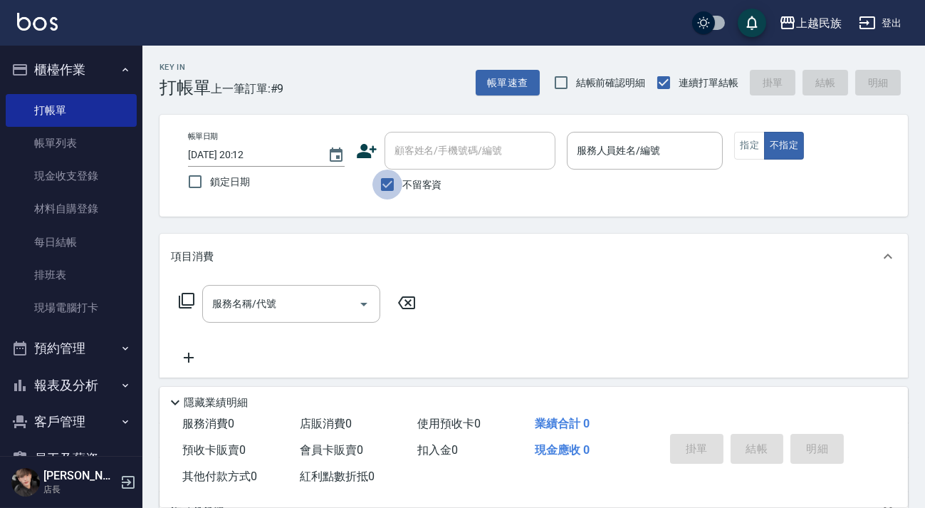
click at [400, 183] on input "不留客資" at bounding box center [388, 185] width 30 height 30
checkbox input "false"
click at [425, 160] on input "顧客姓名/手機號碼/編號" at bounding box center [459, 150] width 137 height 25
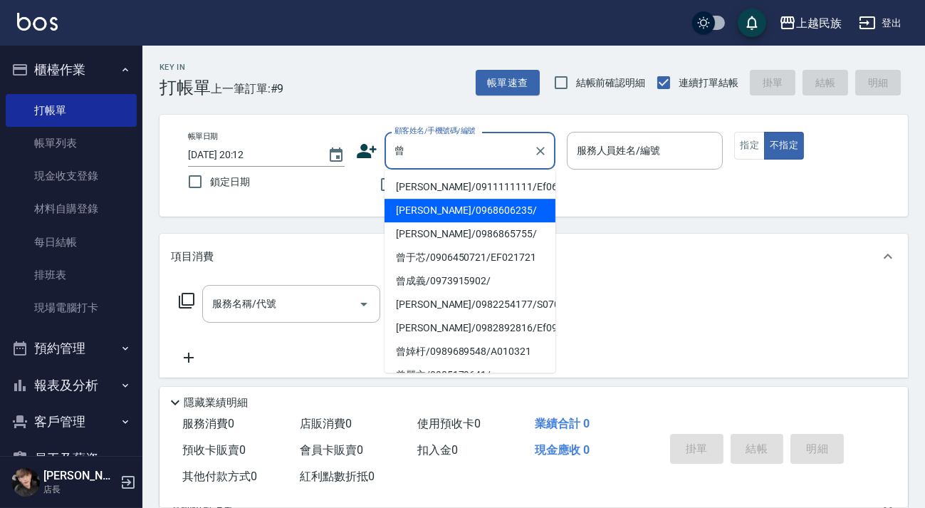
click at [497, 212] on li "[PERSON_NAME]/0968606235/" at bounding box center [470, 211] width 171 height 24
type input "[PERSON_NAME]/0968606235/"
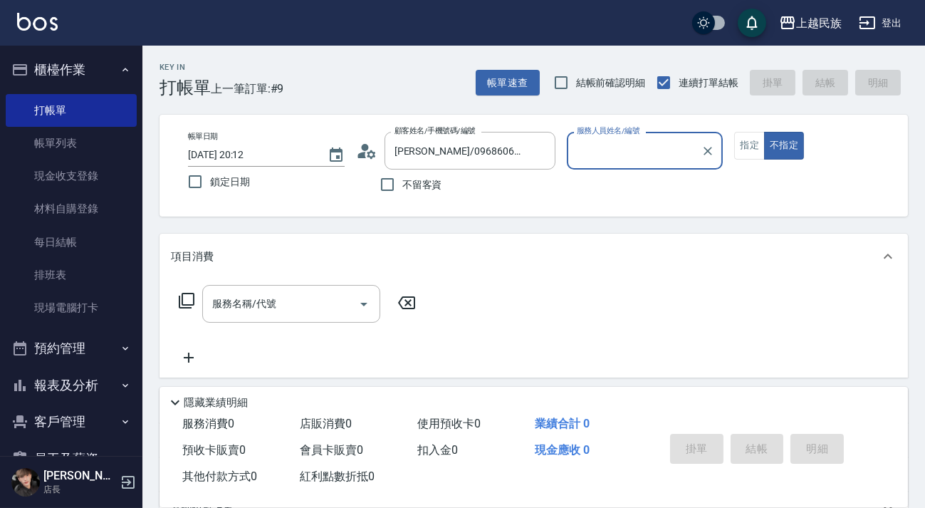
type input "[PERSON_NAME]-2"
click at [764, 132] on button "不指定" at bounding box center [784, 146] width 40 height 28
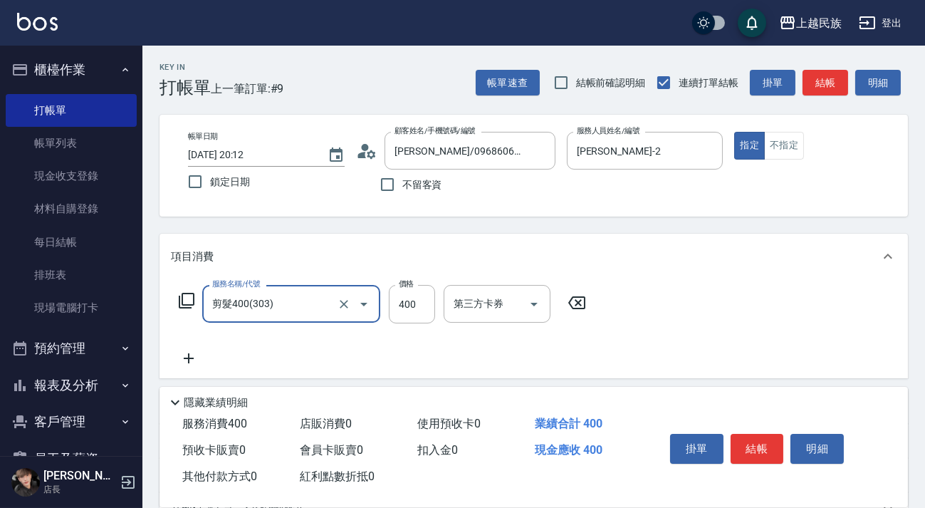
type input "剪髮400(303)"
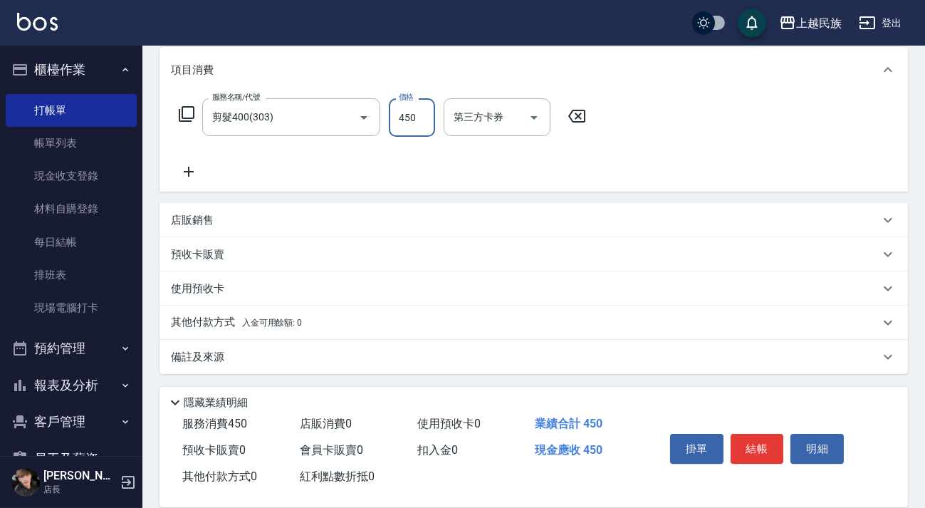
type input "450"
drag, startPoint x: 589, startPoint y: 367, endPoint x: 603, endPoint y: 358, distance: 16.6
click at [590, 367] on div "備註及來源" at bounding box center [534, 357] width 749 height 34
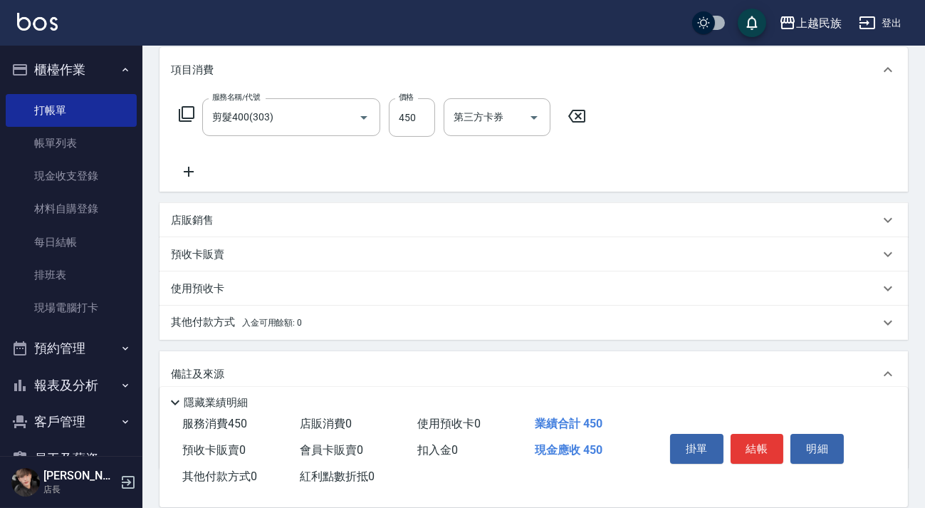
scroll to position [281, 0]
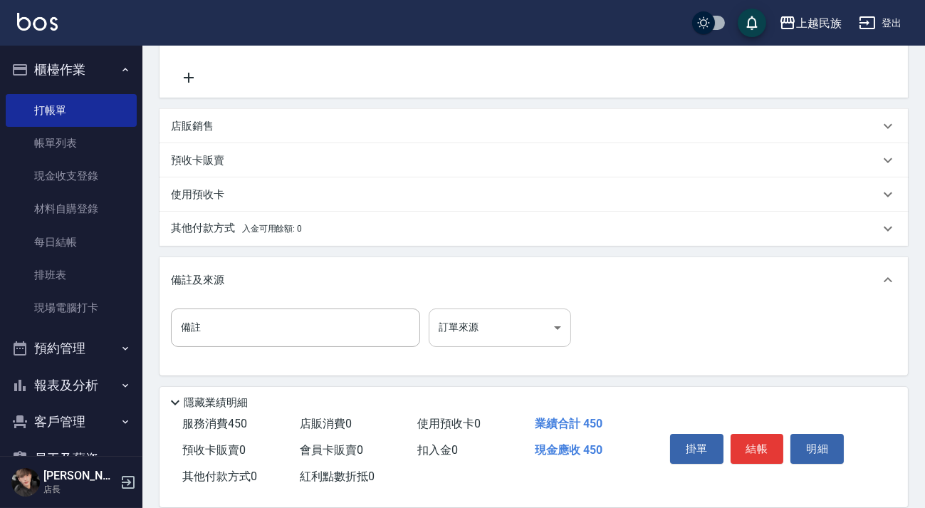
click at [559, 317] on body "上越民族 登出 櫃檯作業 打帳單 帳單列表 現金收支登錄 材料自購登錄 每日結帳 排班表 現場電腦打卡 預約管理 預約管理 單日預約紀錄 單週預約紀錄 報表及…" at bounding box center [462, 114] width 925 height 790
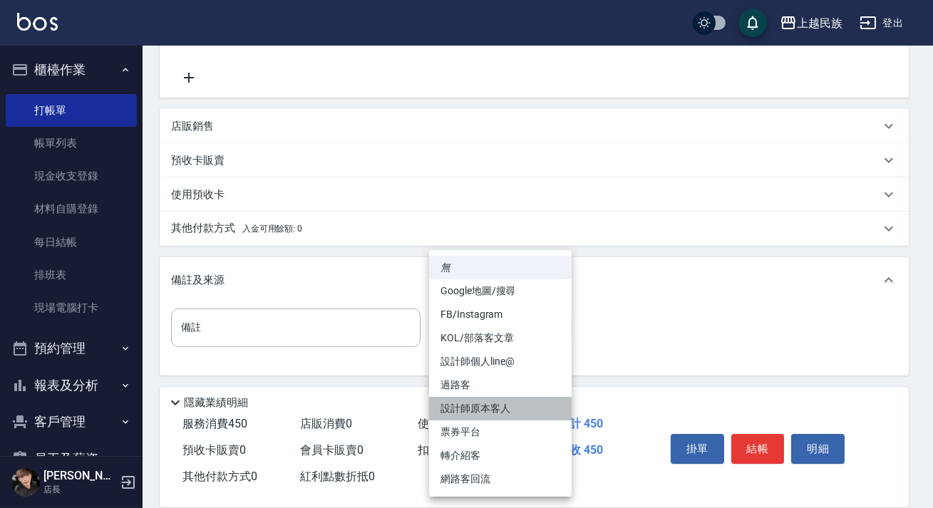
click at [534, 400] on li "設計師原本客人" at bounding box center [500, 409] width 142 height 24
type input "設計師原本客人"
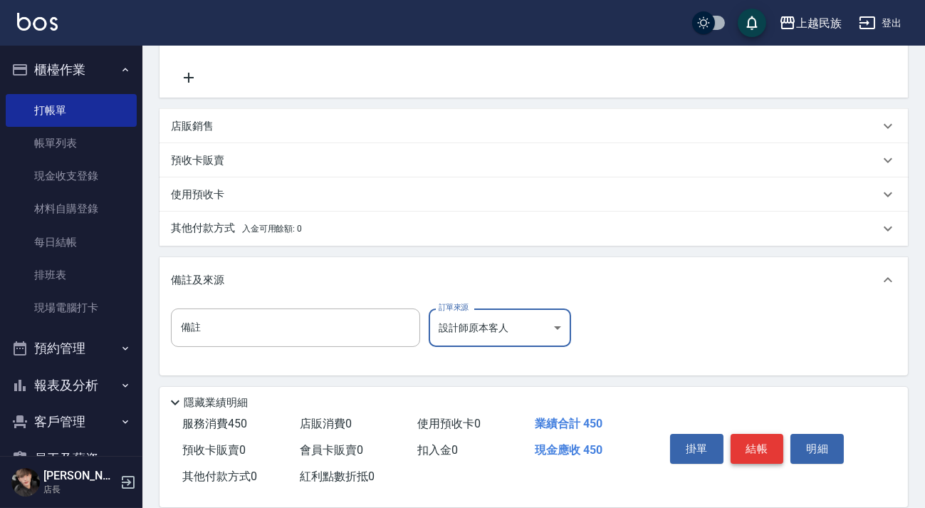
click at [742, 434] on button "結帳" at bounding box center [757, 449] width 53 height 30
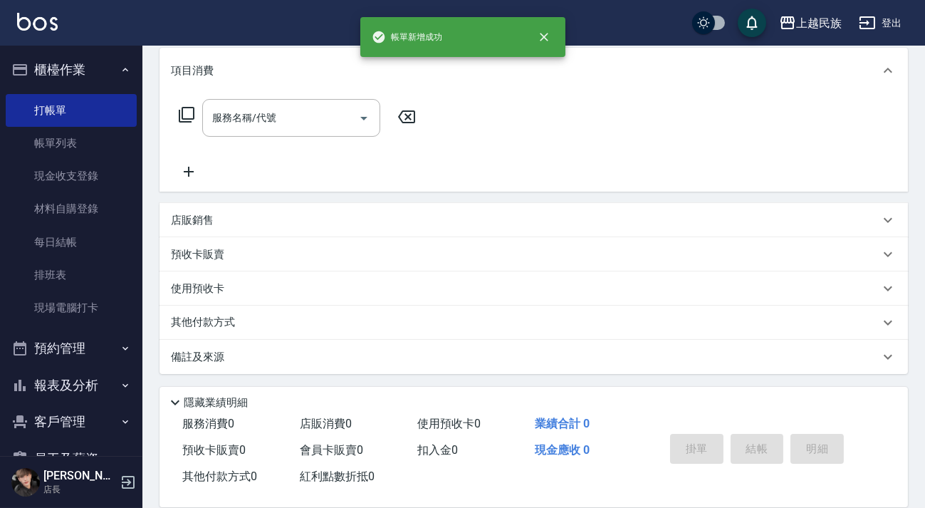
scroll to position [0, 0]
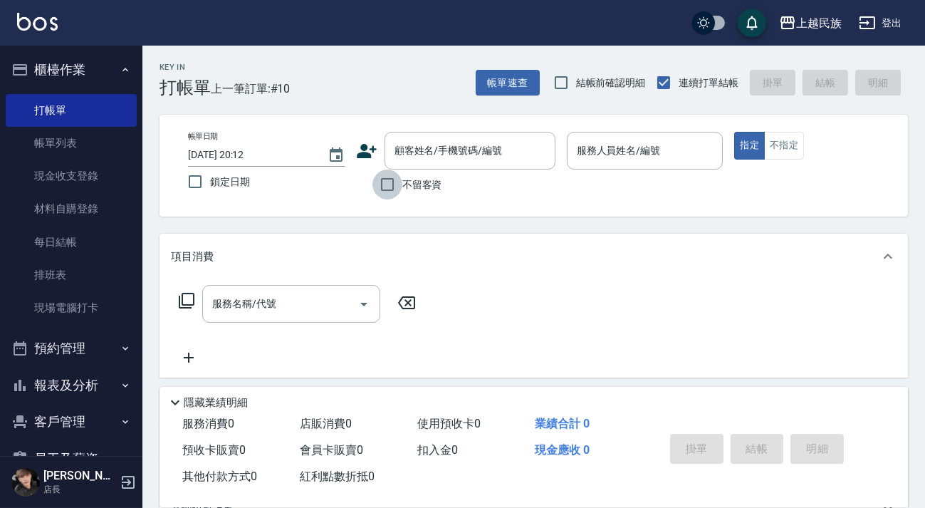
click at [381, 182] on input "不留客資" at bounding box center [388, 185] width 30 height 30
checkbox input "true"
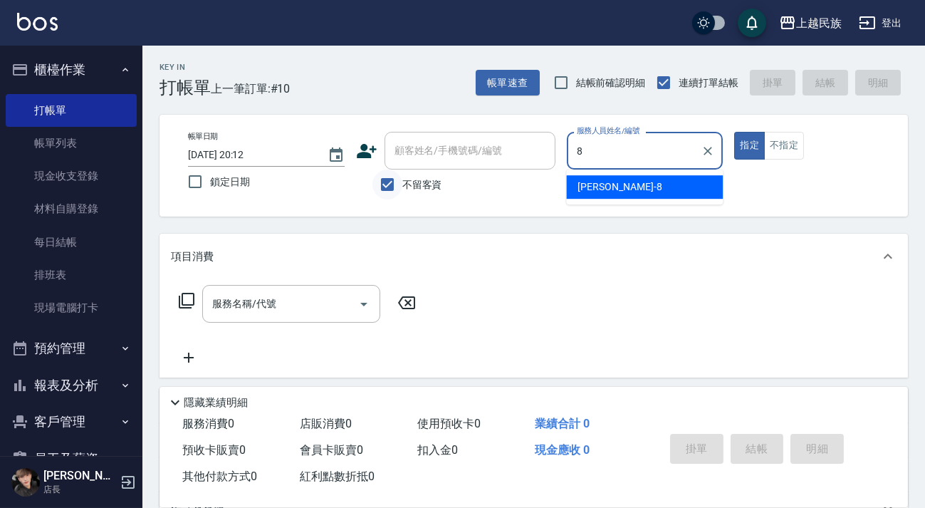
type input "Stella-8"
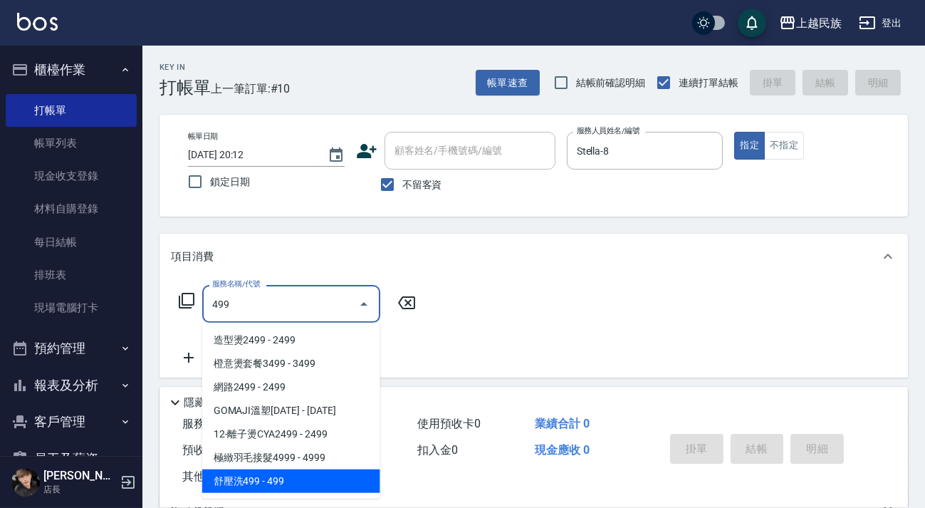
click at [291, 476] on span "舒壓洗499 - 499" at bounding box center [291, 481] width 178 height 24
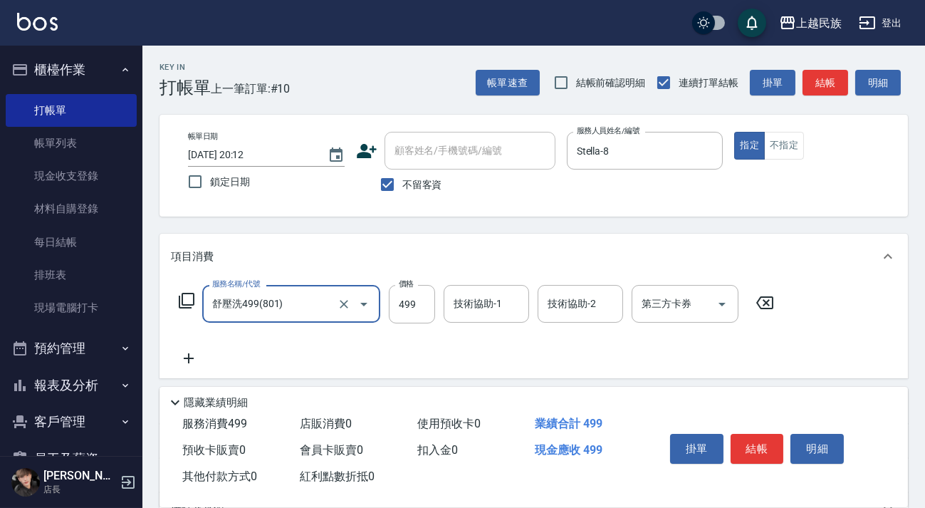
type input "舒壓洗499(801)"
click at [474, 281] on div "服務名稱/代號 舒壓洗499(801) 服務名稱/代號 價格 499 價格 技術協助-1 技術協助-1 技術協助-2 技術協助-2 第三方卡券 第三方卡券" at bounding box center [534, 328] width 749 height 99
click at [475, 295] on input "技術協助-1" at bounding box center [486, 303] width 73 height 25
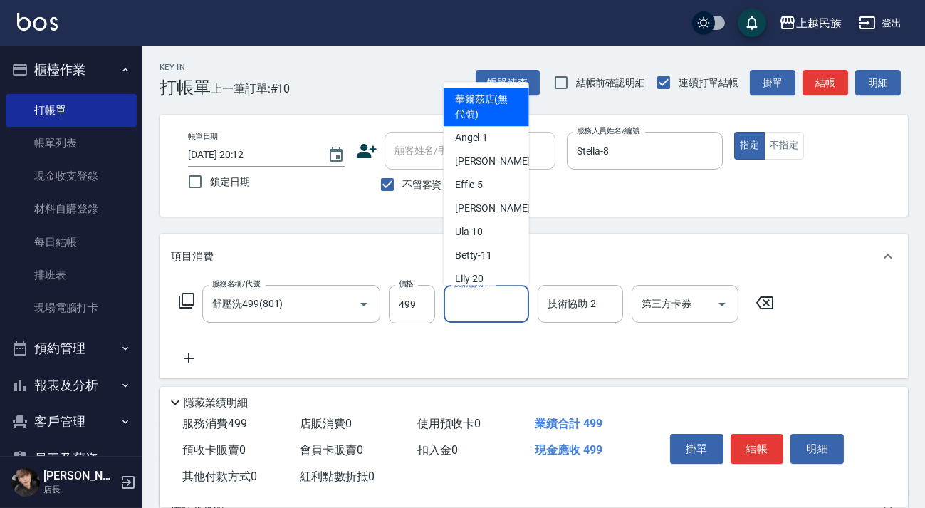
type input "2"
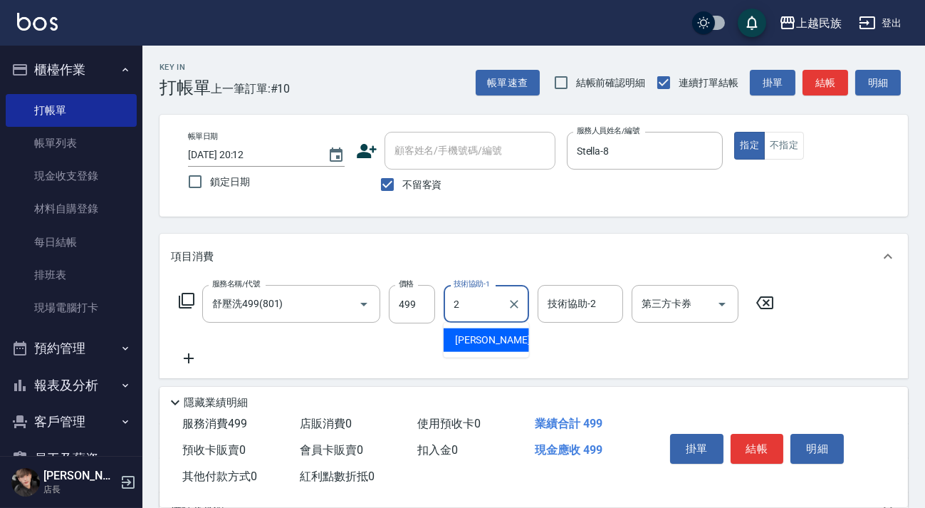
type input "[PERSON_NAME]-2"
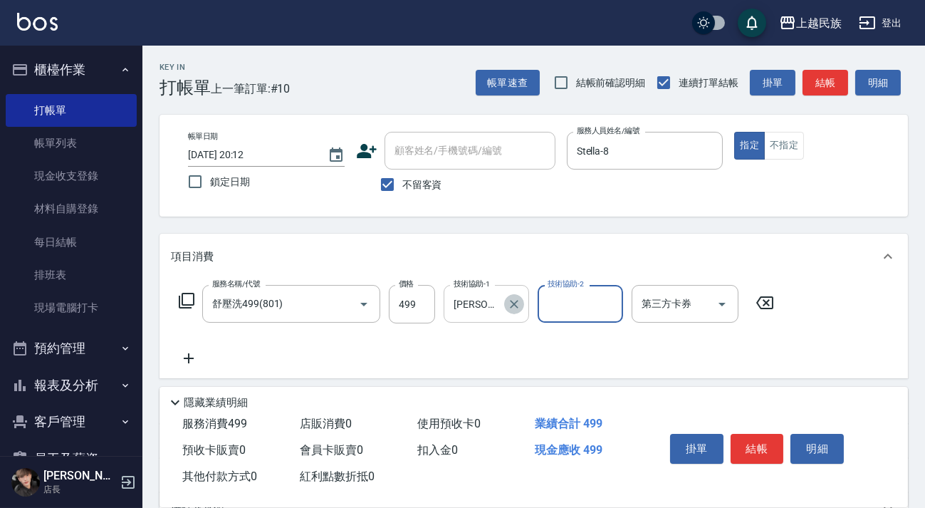
click at [509, 302] on icon "Clear" at bounding box center [514, 304] width 14 height 14
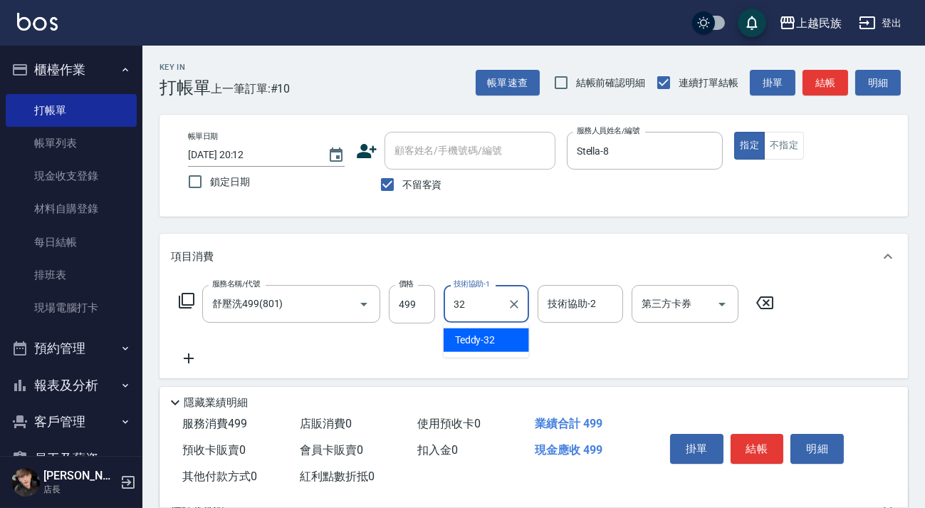
type input "Teddy-32"
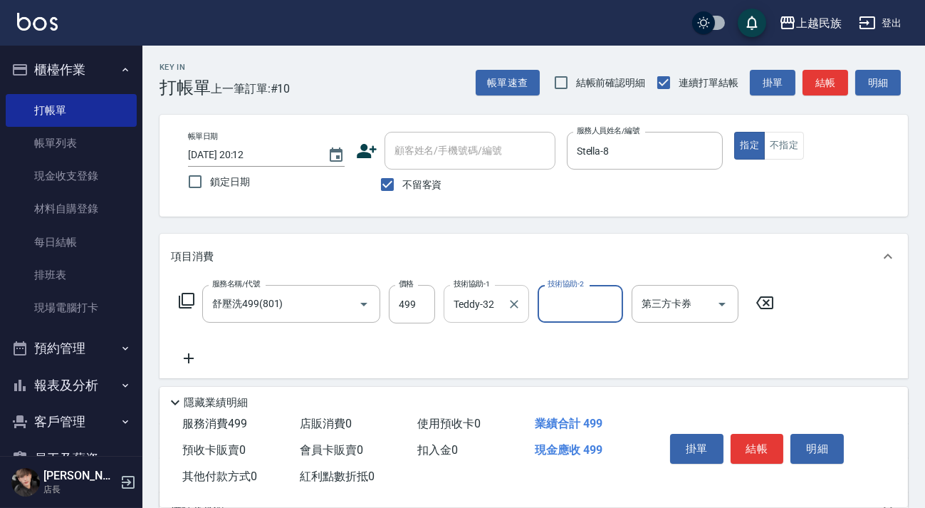
type input "2"
type input "Teddy-32"
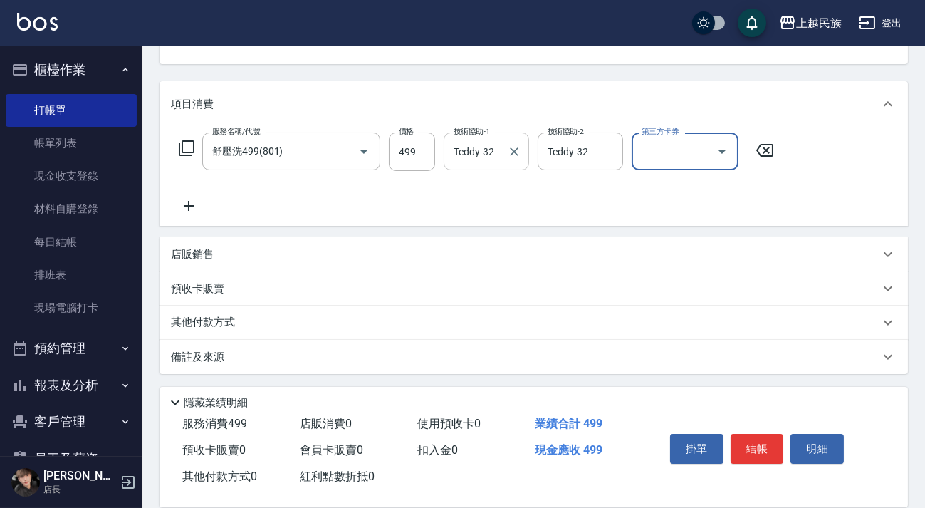
click at [487, 331] on div "其他付款方式" at bounding box center [534, 323] width 749 height 34
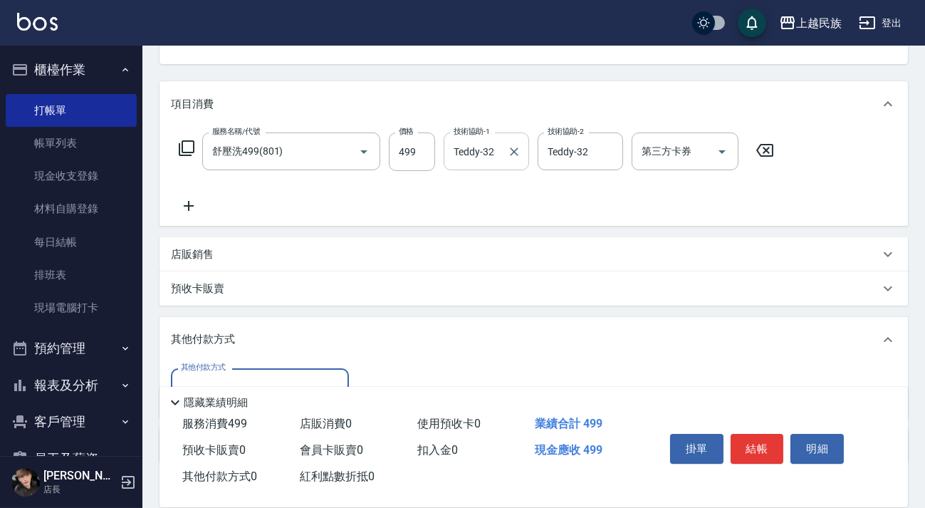
scroll to position [242, 0]
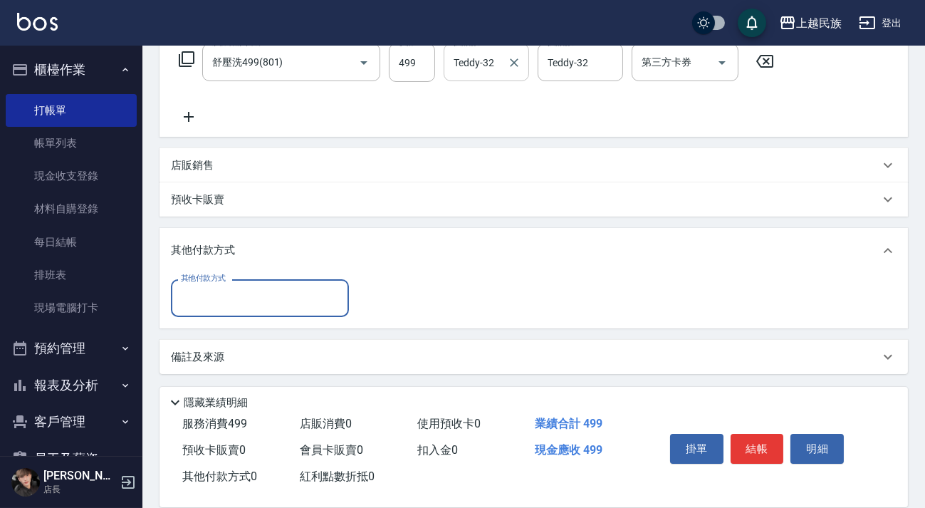
click at [266, 293] on input "其他付款方式" at bounding box center [259, 298] width 165 height 25
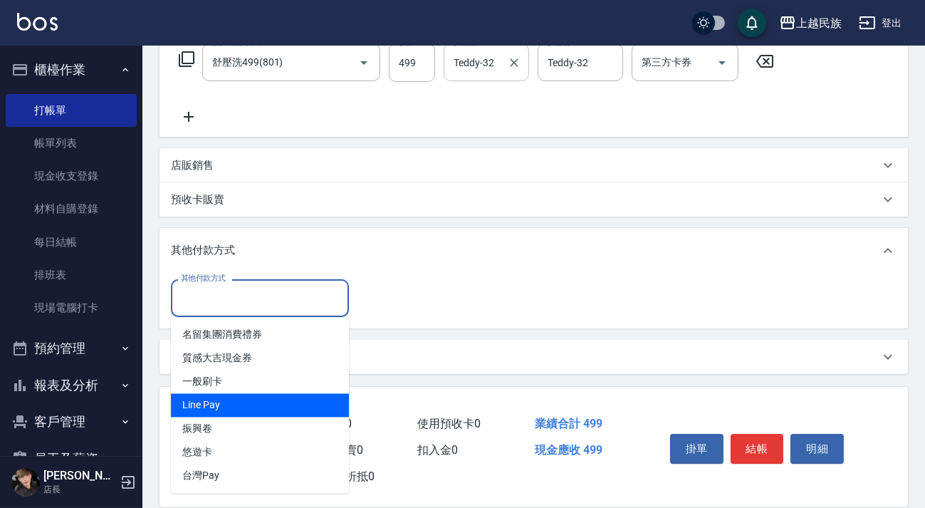
click at [289, 397] on span "Line Pay" at bounding box center [260, 406] width 178 height 24
type input "Line Pay"
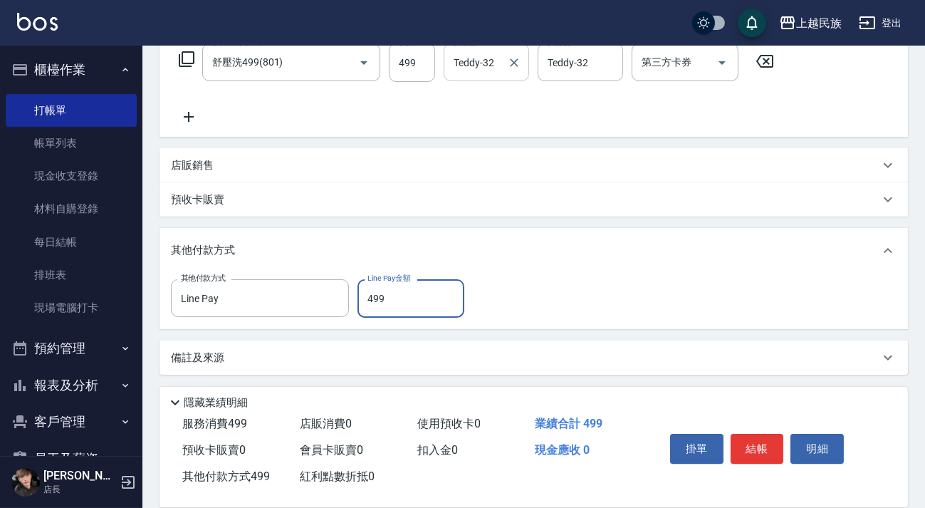
type input "499"
click at [657, 348] on div "備註及來源" at bounding box center [534, 358] width 749 height 34
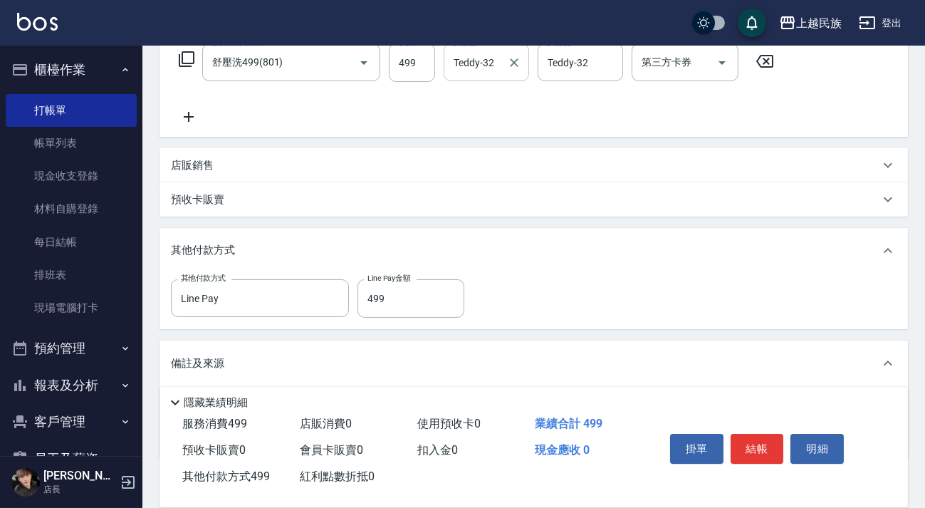
scroll to position [326, 0]
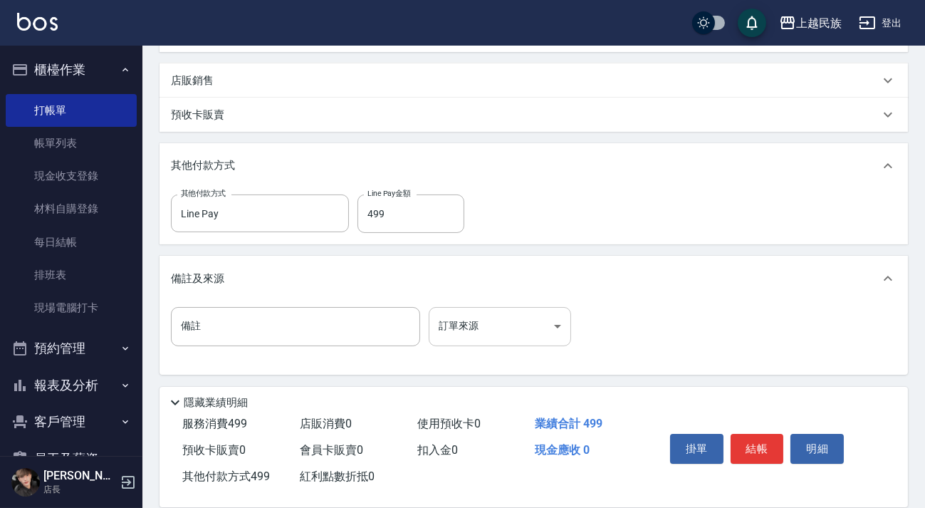
click at [553, 332] on body "上越民族 登出 櫃檯作業 打帳單 帳單列表 現金收支登錄 材料自購登錄 每日結帳 排班表 現場電腦打卡 預約管理 預約管理 單日預約紀錄 單週預約紀錄 報表及…" at bounding box center [462, 91] width 925 height 835
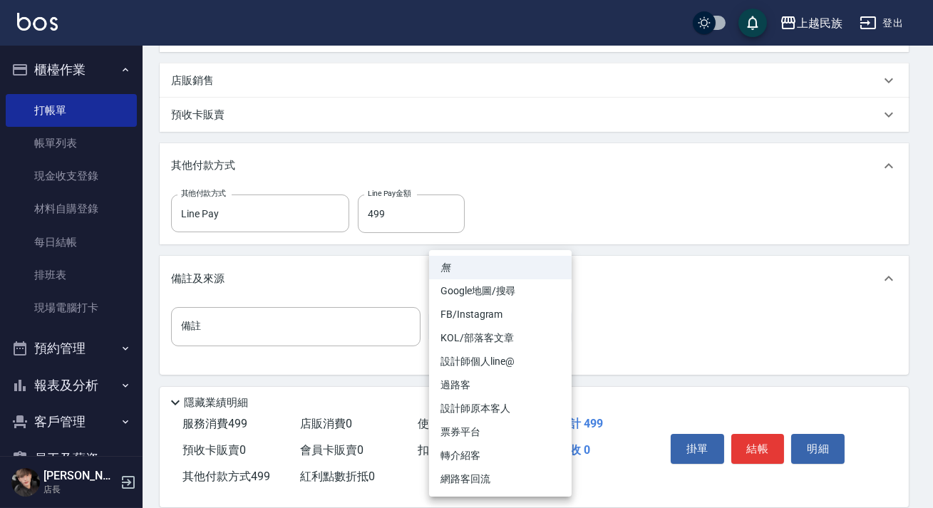
click at [551, 405] on li "設計師原本客人" at bounding box center [500, 409] width 142 height 24
type input "設計師原本客人"
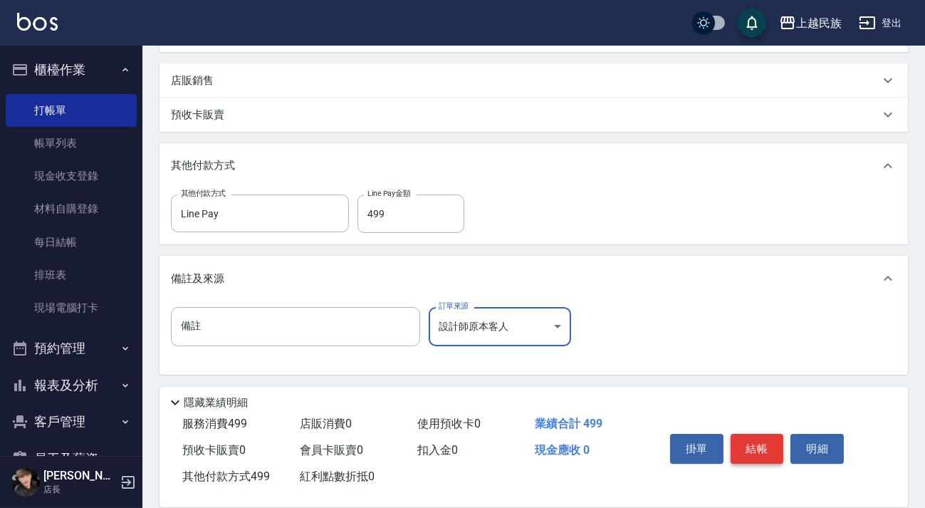
click at [762, 450] on button "結帳" at bounding box center [757, 449] width 53 height 30
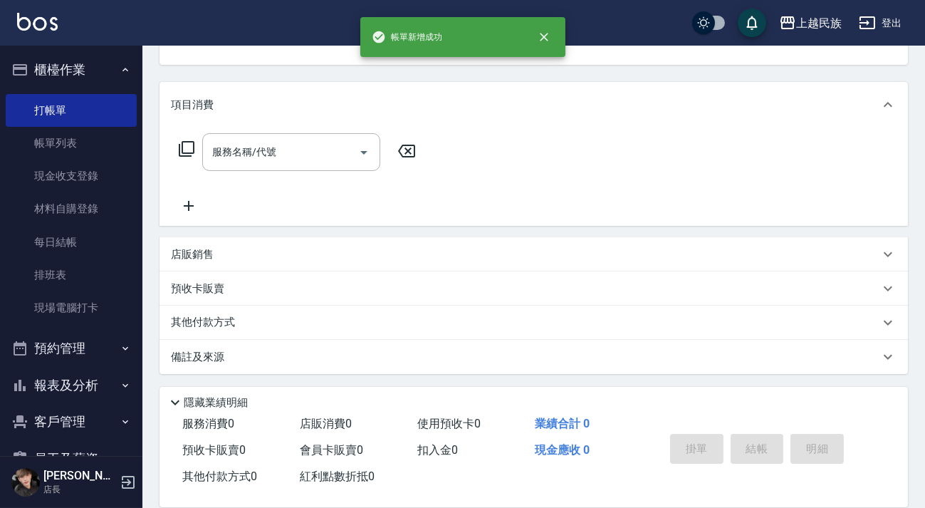
scroll to position [0, 0]
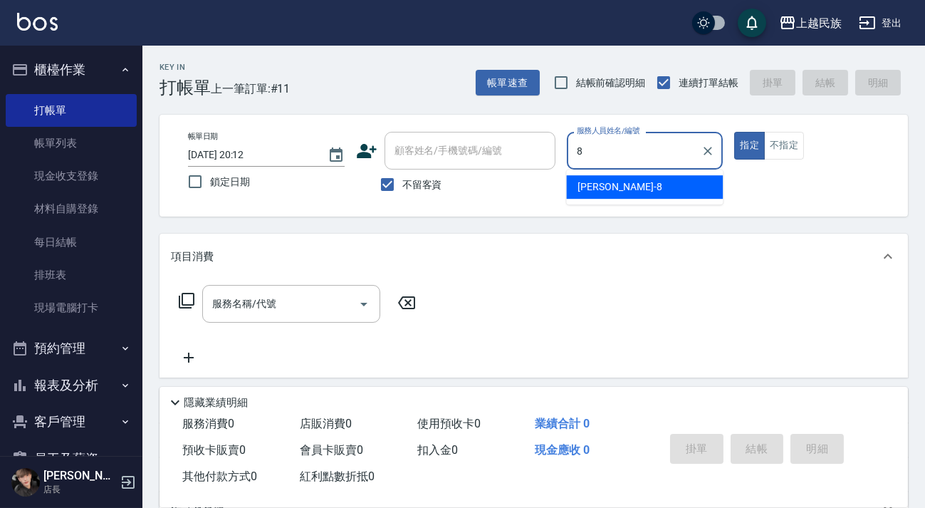
type input "Stella-8"
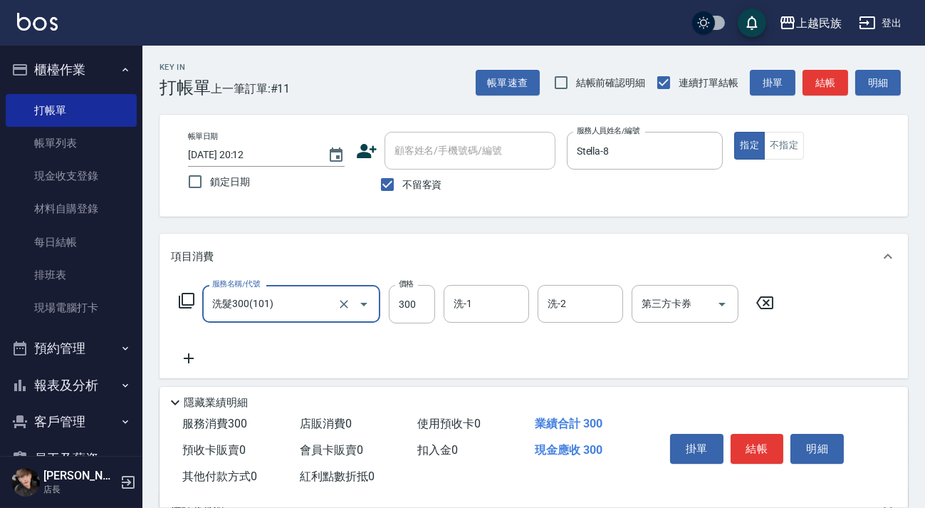
type input "洗髮300(101)"
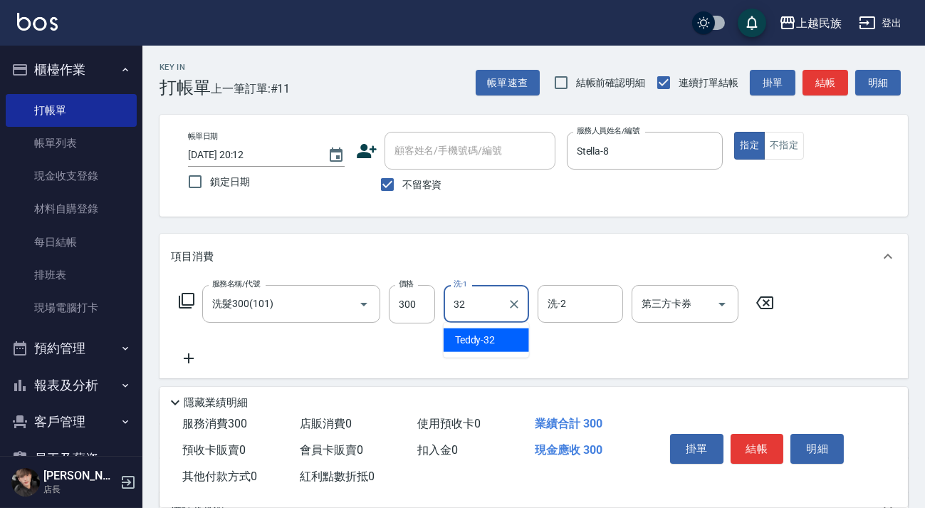
type input "Teddy-32"
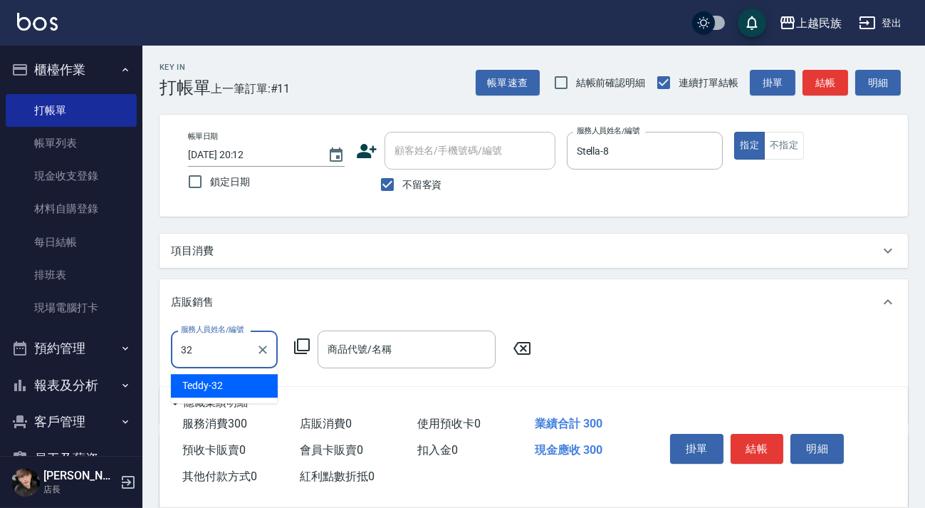
type input "Teddy-32"
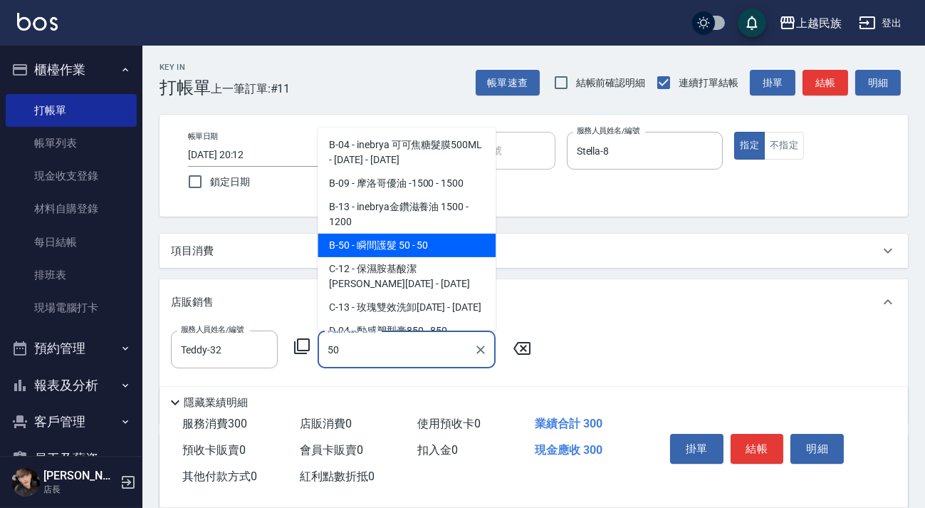
click at [445, 248] on span "B-50 - 瞬間護髮 50 - 50" at bounding box center [407, 246] width 178 height 24
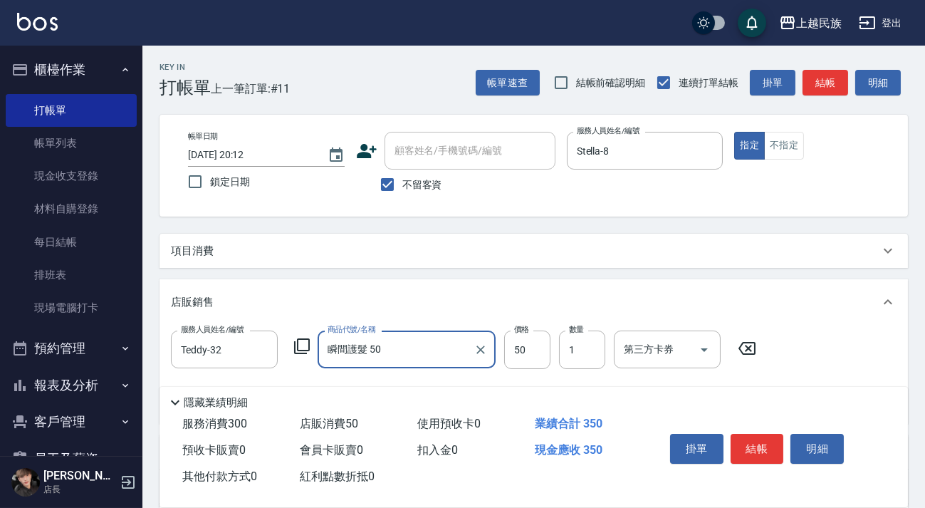
scroll to position [164, 0]
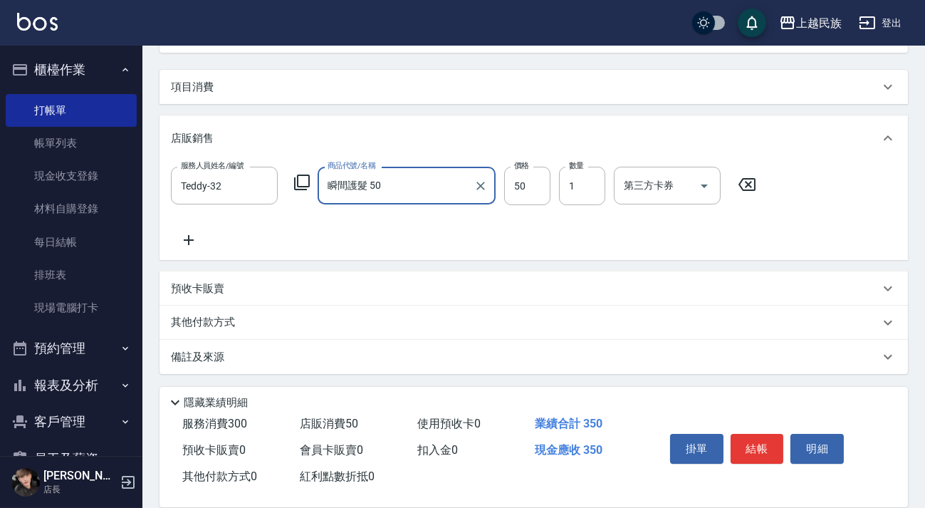
type input "瞬間護髮 50"
click at [399, 327] on div "其他付款方式" at bounding box center [525, 323] width 709 height 16
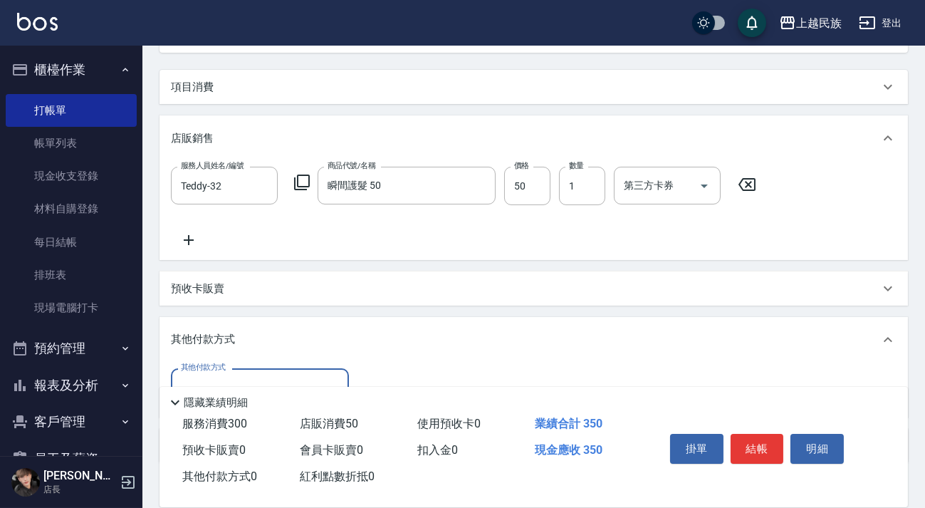
scroll to position [252, 0]
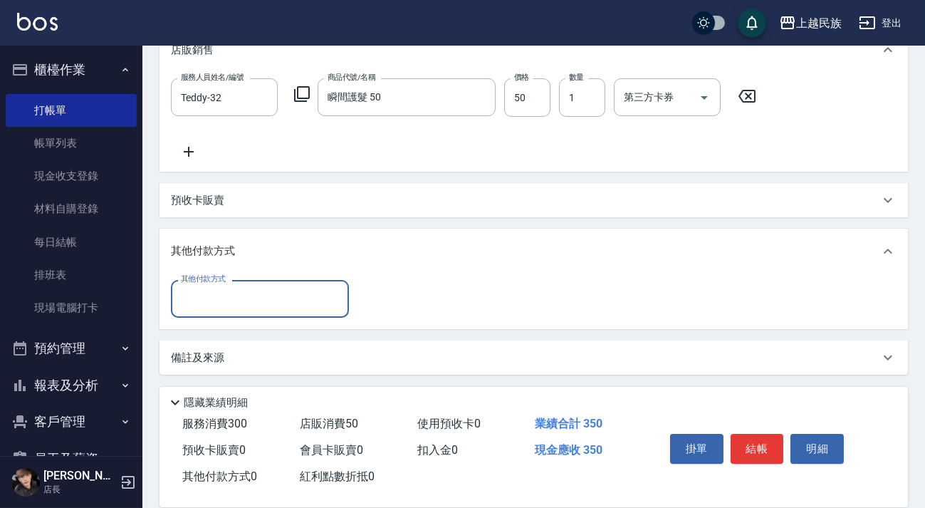
click at [300, 310] on input "其他付款方式" at bounding box center [259, 298] width 165 height 25
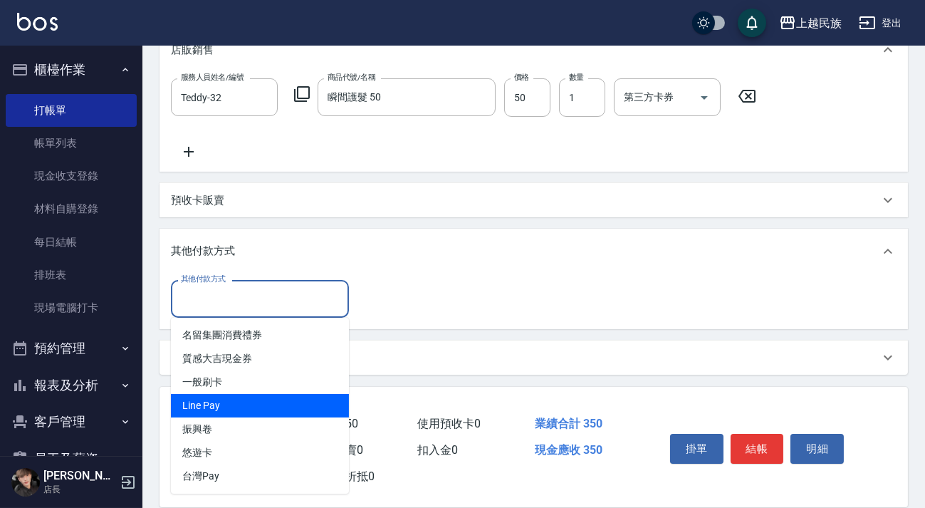
click at [302, 403] on span "Line Pay" at bounding box center [260, 406] width 178 height 24
type input "Line Pay"
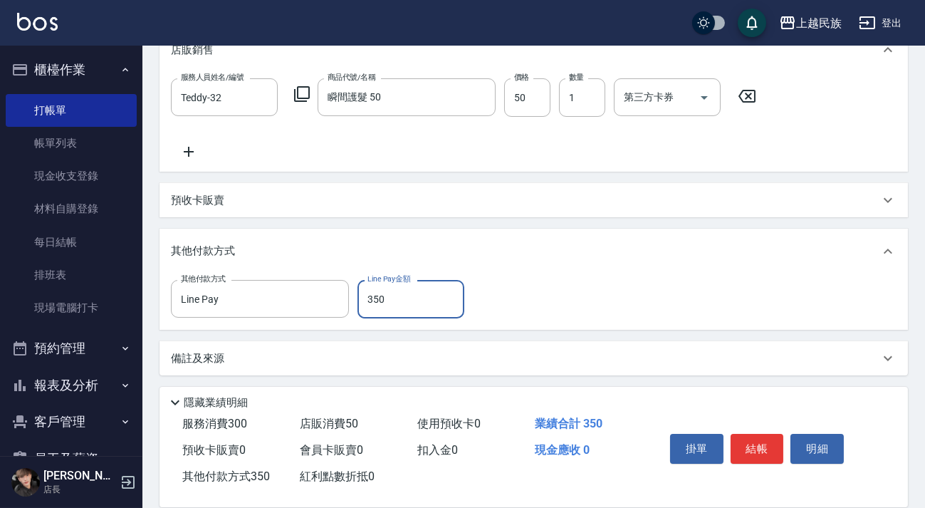
type input "350"
click at [533, 370] on div "備註及來源" at bounding box center [534, 358] width 749 height 34
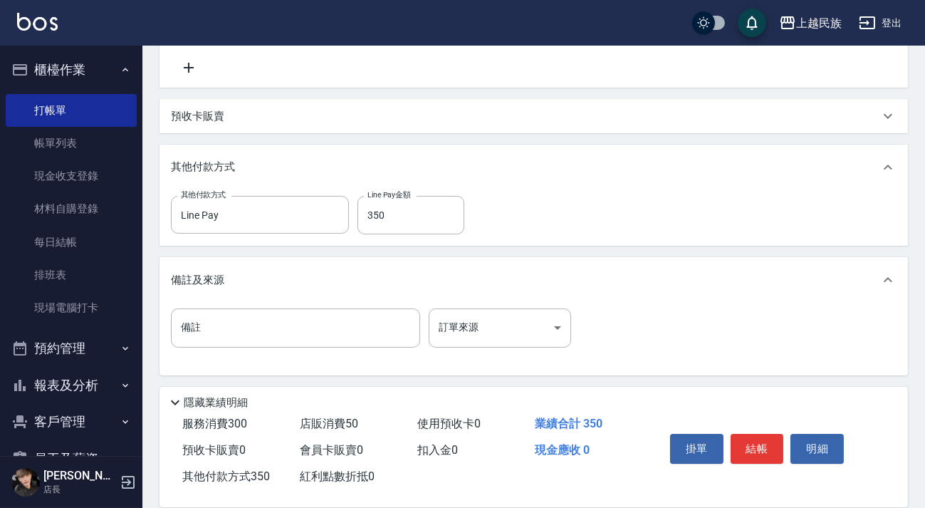
scroll to position [338, 0]
click at [546, 325] on body "上越民族 登出 櫃檯作業 打帳單 帳單列表 現金收支登錄 材料自購登錄 每日結帳 排班表 現場電腦打卡 預約管理 預約管理 單日預約紀錄 單週預約紀錄 報表及…" at bounding box center [462, 85] width 925 height 846
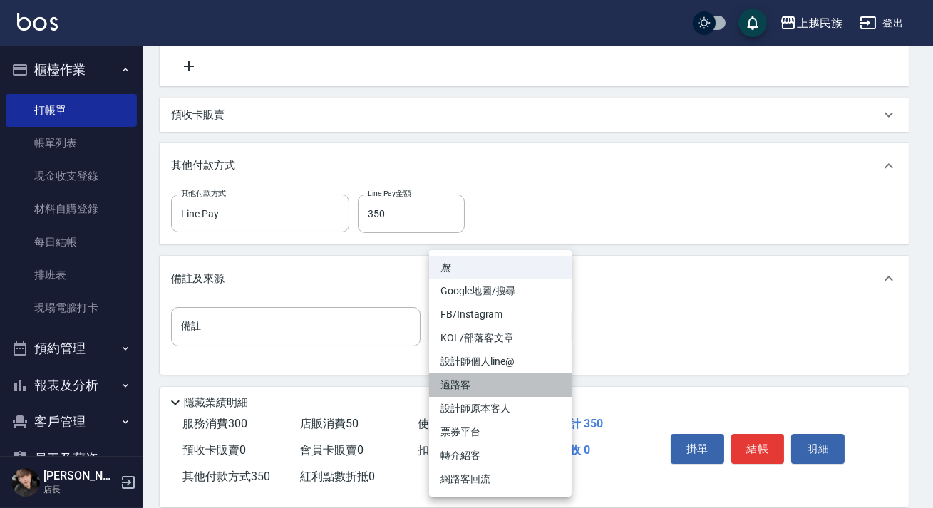
click at [507, 385] on li "過路客" at bounding box center [500, 385] width 142 height 24
type input "過路客"
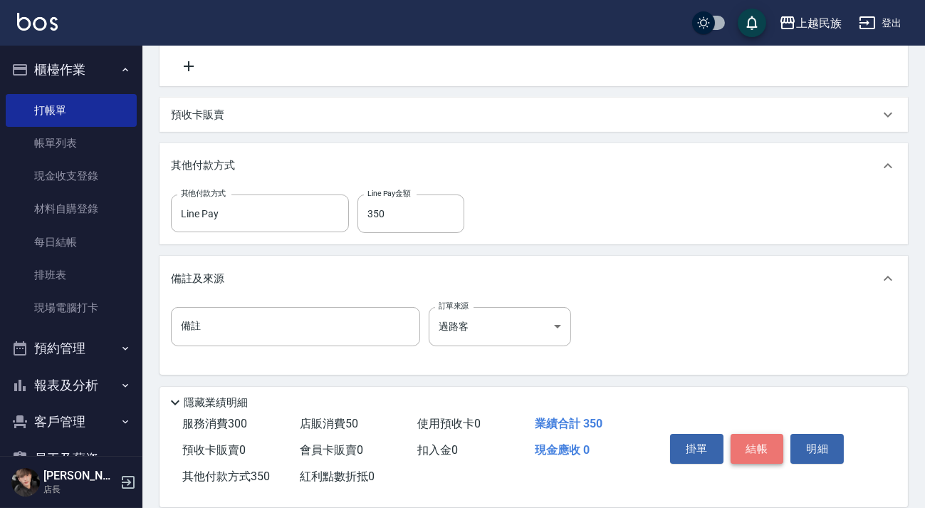
click at [744, 441] on button "結帳" at bounding box center [757, 449] width 53 height 30
type input "[DATE] 20:13"
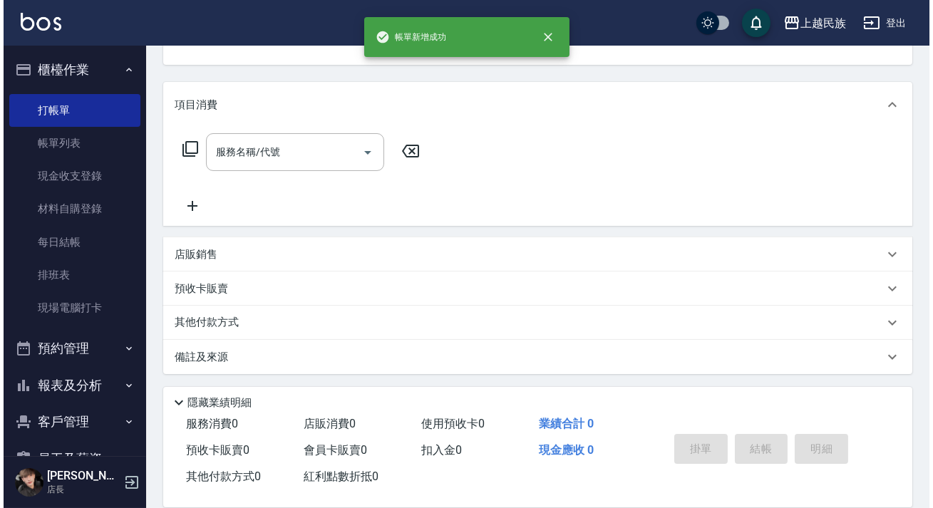
scroll to position [0, 0]
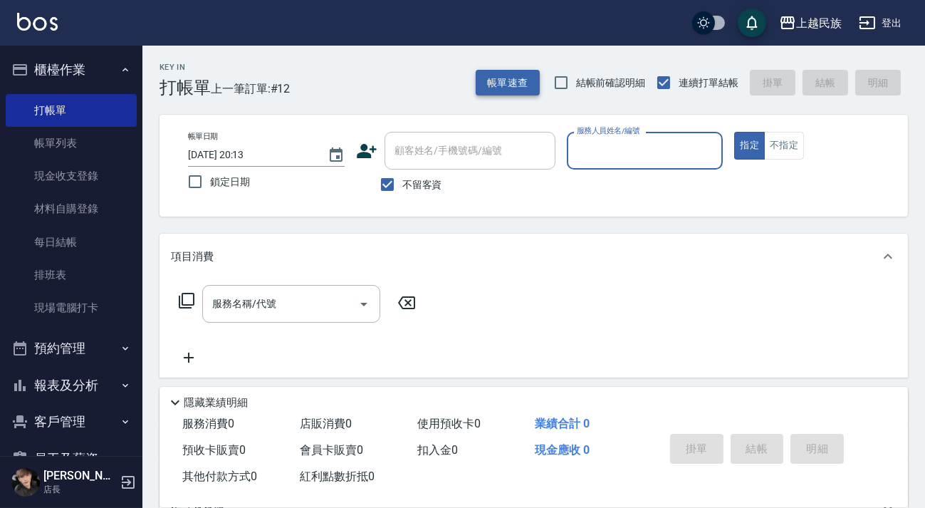
click at [487, 75] on button "帳單速查" at bounding box center [508, 83] width 64 height 26
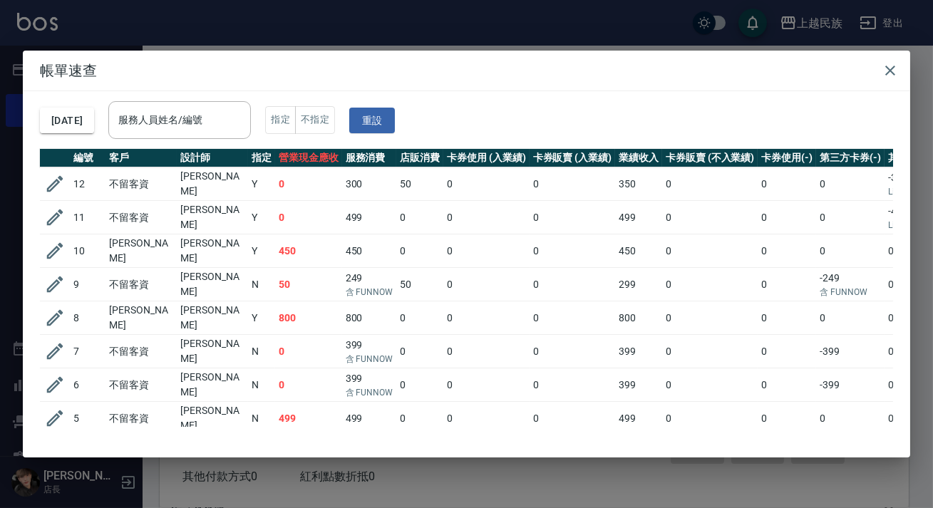
scroll to position [64, 0]
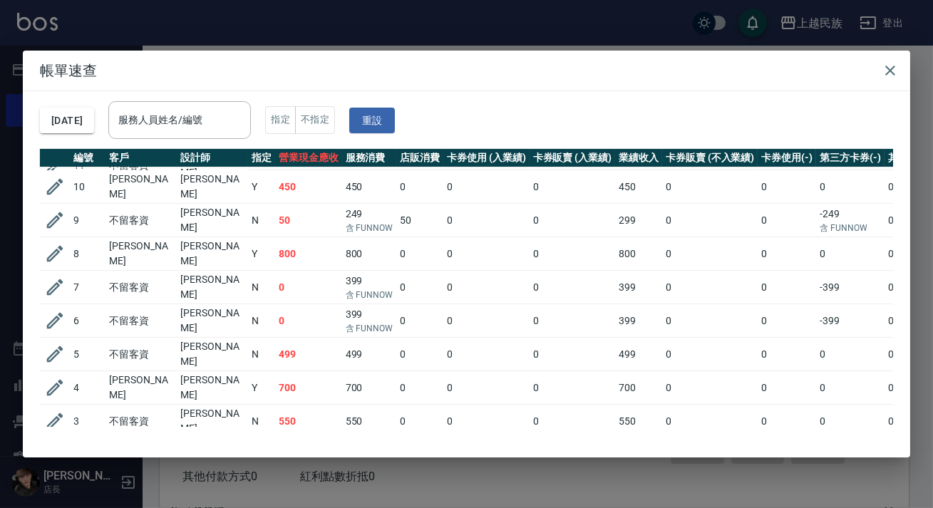
click at [549, 438] on td "0" at bounding box center [572, 454] width 86 height 33
click at [43, 274] on button "button" at bounding box center [54, 287] width 27 height 27
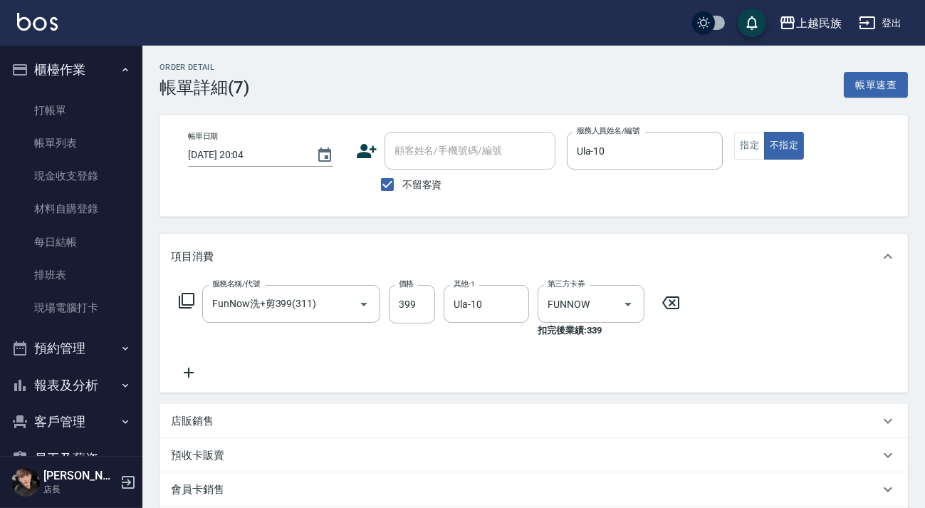
type input "[DATE] 20:04"
checkbox input "true"
type input "Ula-10"
type input "FunNow洗+剪399(311)"
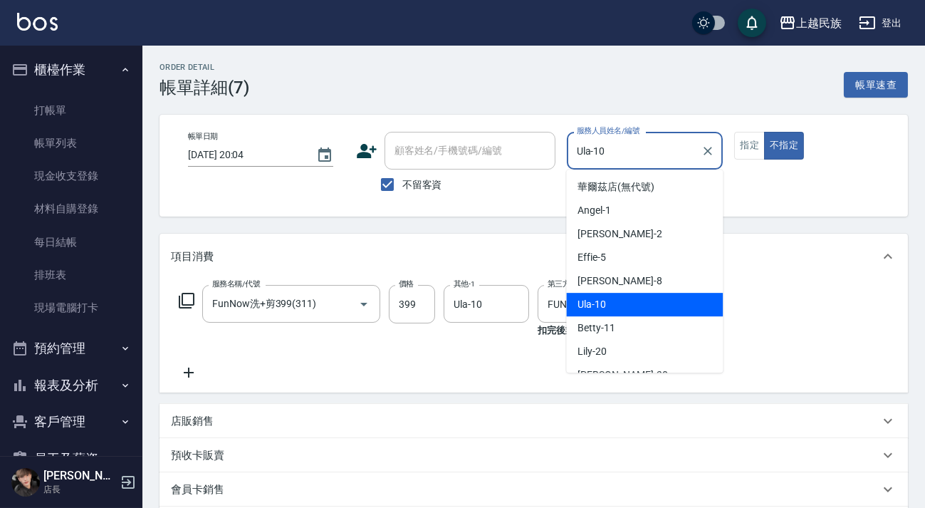
drag, startPoint x: 611, startPoint y: 145, endPoint x: 497, endPoint y: 145, distance: 113.3
click at [497, 145] on div "帳單日期 [DATE] 20:04 顧客姓名/手機號碼/編號 顧客姓名/手機號碼/編號 不留客資 服務人員姓名/編號 [PERSON_NAME]-10 服務人…" at bounding box center [534, 166] width 715 height 68
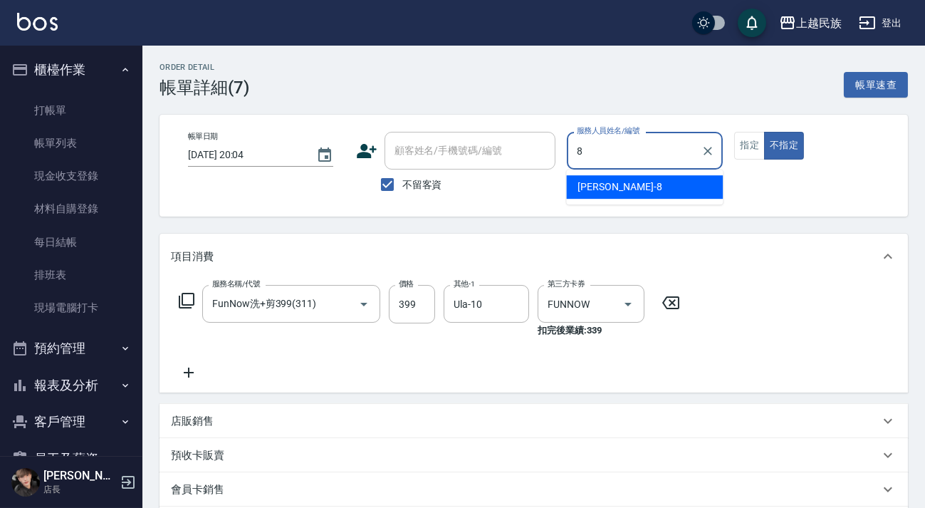
type input "Stella-8"
type button "false"
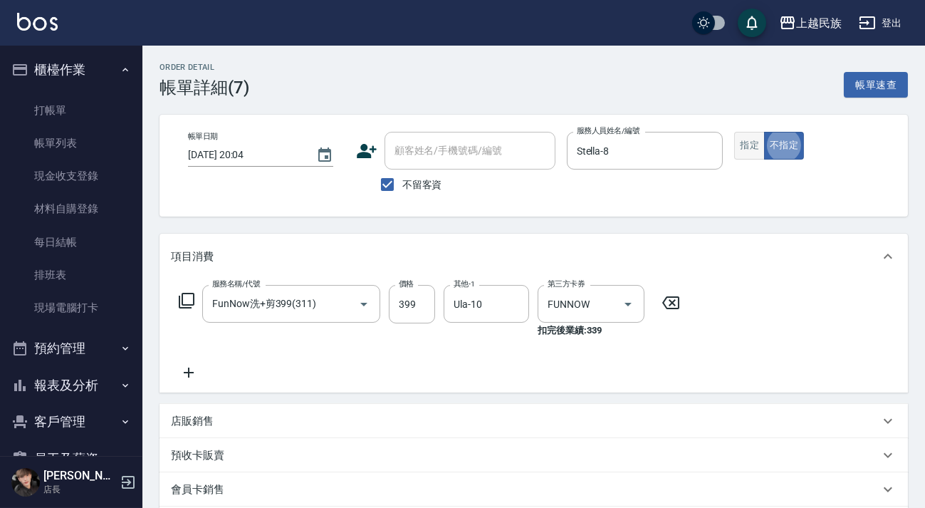
click at [745, 150] on button "指定" at bounding box center [750, 146] width 31 height 28
click at [514, 299] on icon "Clear" at bounding box center [514, 304] width 14 height 14
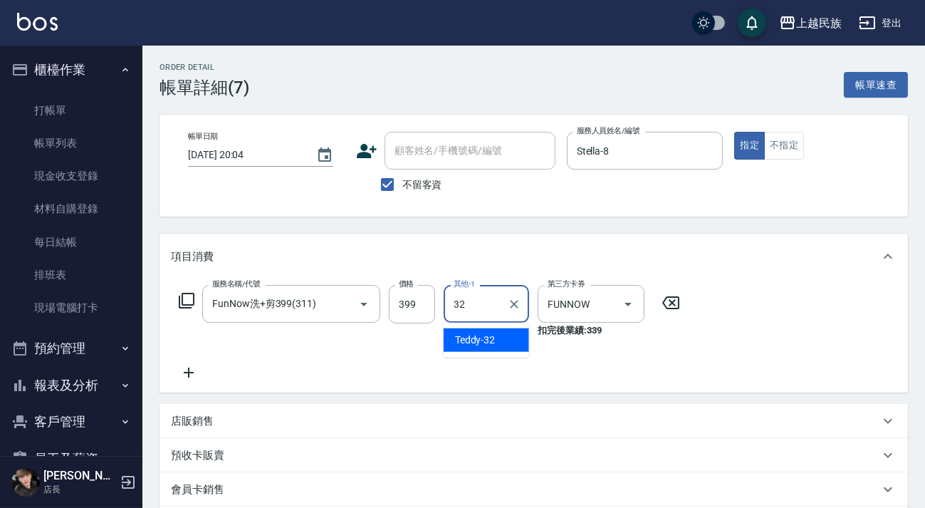
type input "Teddy-32"
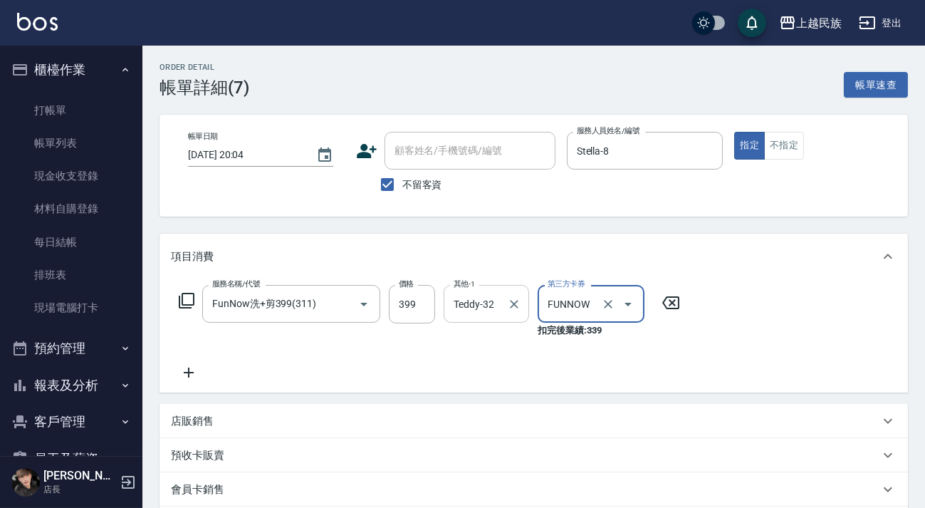
scroll to position [218, 0]
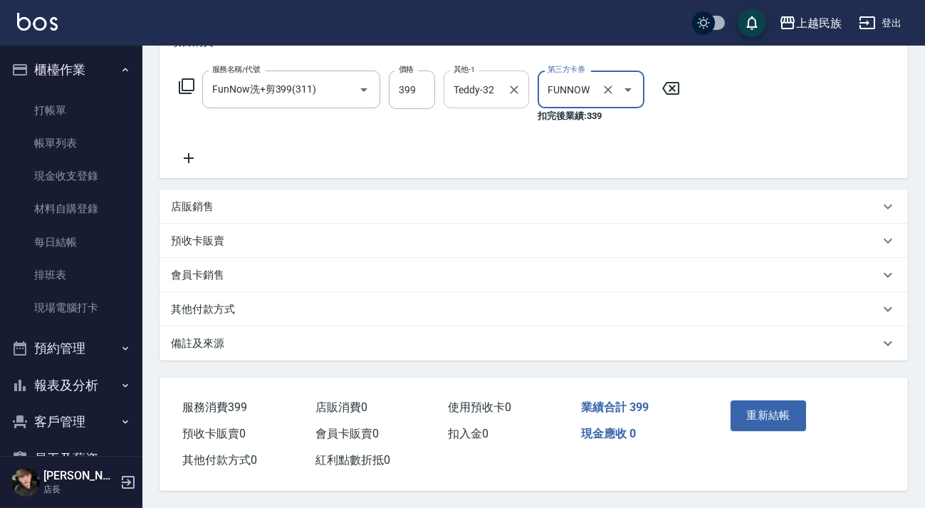
click at [622, 355] on div "Order detail 帳單詳細 (7) 帳單速查 帳單日期 [DATE] 20:04 顧客姓名/手機號碼/編號 顧客姓名/手機號碼/編號 不留客資 服務人…" at bounding box center [533, 169] width 783 height 677
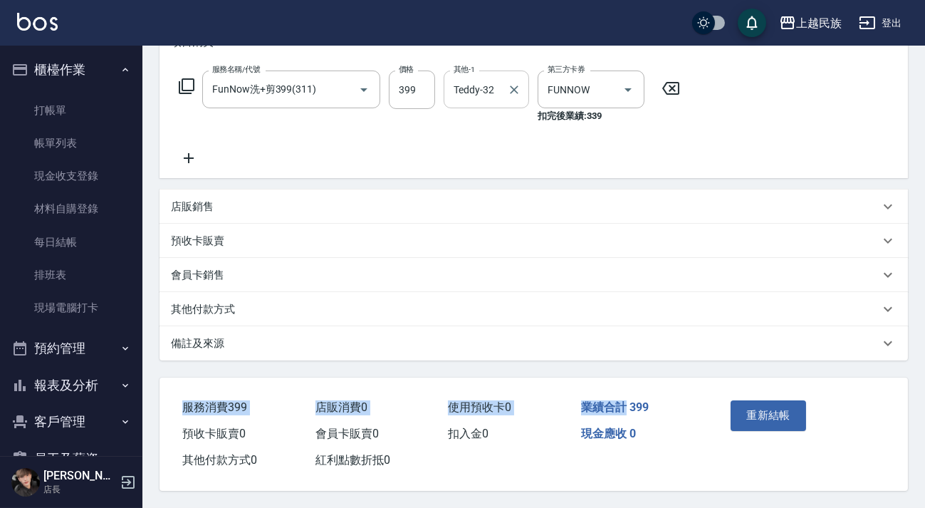
click at [623, 350] on div "備註及來源" at bounding box center [534, 343] width 749 height 34
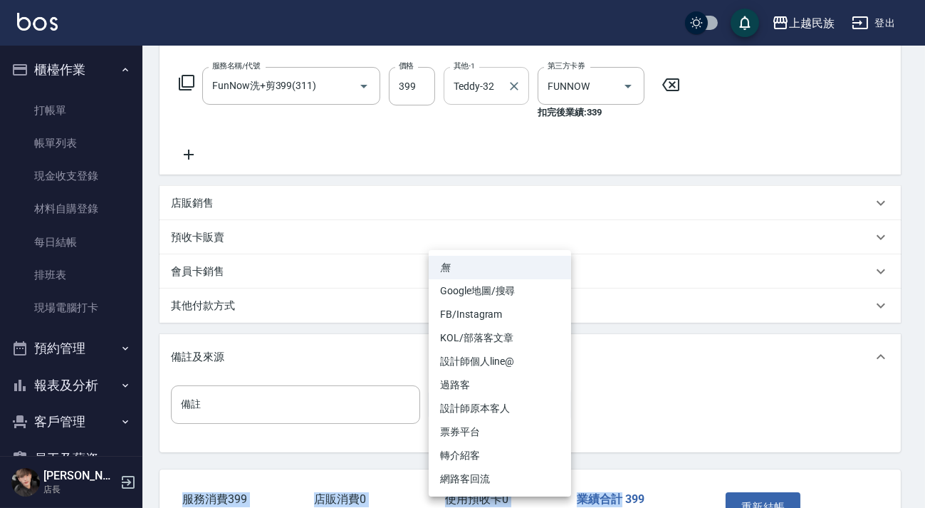
click at [546, 412] on body "上越民族 登出 櫃檯作業 打帳單 帳單列表 現金收支登錄 材料自購登錄 每日結帳 排班表 現場電腦打卡 預約管理 預約管理 單日預約紀錄 單週預約紀錄 報表及…" at bounding box center [462, 191] width 925 height 818
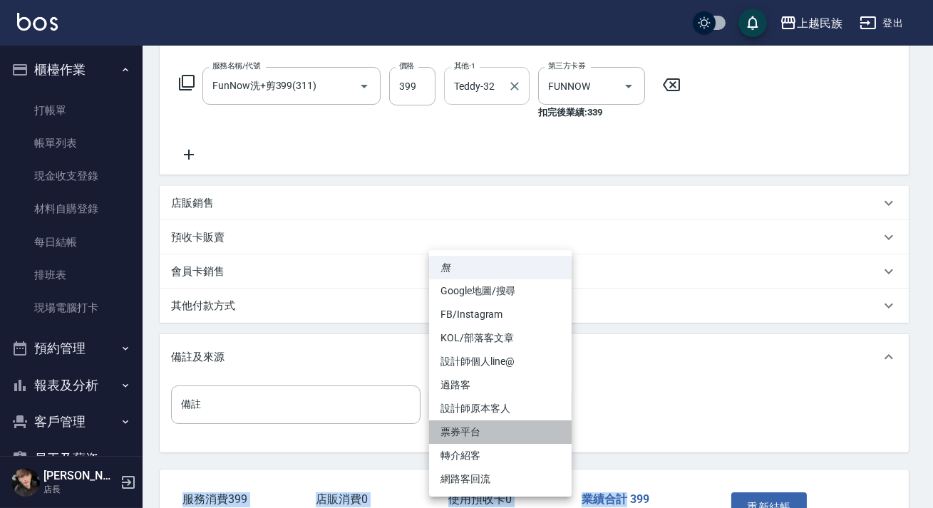
click at [506, 436] on li "票券平台" at bounding box center [500, 432] width 142 height 24
type input "票券平台"
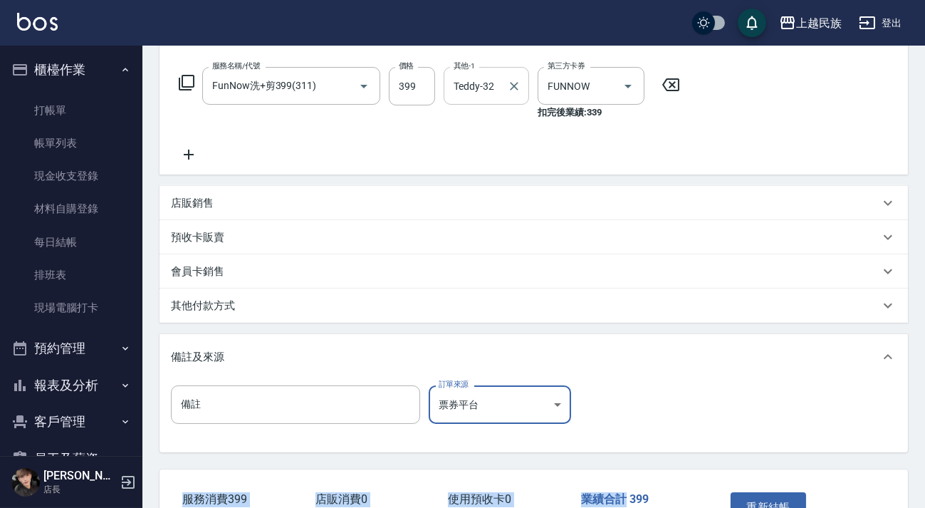
scroll to position [313, 0]
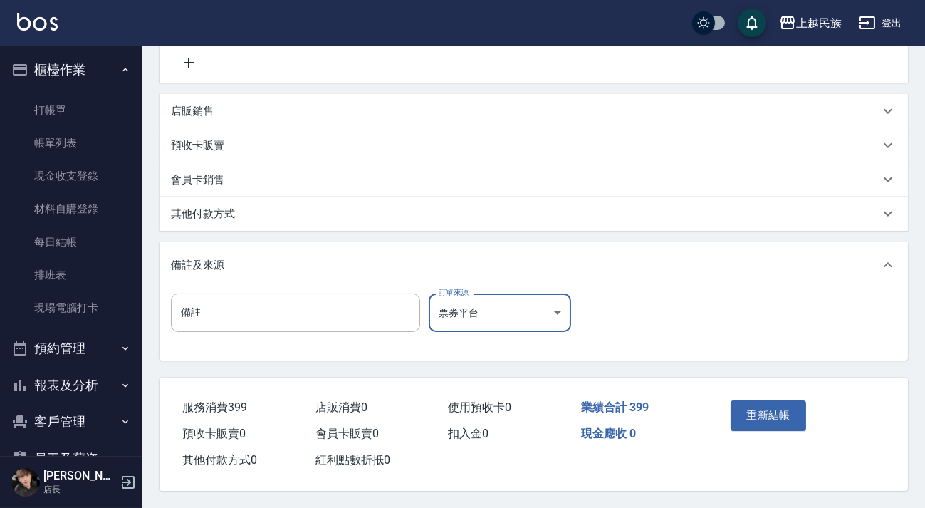
click at [686, 435] on div "現金應收 0" at bounding box center [642, 434] width 133 height 26
click at [769, 410] on button "重新結帳" at bounding box center [769, 415] width 76 height 30
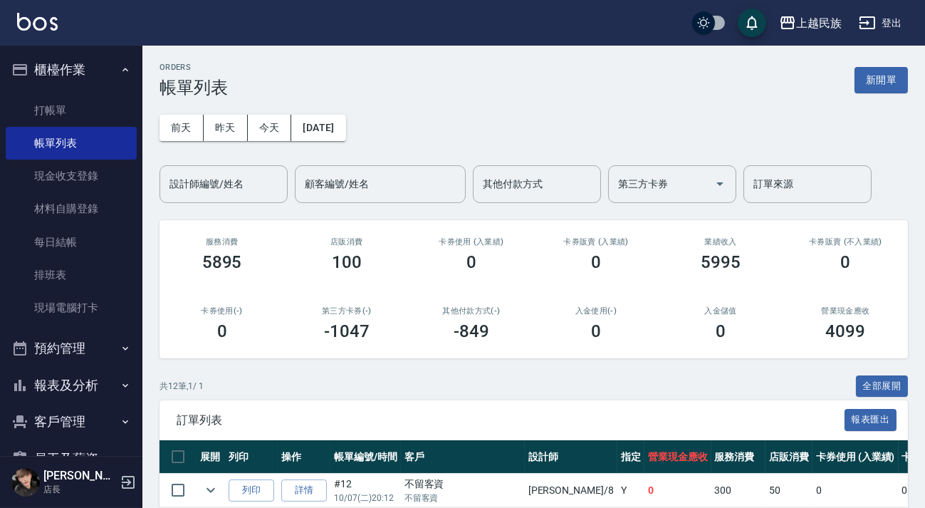
click at [852, 88] on div "ORDERS 帳單列表 新開單" at bounding box center [534, 80] width 749 height 35
click at [865, 83] on button "新開單" at bounding box center [881, 80] width 53 height 26
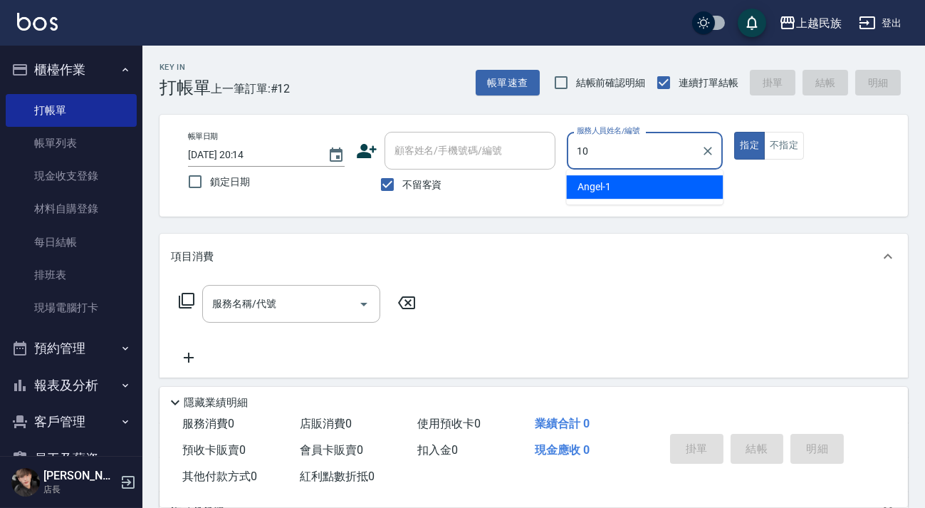
type input "Ula-10"
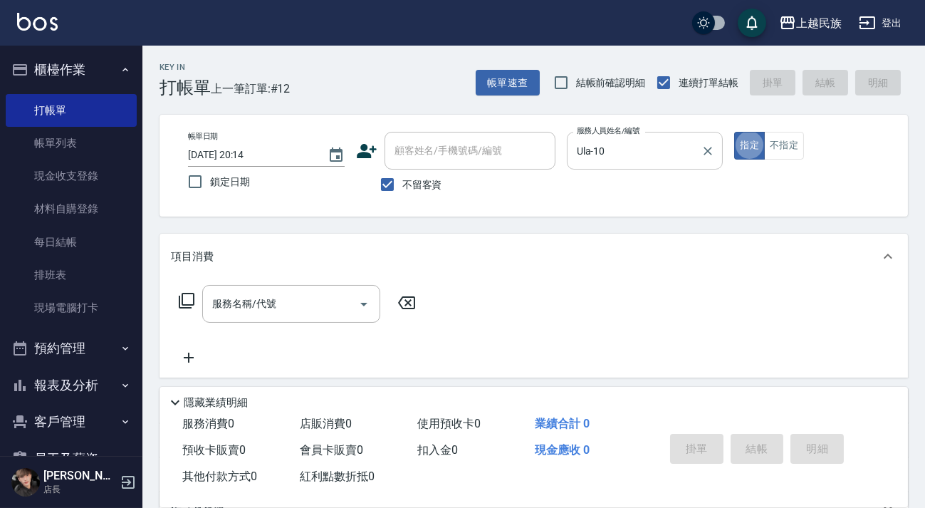
type button "true"
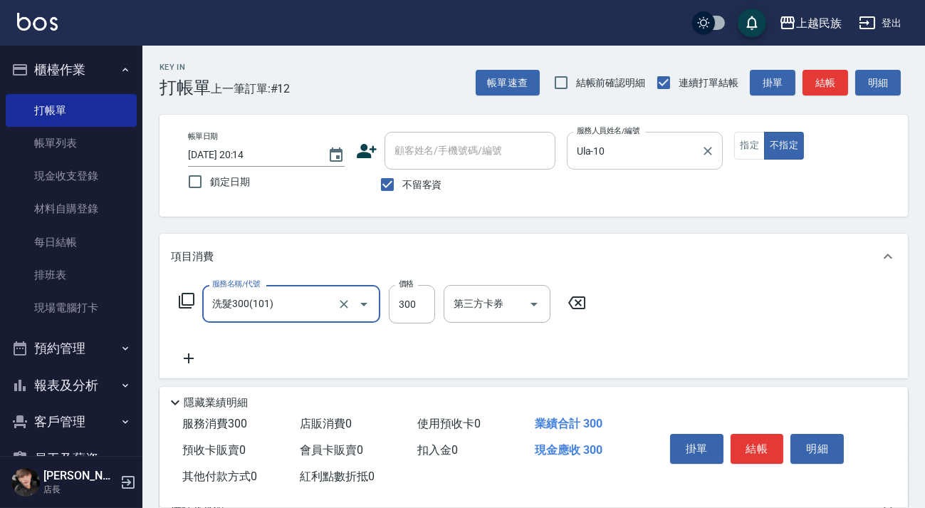
type input "洗髮300(101)"
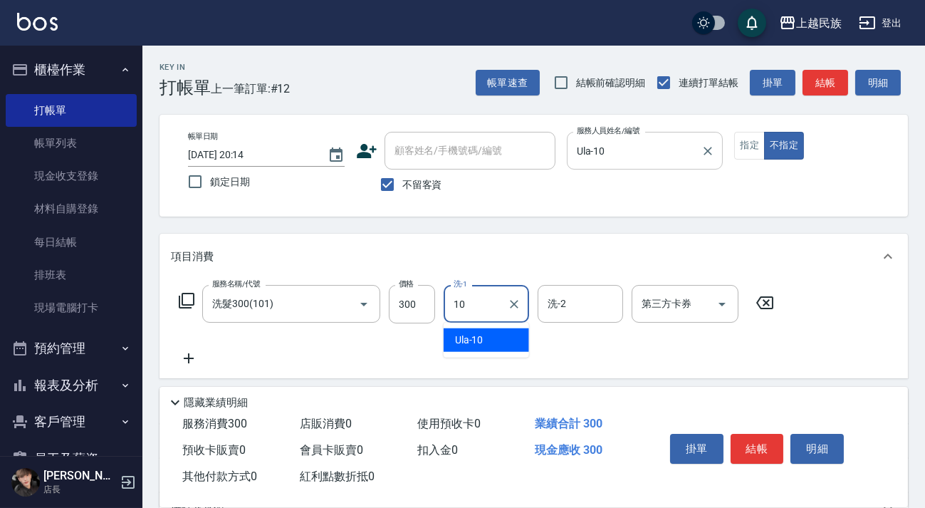
type input "Ula-10"
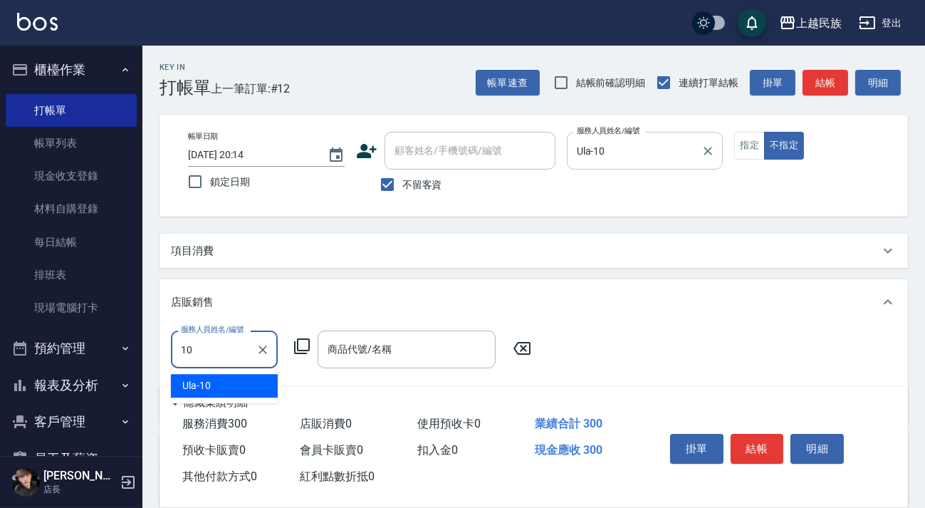
type input "Ula-10"
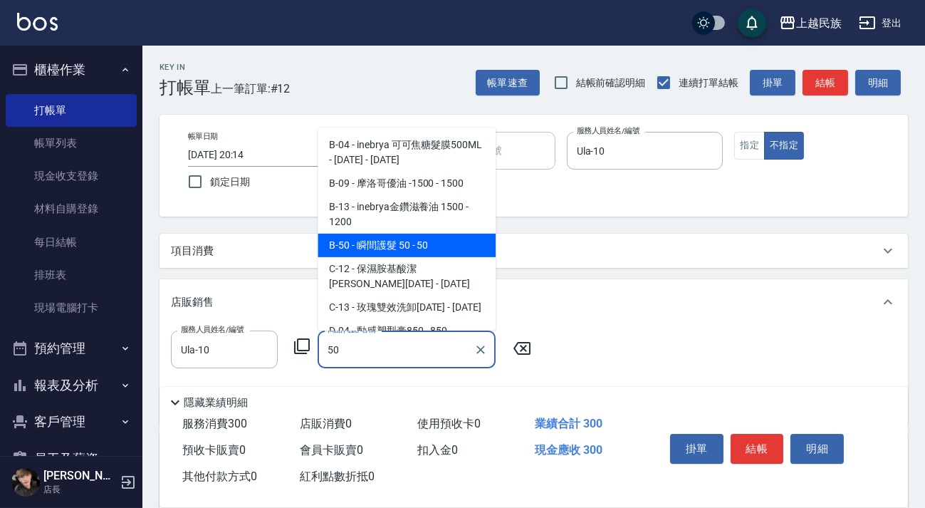
click at [461, 242] on span "B-50 - 瞬間護髮 50 - 50" at bounding box center [407, 246] width 178 height 24
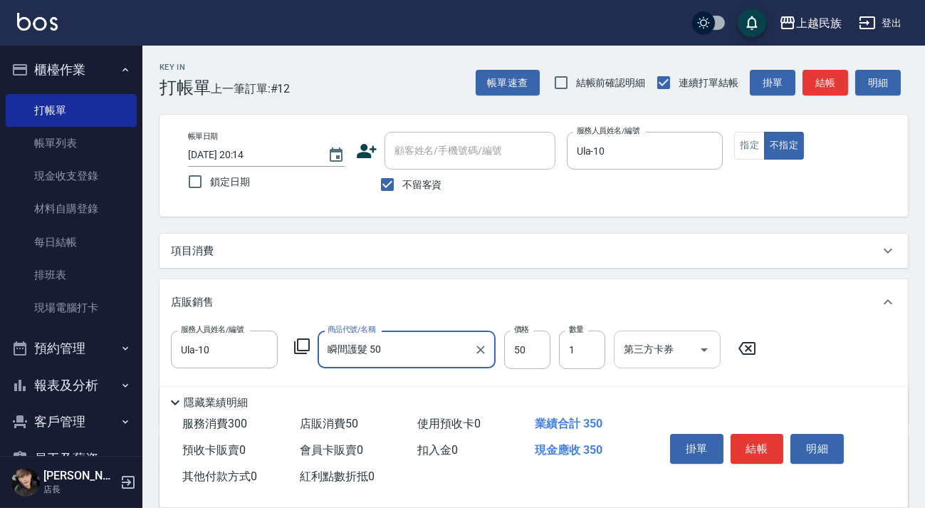
scroll to position [164, 0]
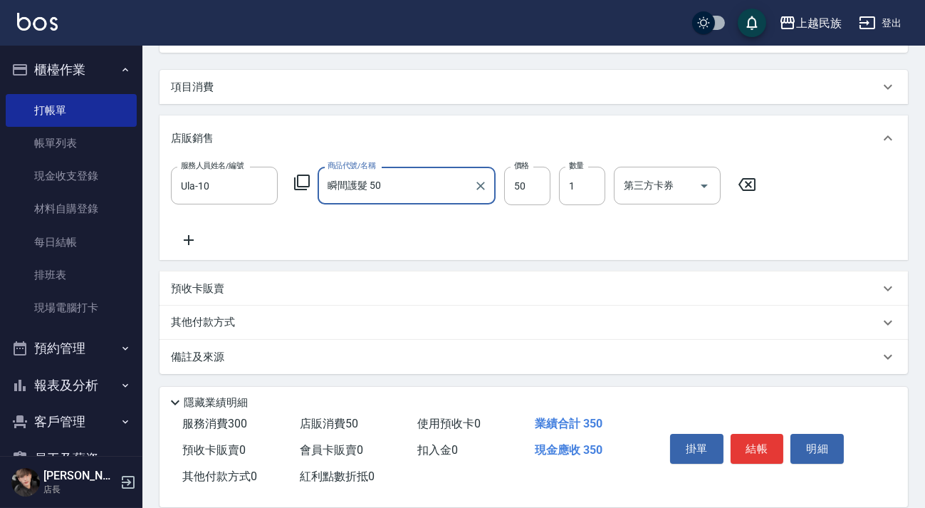
type input "瞬間護髮 50"
click at [647, 355] on div "備註及來源" at bounding box center [525, 357] width 709 height 15
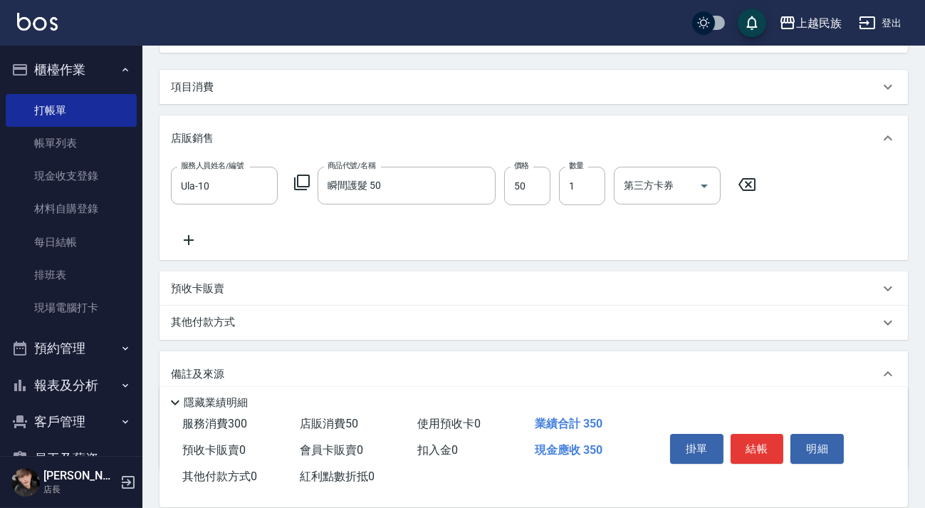
scroll to position [259, 0]
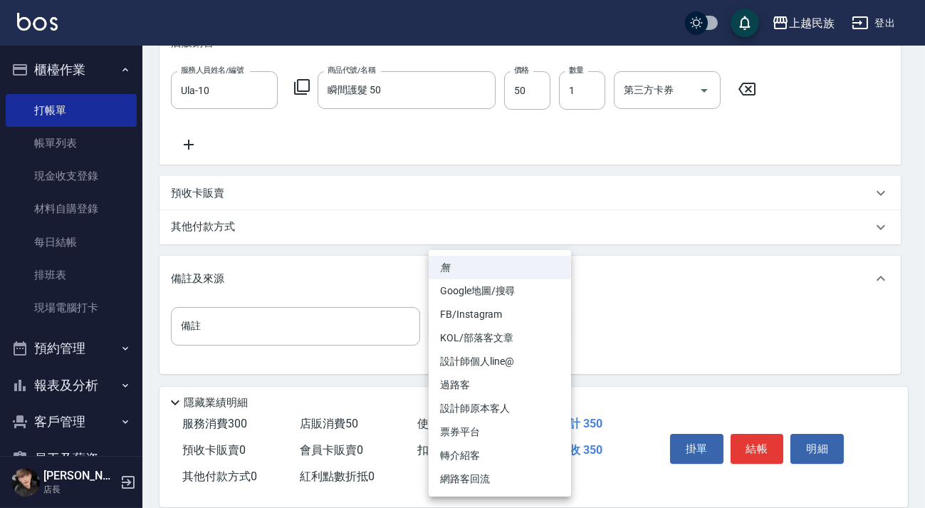
click at [558, 325] on body "上越民族 登出 櫃檯作業 打帳單 帳單列表 現金收支登錄 材料自購登錄 每日結帳 排班表 現場電腦打卡 預約管理 預約管理 單日預約紀錄 單週預約紀錄 報表及…" at bounding box center [462, 124] width 925 height 767
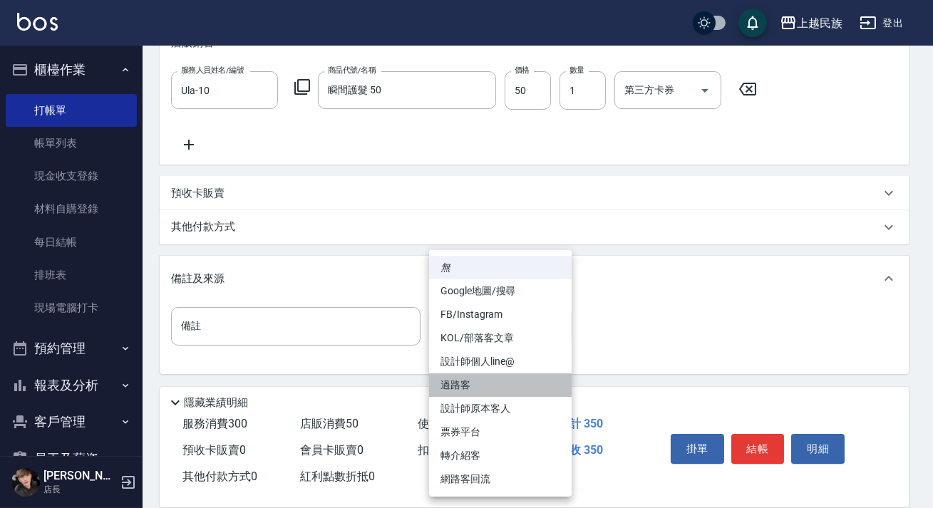
click at [519, 386] on li "過路客" at bounding box center [500, 385] width 142 height 24
type input "過路客"
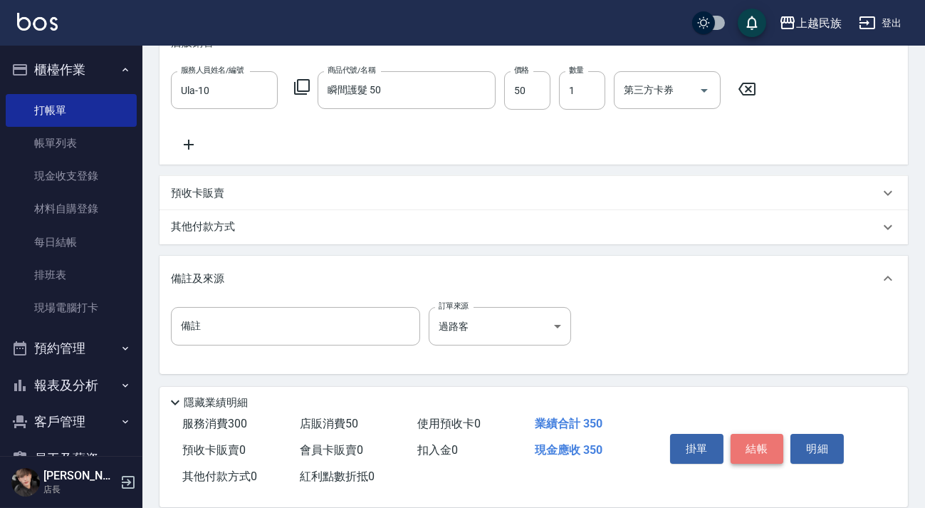
click at [758, 435] on button "結帳" at bounding box center [757, 449] width 53 height 30
type input "[DATE] 20:15"
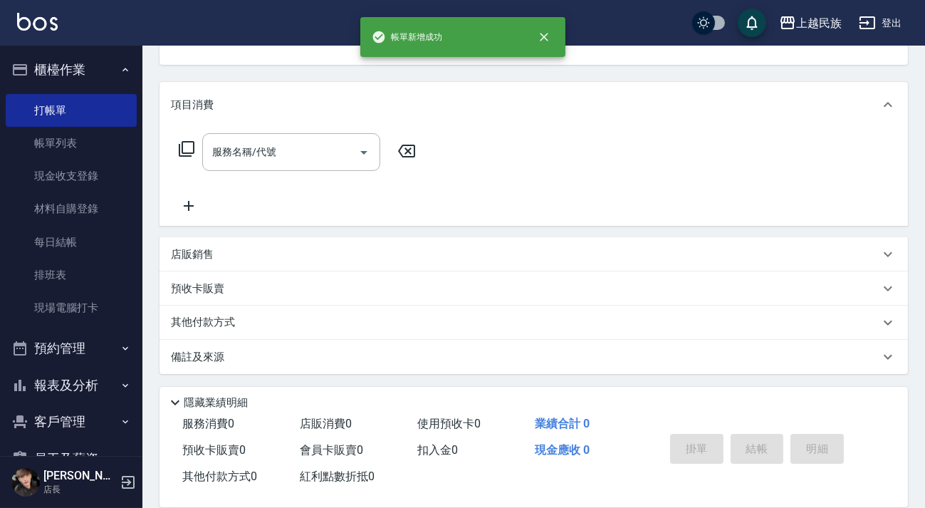
scroll to position [0, 0]
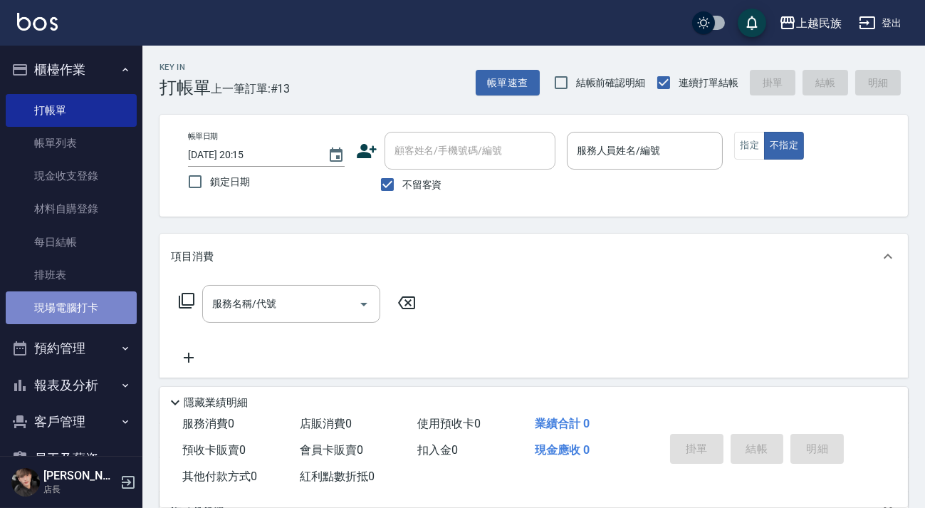
click at [76, 306] on link "現場電腦打卡" at bounding box center [71, 307] width 131 height 33
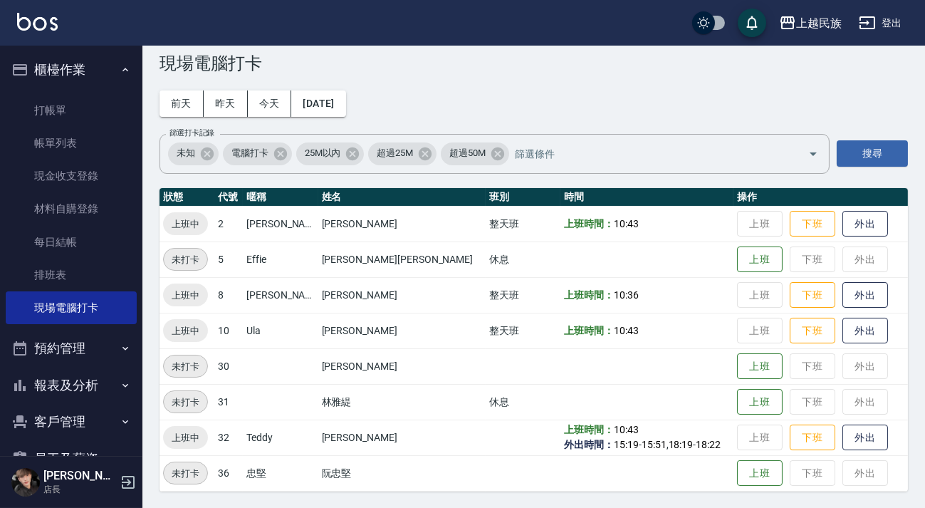
scroll to position [74, 0]
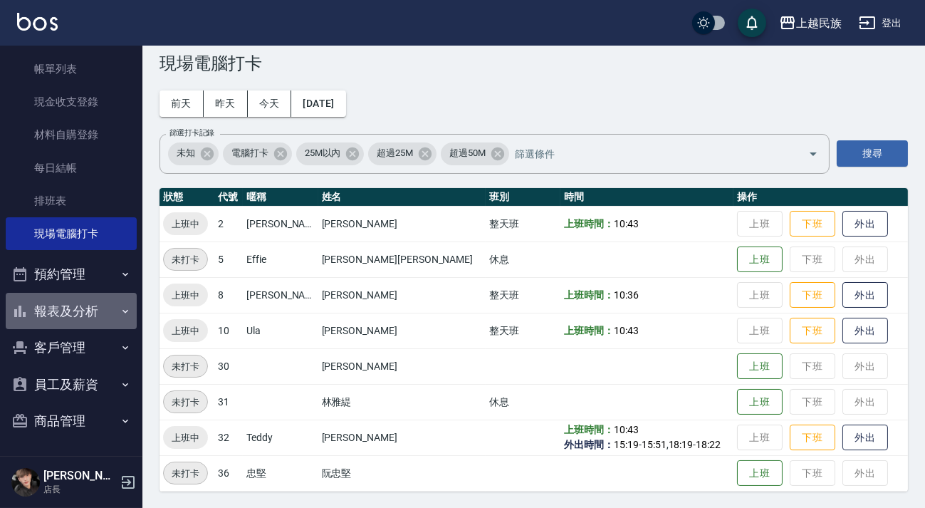
click at [90, 326] on button "報表及分析" at bounding box center [71, 311] width 131 height 37
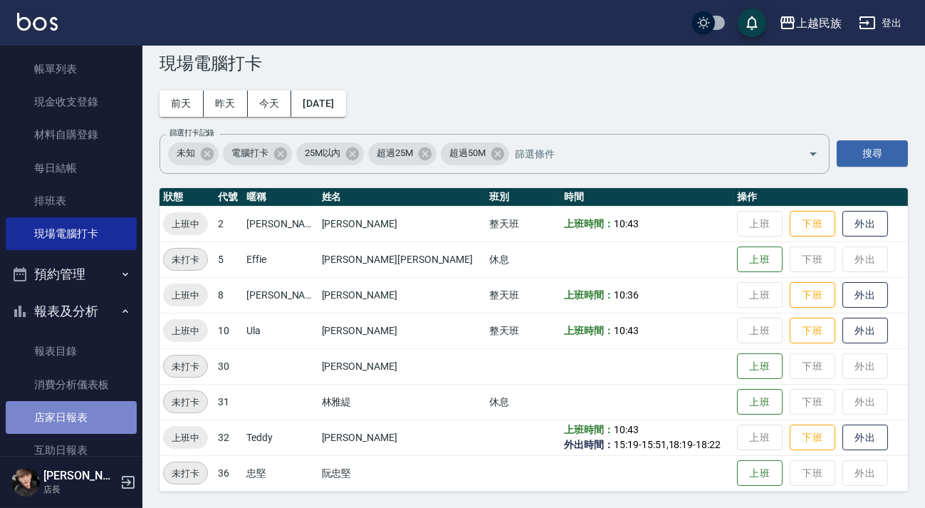
click at [101, 413] on link "店家日報表" at bounding box center [71, 417] width 131 height 33
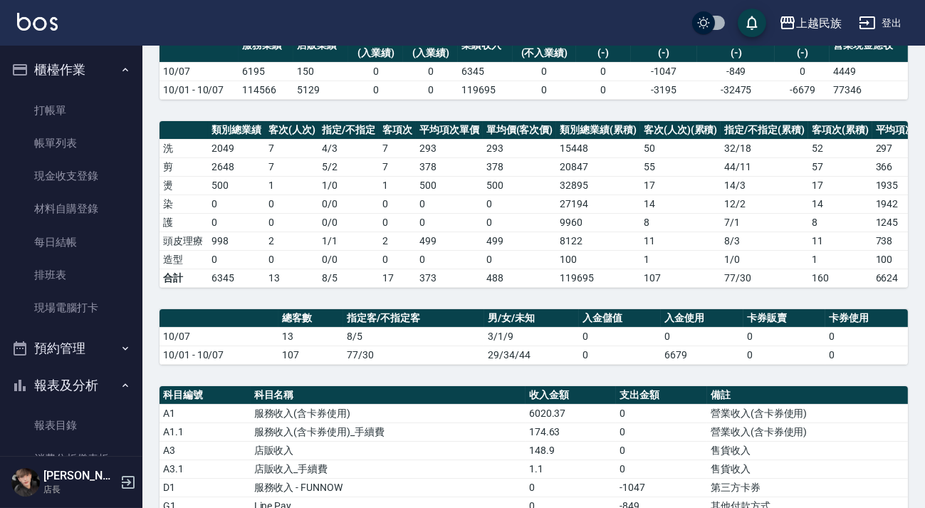
scroll to position [388, 0]
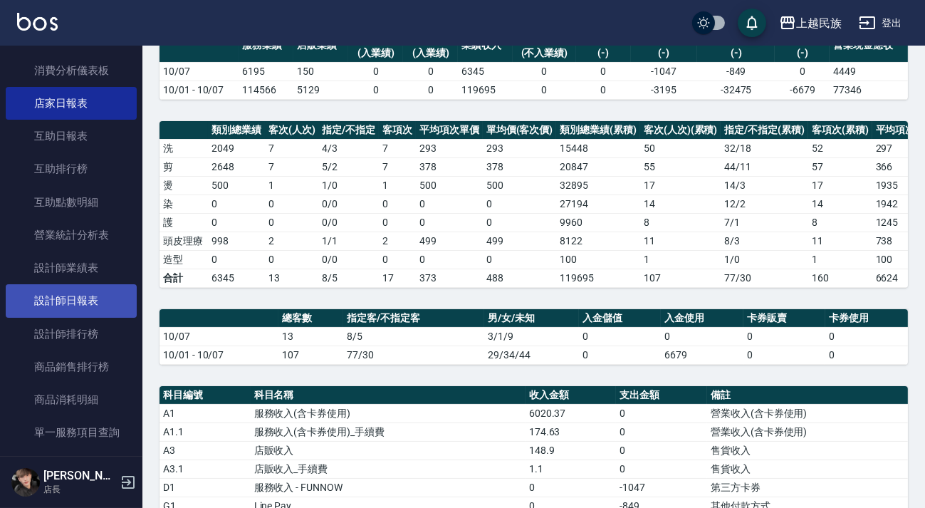
click at [68, 287] on link "設計師日報表" at bounding box center [71, 300] width 131 height 33
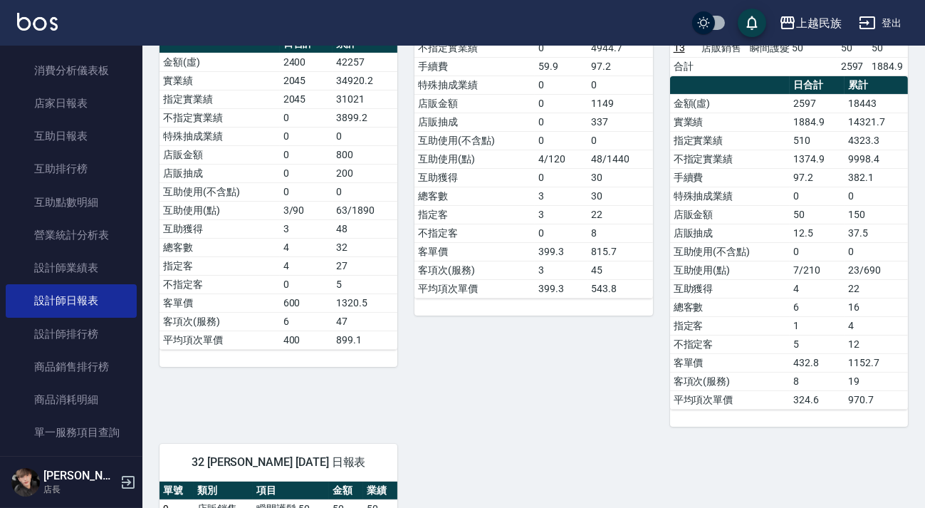
scroll to position [583, 0]
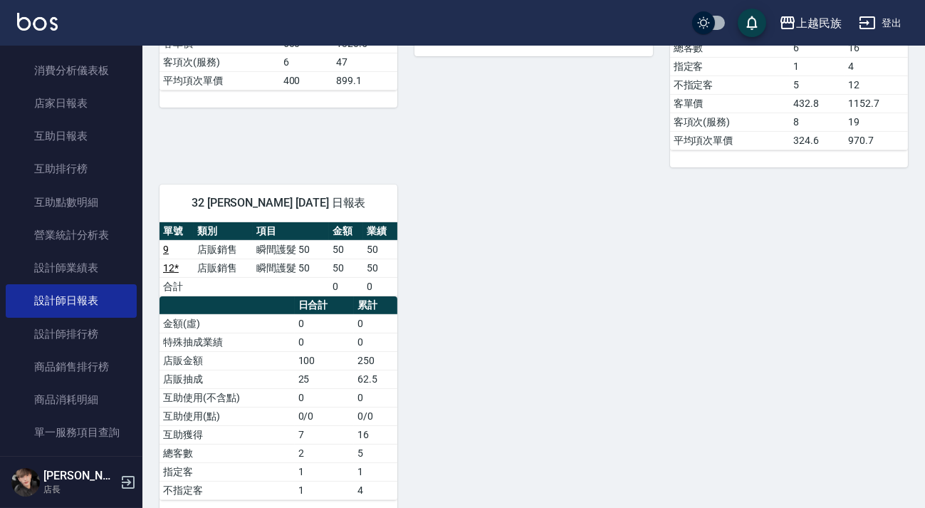
click at [33, 21] on img at bounding box center [37, 22] width 41 height 18
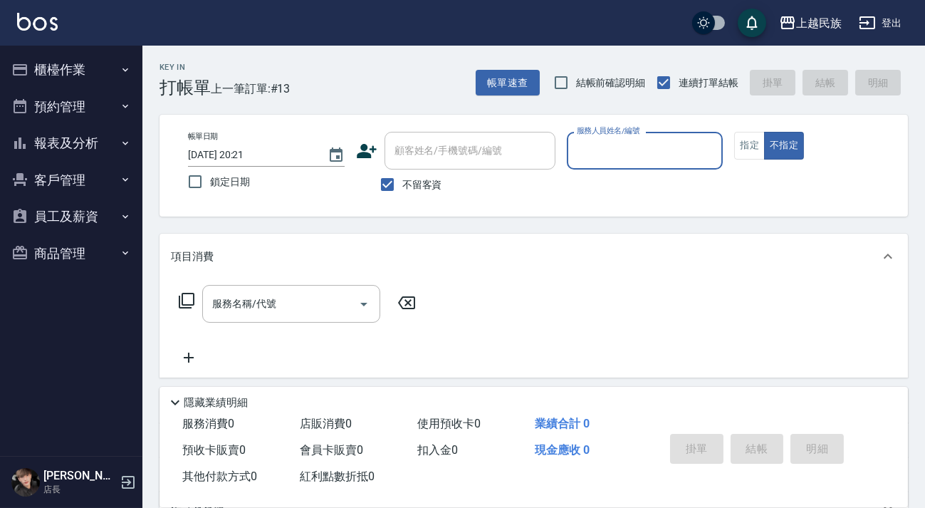
click at [38, 7] on div "上越民族 登出" at bounding box center [462, 23] width 925 height 46
click at [43, 19] on img at bounding box center [37, 22] width 41 height 18
click at [883, 31] on button "登出" at bounding box center [880, 23] width 55 height 26
